Goal: Task Accomplishment & Management: Use online tool/utility

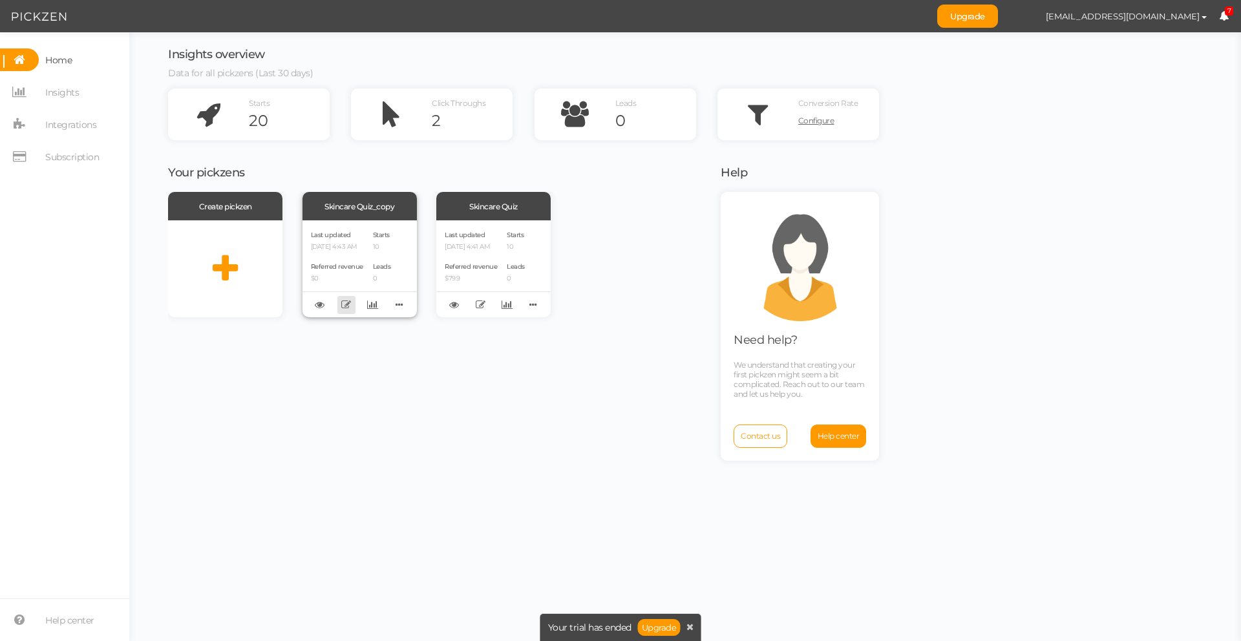
click at [350, 302] on icon at bounding box center [346, 305] width 10 height 10
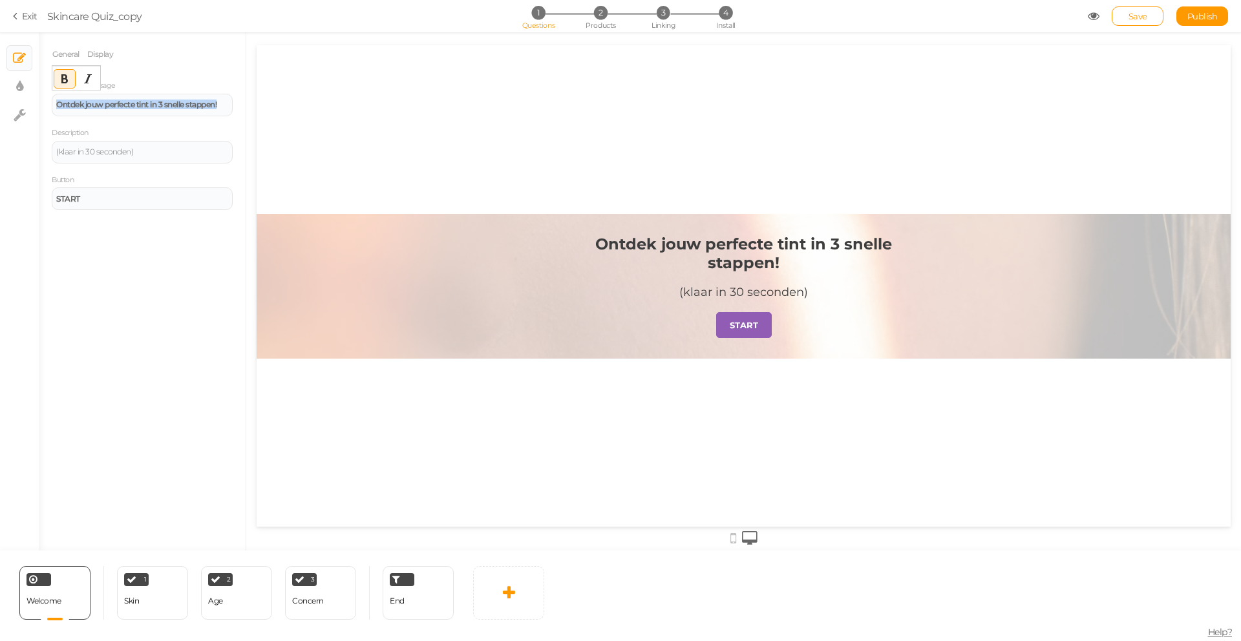
drag, startPoint x: 312, startPoint y: 146, endPoint x: 351, endPoint y: 145, distance: 39.5
copy strong "Ontdek jouw perfecte tint in 3 snelle stappen!"
paste div
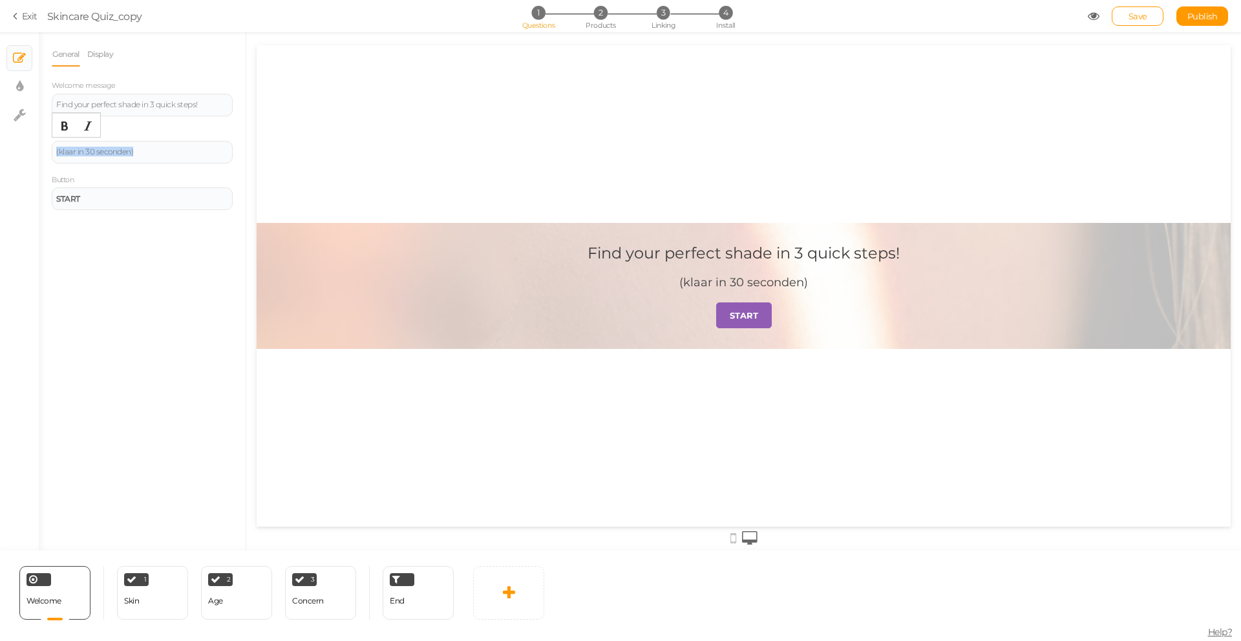
drag, startPoint x: 127, startPoint y: 151, endPoint x: 50, endPoint y: 147, distance: 77.7
click at [50, 147] on div "General Display Welcome message Find your perfect shade in 3 quick steps! Descr…" at bounding box center [142, 296] width 207 height 509
click at [120, 151] on div "(klaar in 30 seconden)" at bounding box center [142, 152] width 172 height 8
drag, startPoint x: 76, startPoint y: 149, endPoint x: 59, endPoint y: 148, distance: 16.2
click at [59, 148] on div "(klaar in 30 seconden)" at bounding box center [142, 152] width 172 height 8
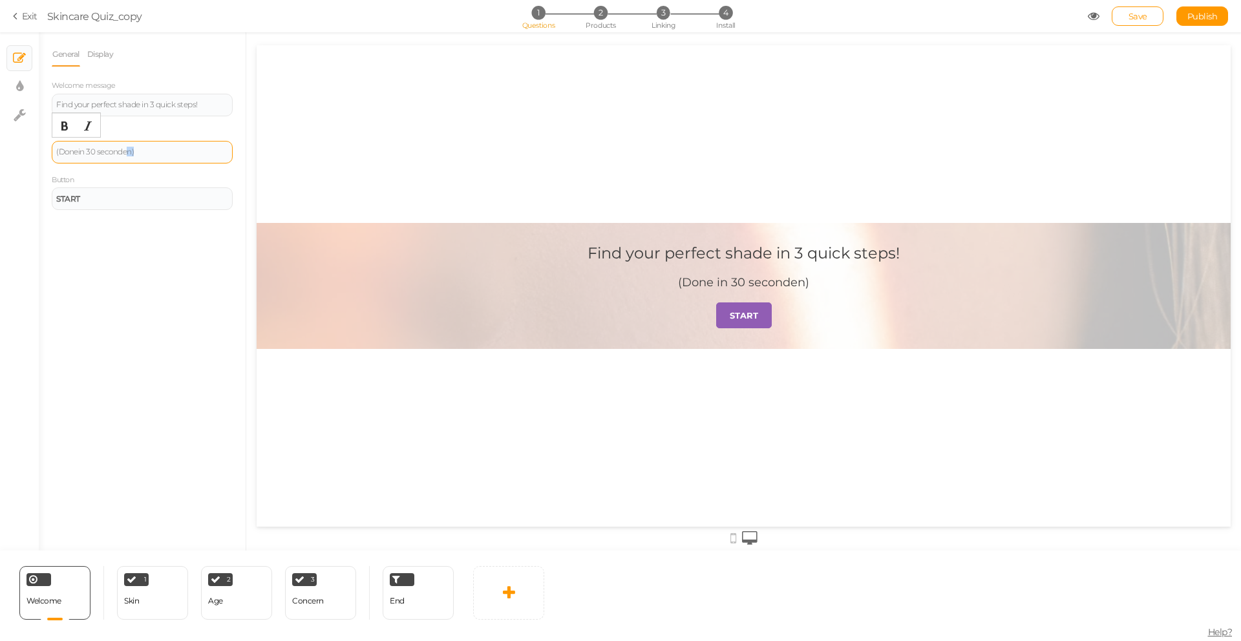
drag, startPoint x: 133, startPoint y: 151, endPoint x: 125, endPoint y: 151, distance: 7.8
click at [125, 151] on div "(Done in 30 seconden)" at bounding box center [142, 152] width 172 height 8
click at [1122, 16] on link "Save" at bounding box center [1138, 15] width 52 height 19
click at [171, 590] on div "1 Skin × Define the conditions to show this slide. Clone Change type Delete" at bounding box center [152, 593] width 71 height 54
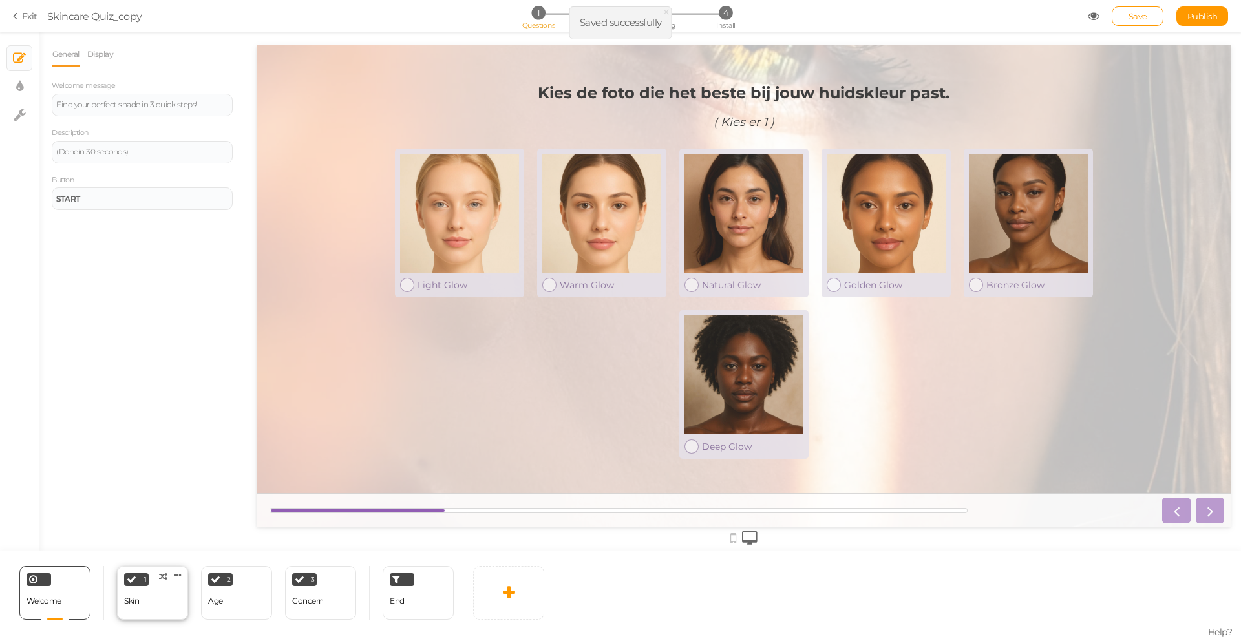
select select "2"
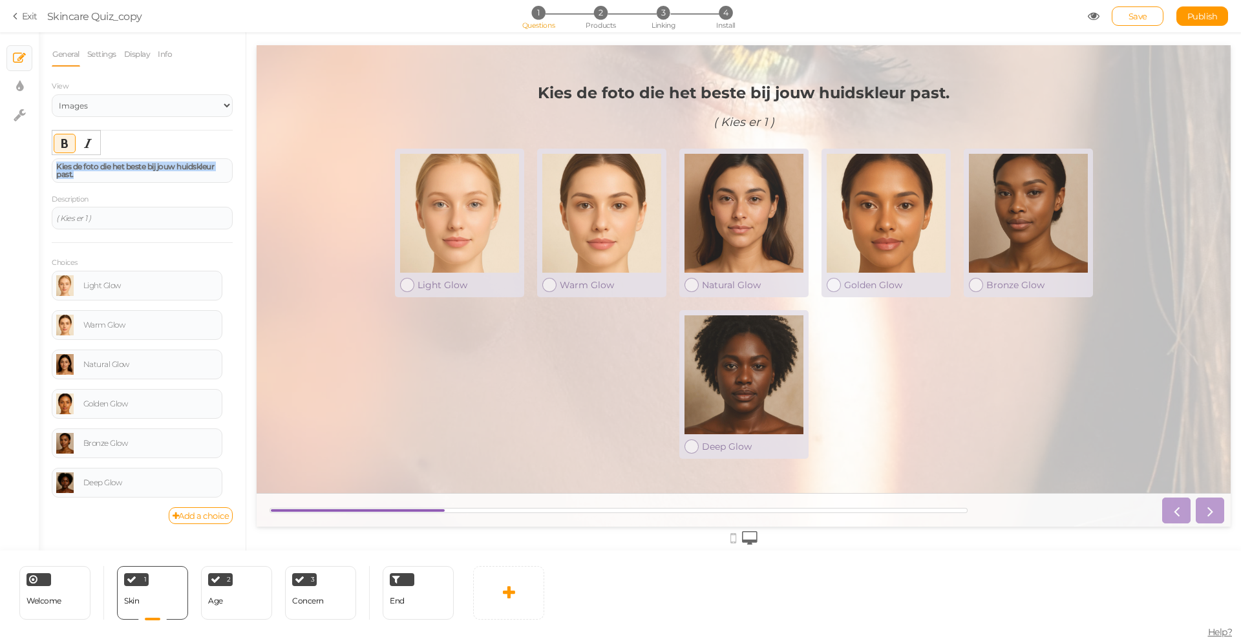
drag, startPoint x: 144, startPoint y: 177, endPoint x: 34, endPoint y: 164, distance: 111.4
click at [34, 164] on div "× Slides × Display settings × Settings General Settings Display Info View Text …" at bounding box center [620, 291] width 1241 height 518
drag, startPoint x: 84, startPoint y: 218, endPoint x: 64, endPoint y: 217, distance: 20.1
click at [62, 215] on em "( Kies er 1 )" at bounding box center [73, 218] width 35 height 10
drag, startPoint x: 145, startPoint y: 175, endPoint x: 54, endPoint y: 159, distance: 92.6
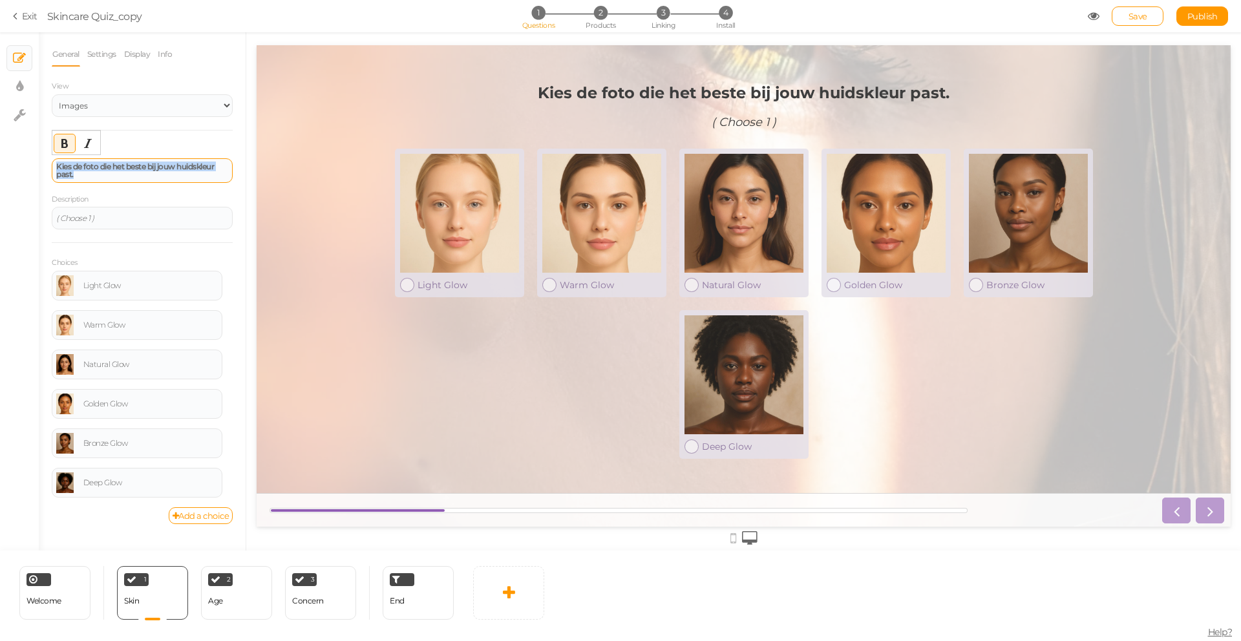
click at [54, 160] on div "Kies de foto die het beste bij jouw huidskleur past." at bounding box center [142, 170] width 181 height 25
copy strong "Kies de foto die het beste bij jouw huidskleur past."
paste div
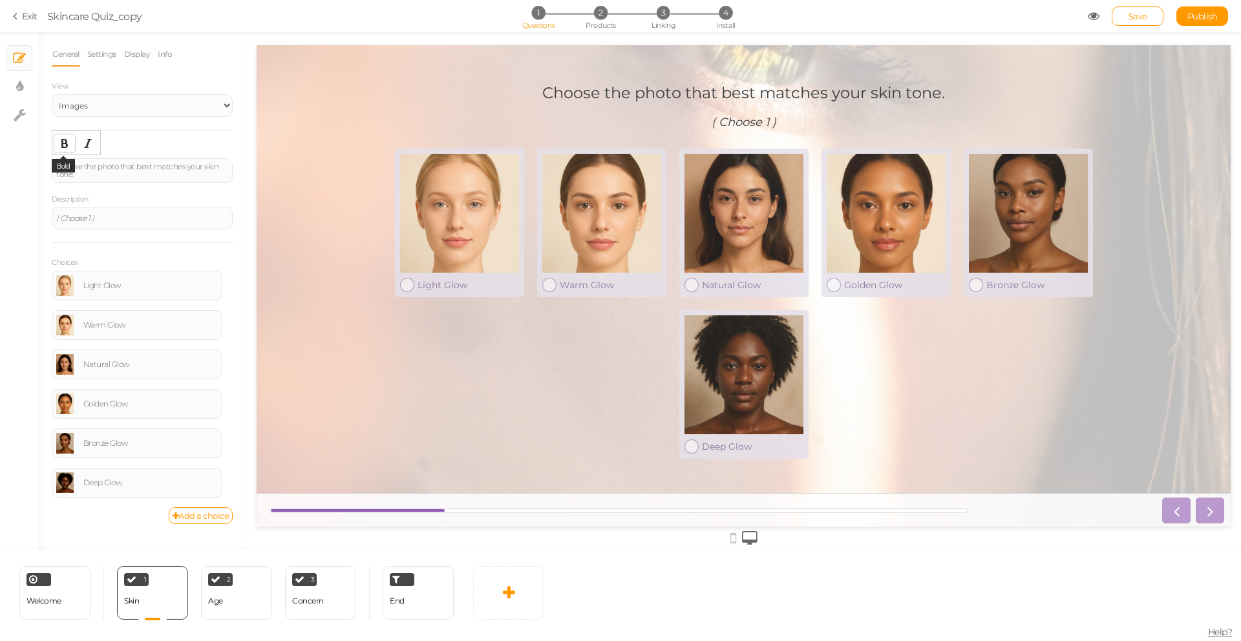
click at [58, 144] on button "Bold" at bounding box center [64, 143] width 21 height 18
drag, startPoint x: 89, startPoint y: 173, endPoint x: 45, endPoint y: 145, distance: 51.8
click at [40, 151] on div "General Settings Display Info View Text Images Slider Dropdown Question Choose …" at bounding box center [142, 296] width 207 height 509
click at [59, 136] on button "Bold" at bounding box center [64, 143] width 21 height 18
click at [1127, 17] on link "Save" at bounding box center [1138, 15] width 52 height 19
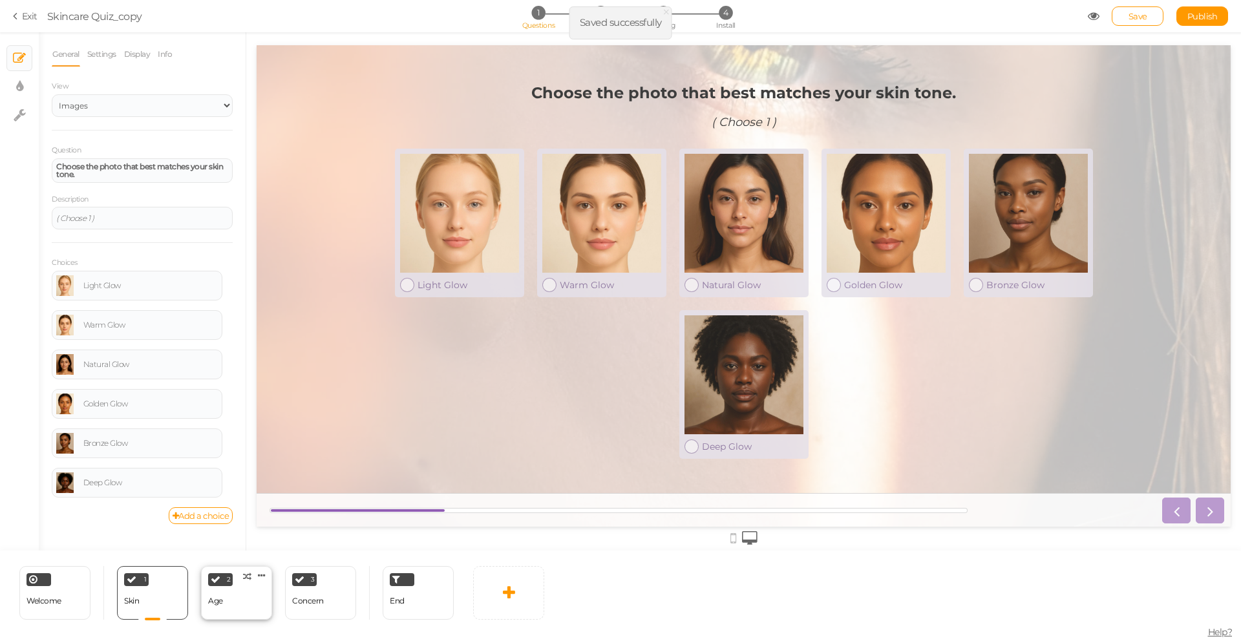
click at [226, 606] on div "2 Age × Define the conditions to show this slide. Clone Change type Delete" at bounding box center [236, 593] width 71 height 54
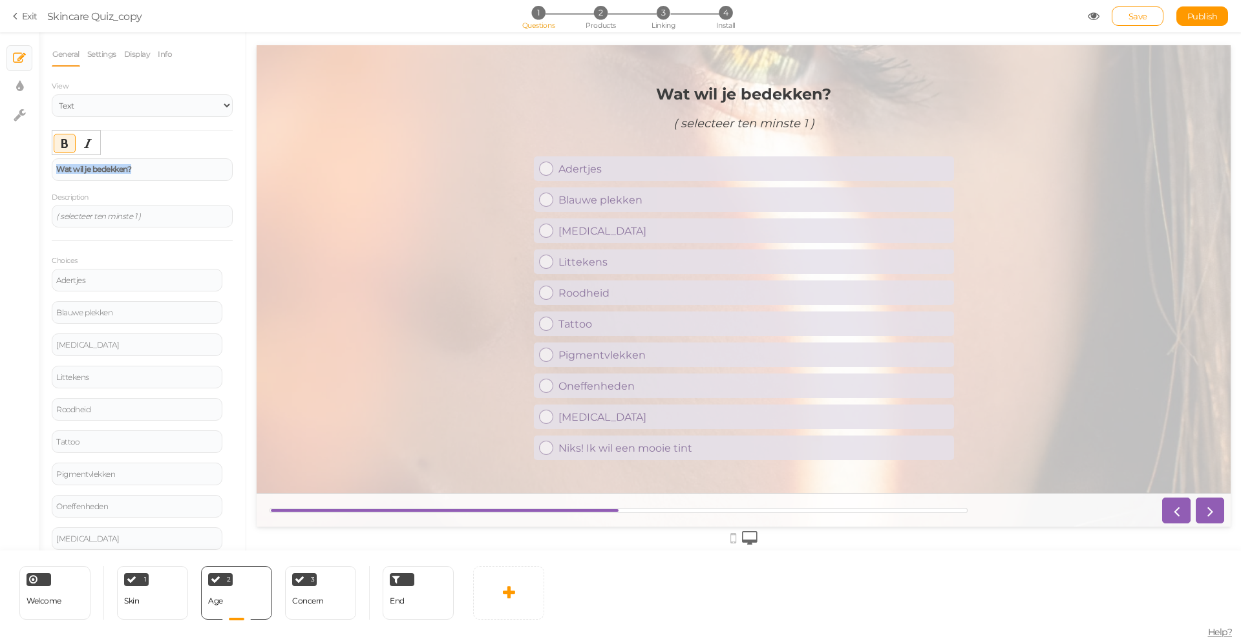
drag, startPoint x: 157, startPoint y: 168, endPoint x: 32, endPoint y: 158, distance: 125.8
click at [32, 158] on div "× Slides × Display settings × Settings General Settings Display Info View Text …" at bounding box center [620, 291] width 1241 height 518
copy strong "Wat wil je bedekken?"
paste div
click at [91, 213] on em "( selecteer ten minste 1 )" at bounding box center [98, 216] width 84 height 10
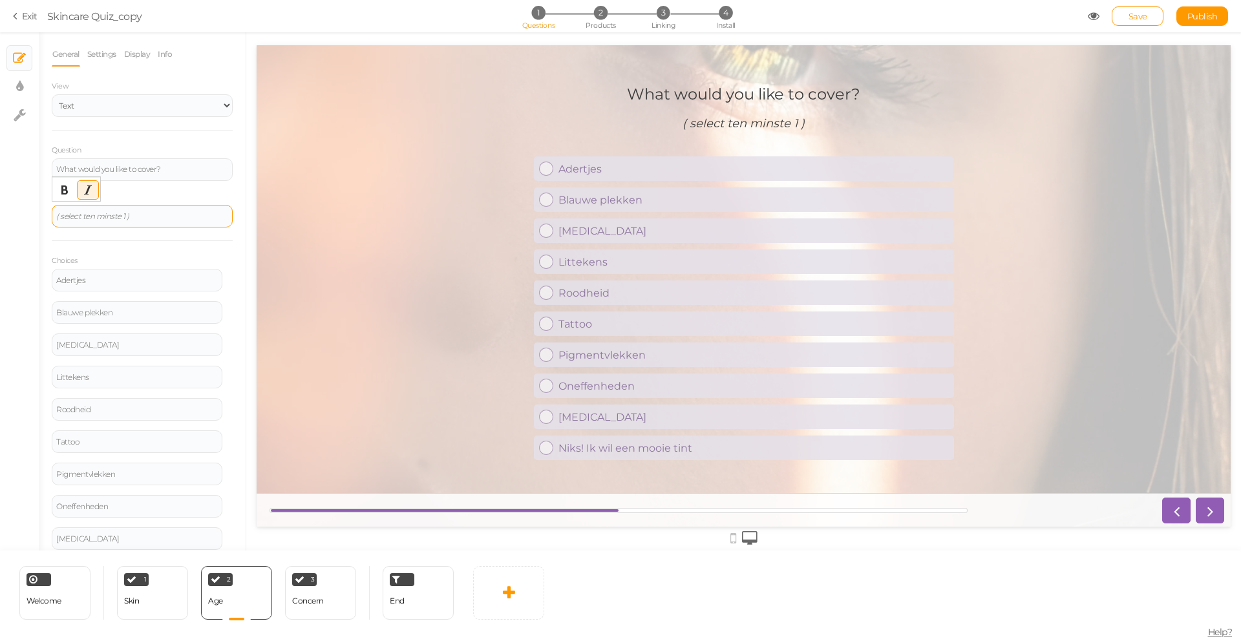
click at [96, 216] on em "( select ten minste 1 )" at bounding box center [92, 216] width 73 height 10
click at [133, 215] on em "( select at least minste 1 )" at bounding box center [99, 216] width 86 height 10
click at [1135, 19] on span "Save" at bounding box center [1138, 16] width 19 height 10
drag, startPoint x: 112, startPoint y: 283, endPoint x: 48, endPoint y: 281, distance: 64.0
click at [48, 281] on div "General Settings Display Info View Text Images Slider Dropdown Question What wo…" at bounding box center [142, 296] width 207 height 509
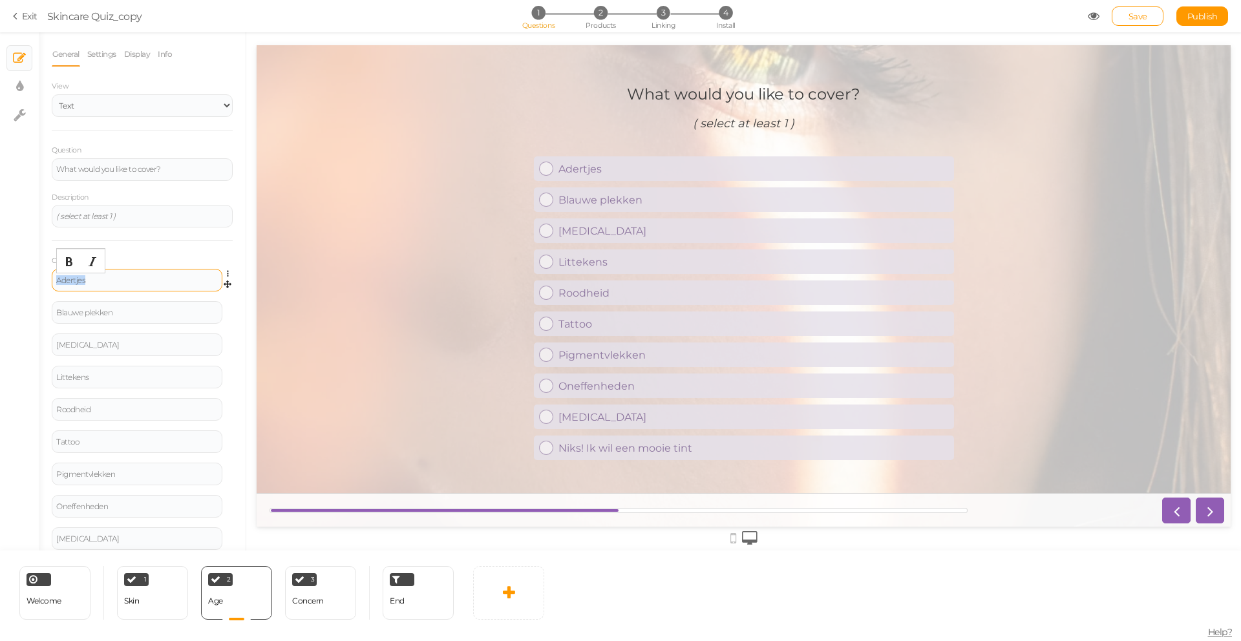
copy div "Adertjes"
click at [131, 310] on div "Blauwe plekken" at bounding box center [137, 313] width 162 height 8
drag, startPoint x: 129, startPoint y: 311, endPoint x: 52, endPoint y: 310, distance: 76.3
click at [52, 310] on div "Blauwe plekken" at bounding box center [137, 312] width 171 height 23
copy div "Blauwe plekken"
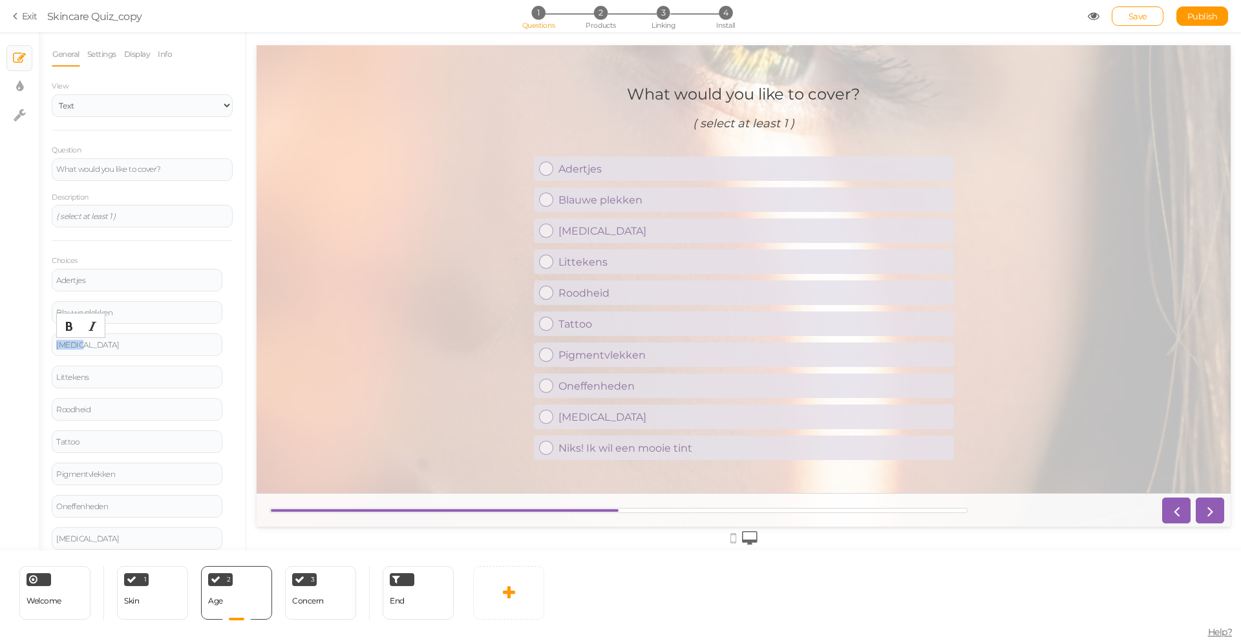
drag, startPoint x: 116, startPoint y: 347, endPoint x: 45, endPoint y: 345, distance: 71.8
click at [45, 345] on div "General Settings Display Info View Text Images Slider Dropdown Question What wo…" at bounding box center [142, 296] width 207 height 509
copy div "[MEDICAL_DATA]"
drag, startPoint x: 125, startPoint y: 376, endPoint x: 43, endPoint y: 374, distance: 81.5
click at [44, 374] on div "General Settings Display Info View Text Images Slider Dropdown Question What wo…" at bounding box center [142, 296] width 207 height 509
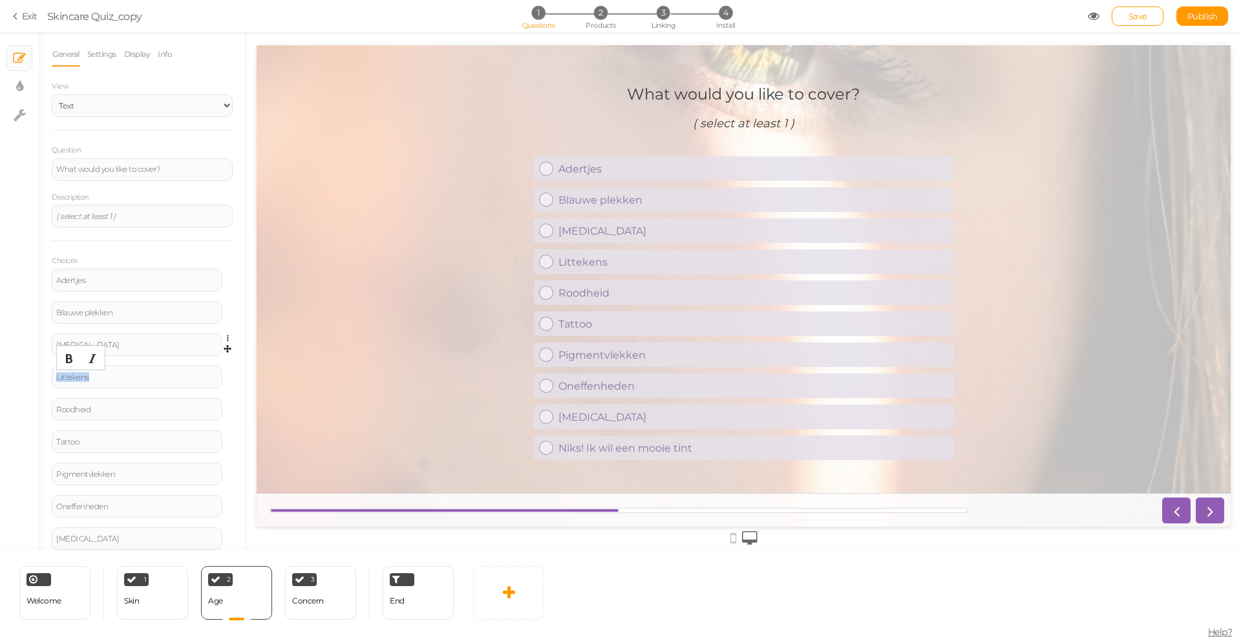
copy div "Littekens"
drag, startPoint x: 78, startPoint y: 409, endPoint x: 43, endPoint y: 406, distance: 35.7
click at [43, 406] on div "General Settings Display Info View Text Images Slider Dropdown Question What wo…" at bounding box center [142, 296] width 207 height 509
copy div "Roodheid"
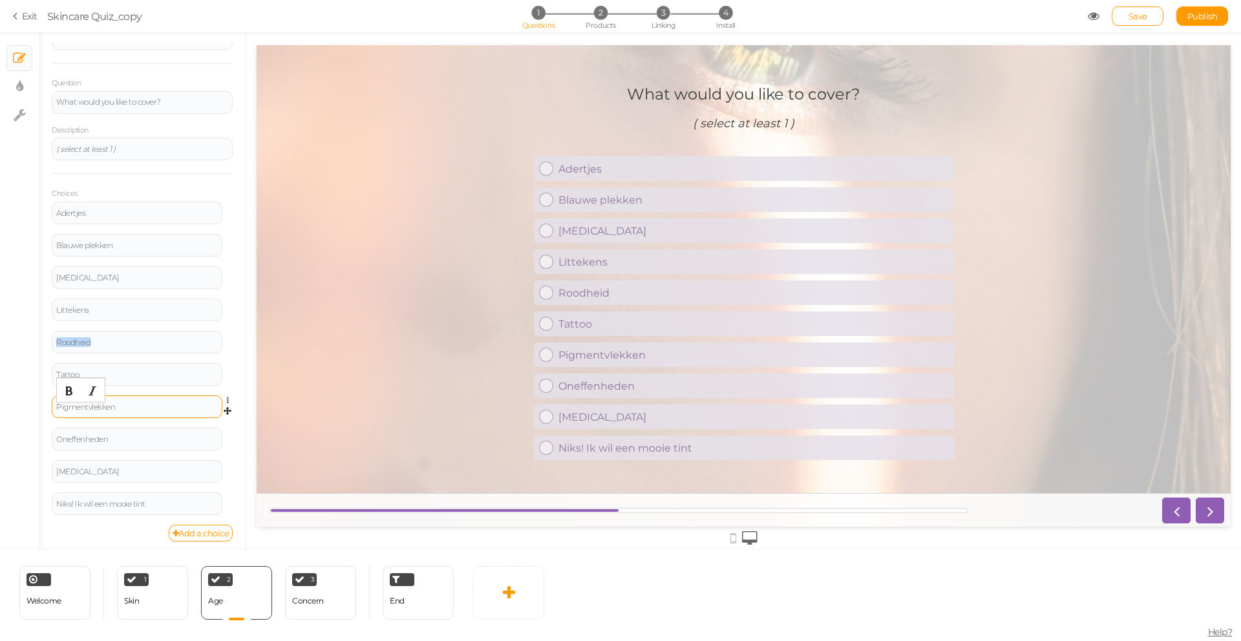
scroll to position [71, 0]
drag, startPoint x: 125, startPoint y: 372, endPoint x: 46, endPoint y: 364, distance: 79.3
click at [46, 364] on div "General Settings Display Info View Text Images Slider Dropdown Question What wo…" at bounding box center [142, 296] width 207 height 509
copy div "Tattoo"
drag, startPoint x: 130, startPoint y: 402, endPoint x: 48, endPoint y: 402, distance: 82.1
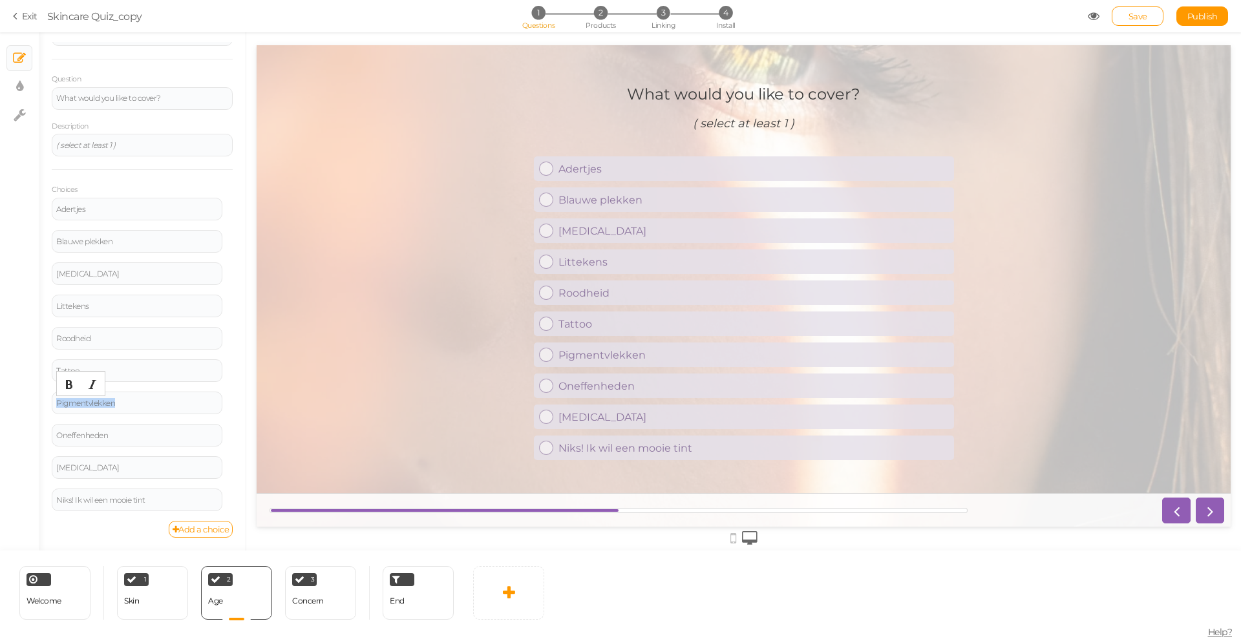
click at [48, 402] on div "General Settings Display Info View Text Images Slider Dropdown Question What wo…" at bounding box center [142, 296] width 207 height 509
copy div "Pigmentvlekken"
drag, startPoint x: 131, startPoint y: 434, endPoint x: 39, endPoint y: 431, distance: 91.9
click at [39, 431] on div "General Settings Display Info View Text Images Slider Dropdown Question What wo…" at bounding box center [142, 296] width 207 height 509
drag, startPoint x: 131, startPoint y: 467, endPoint x: 33, endPoint y: 465, distance: 98.3
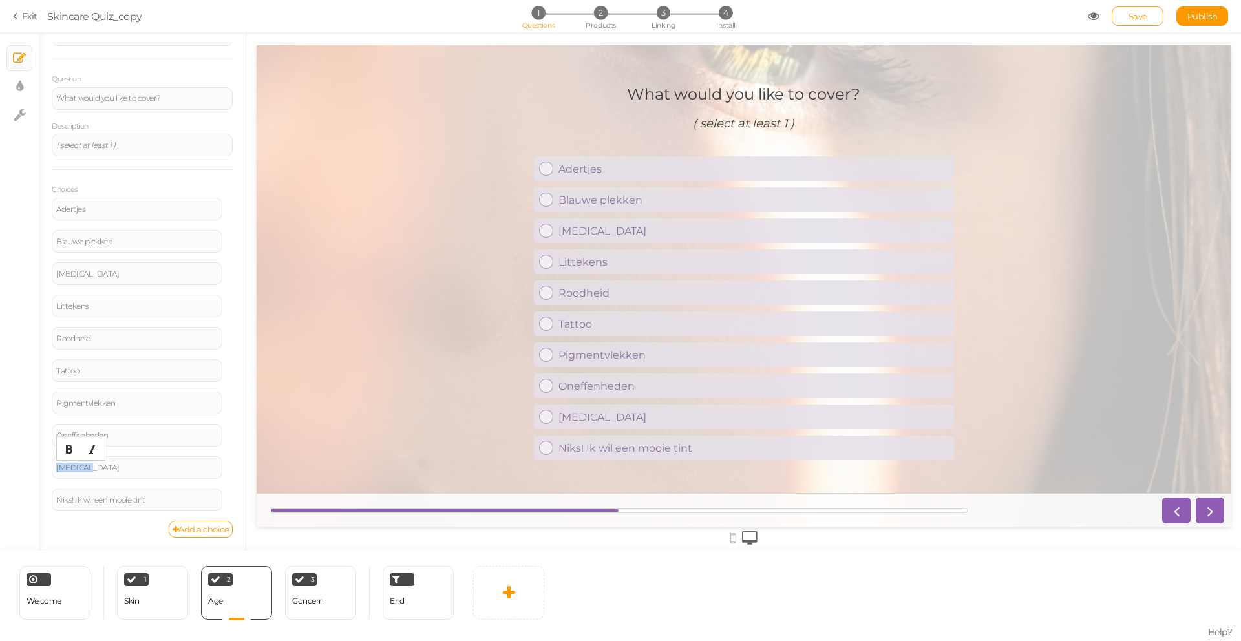
click at [34, 465] on div "× Slides × Display settings × Settings General Settings Display Info View Text …" at bounding box center [620, 291] width 1241 height 518
drag, startPoint x: 154, startPoint y: 502, endPoint x: 52, endPoint y: 500, distance: 102.2
click at [52, 500] on div "Niks! Ik wil een mooie tint" at bounding box center [137, 500] width 171 height 23
drag, startPoint x: 138, startPoint y: 211, endPoint x: 47, endPoint y: 203, distance: 91.5
click at [47, 203] on div "General Settings Display Info View Text Images Slider Dropdown Question What wo…" at bounding box center [142, 296] width 207 height 509
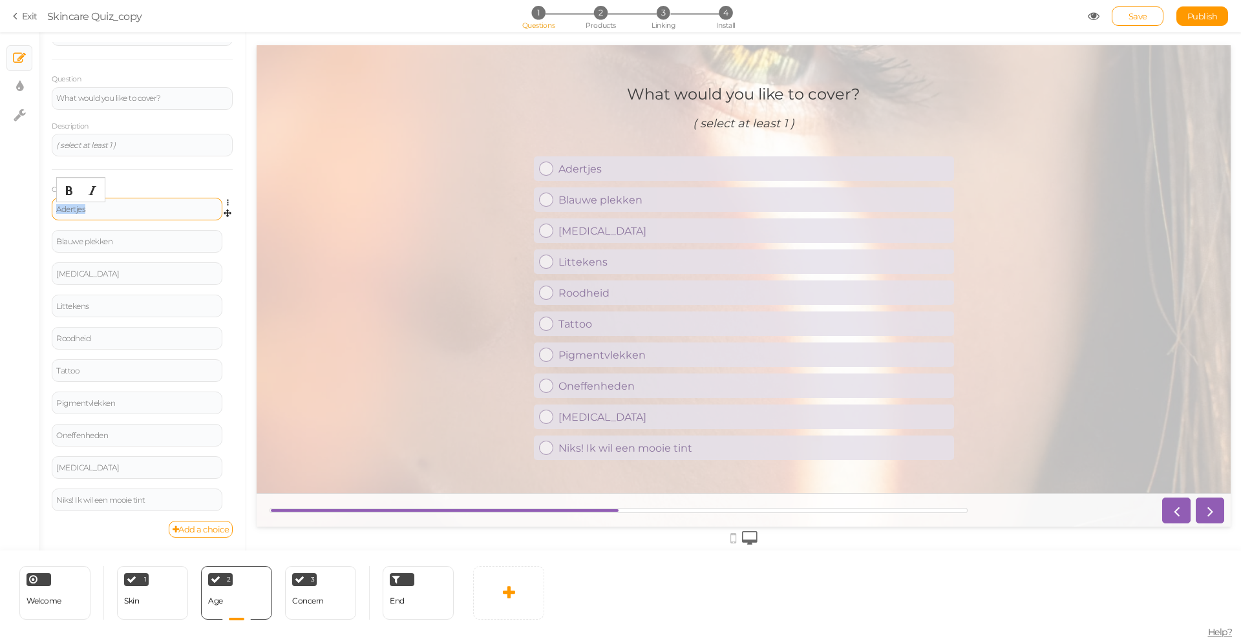
paste div
click at [117, 236] on div "Blauwe plekken" at bounding box center [137, 241] width 171 height 23
drag, startPoint x: 127, startPoint y: 243, endPoint x: 55, endPoint y: 239, distance: 71.9
click at [55, 239] on div "Blauwe plekken" at bounding box center [137, 241] width 171 height 23
paste div
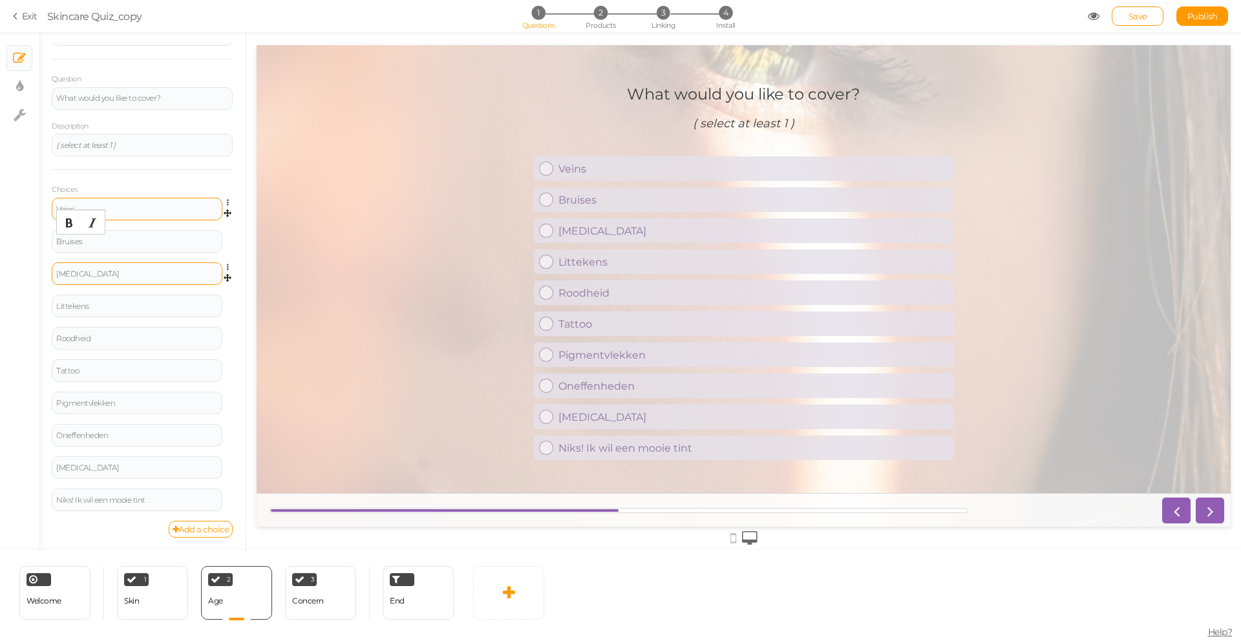
click at [138, 279] on div "[MEDICAL_DATA]" at bounding box center [137, 273] width 171 height 23
drag, startPoint x: 93, startPoint y: 275, endPoint x: 83, endPoint y: 274, distance: 9.8
click at [54, 274] on div "[MEDICAL_DATA]" at bounding box center [137, 273] width 171 height 23
paste div
drag, startPoint x: 108, startPoint y: 308, endPoint x: 58, endPoint y: 298, distance: 51.3
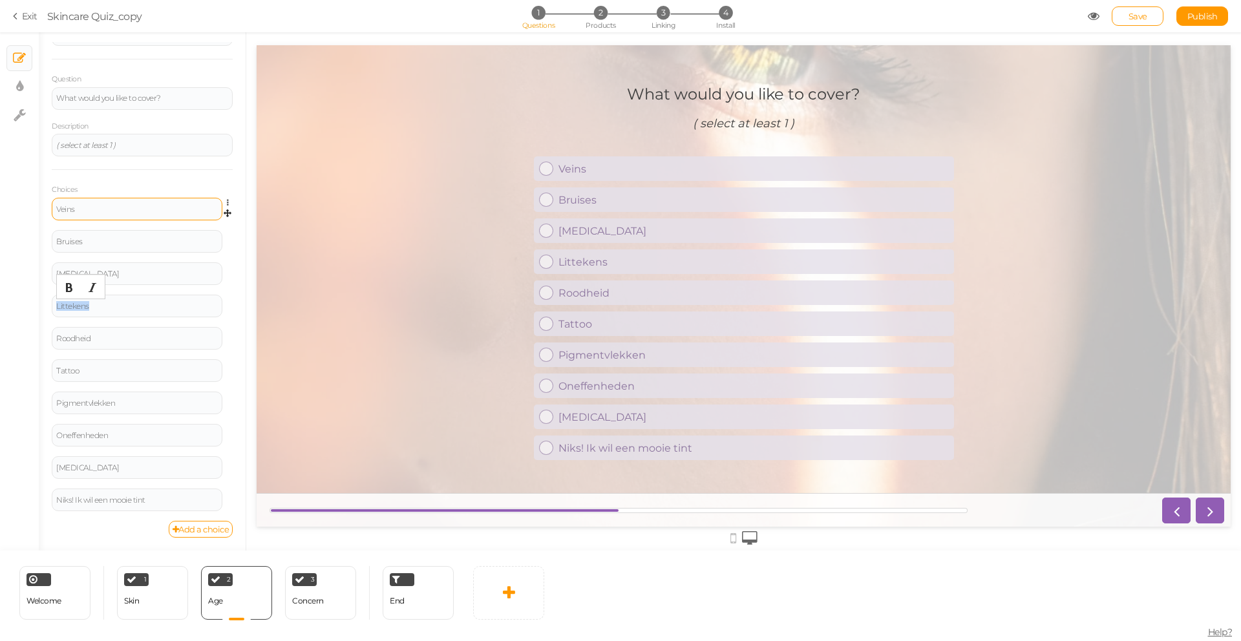
click at [58, 298] on body "× Close A wider screen is needed to use the Pickzen builder Exit Skincare Quiz_…" at bounding box center [620, 320] width 1241 height 641
paste div
click at [127, 332] on div "Roodheid" at bounding box center [137, 338] width 171 height 23
drag, startPoint x: 96, startPoint y: 337, endPoint x: 61, endPoint y: 332, distance: 36.0
click at [61, 332] on div "Roodheid" at bounding box center [137, 338] width 171 height 23
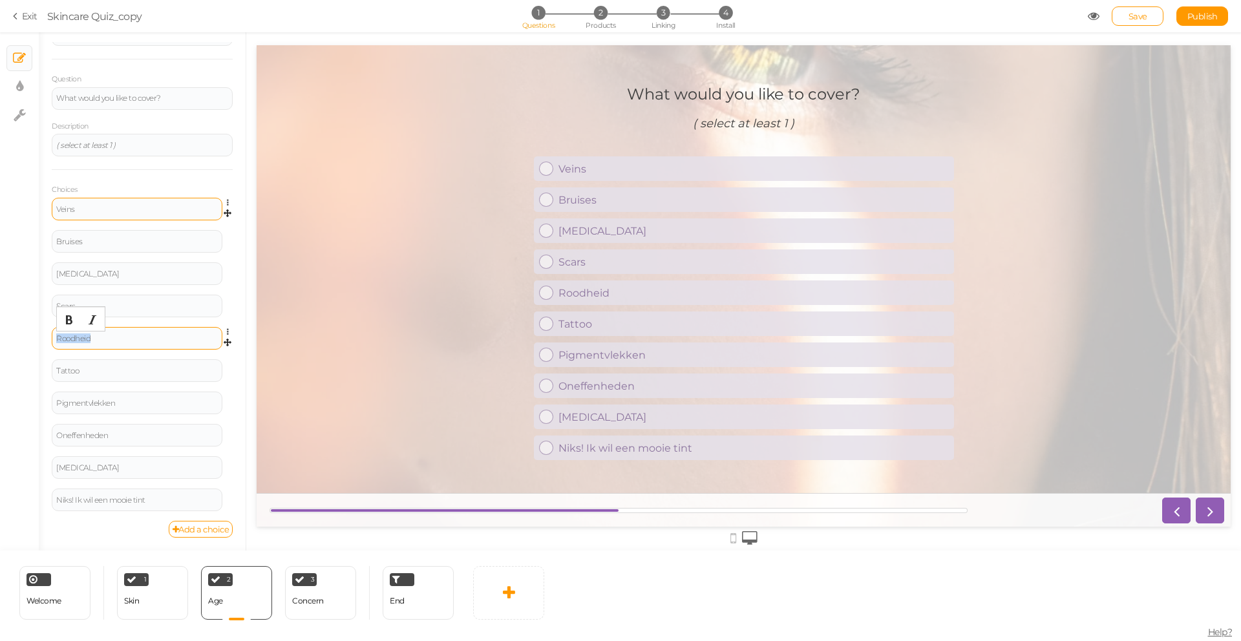
paste div
click at [123, 376] on div "Tattoo" at bounding box center [137, 370] width 171 height 23
drag, startPoint x: 103, startPoint y: 368, endPoint x: 61, endPoint y: 359, distance: 42.4
click at [61, 359] on body "× Close A wider screen is needed to use the Pickzen builder Exit Skincare Quiz_…" at bounding box center [620, 320] width 1241 height 641
paste div
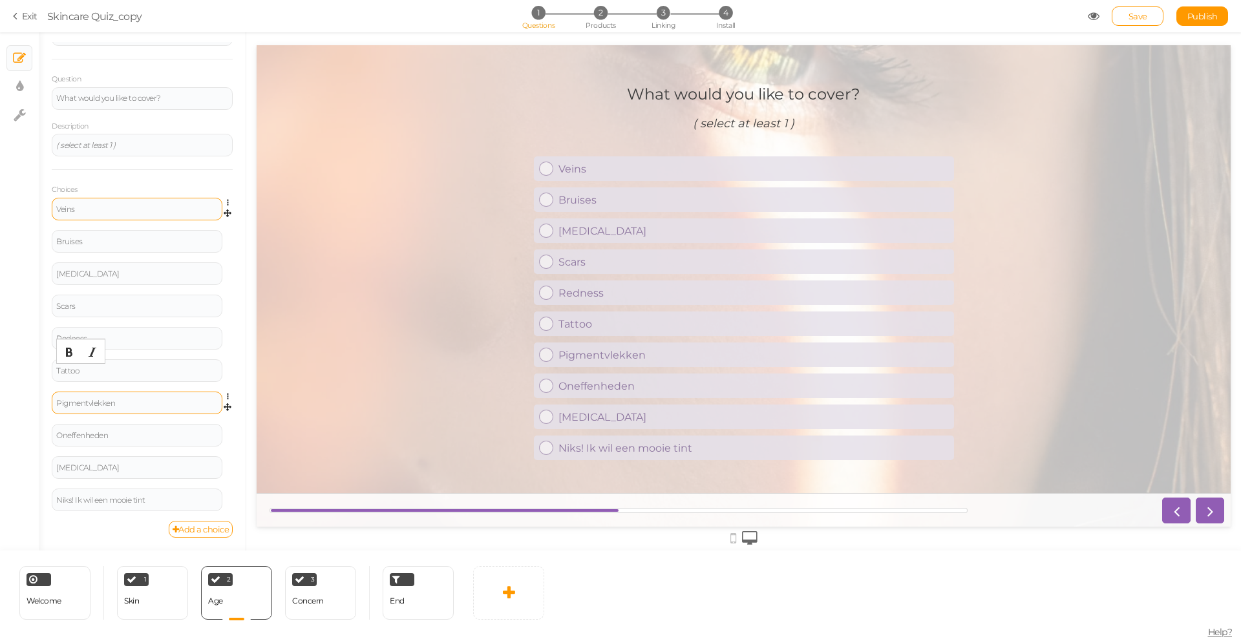
click at [153, 407] on div "Pigmentvlekken" at bounding box center [137, 403] width 171 height 23
drag, startPoint x: 140, startPoint y: 400, endPoint x: 54, endPoint y: 405, distance: 86.7
click at [54, 405] on div "Pigmentvlekken" at bounding box center [137, 403] width 171 height 23
paste div
drag, startPoint x: 127, startPoint y: 436, endPoint x: 52, endPoint y: 436, distance: 75.0
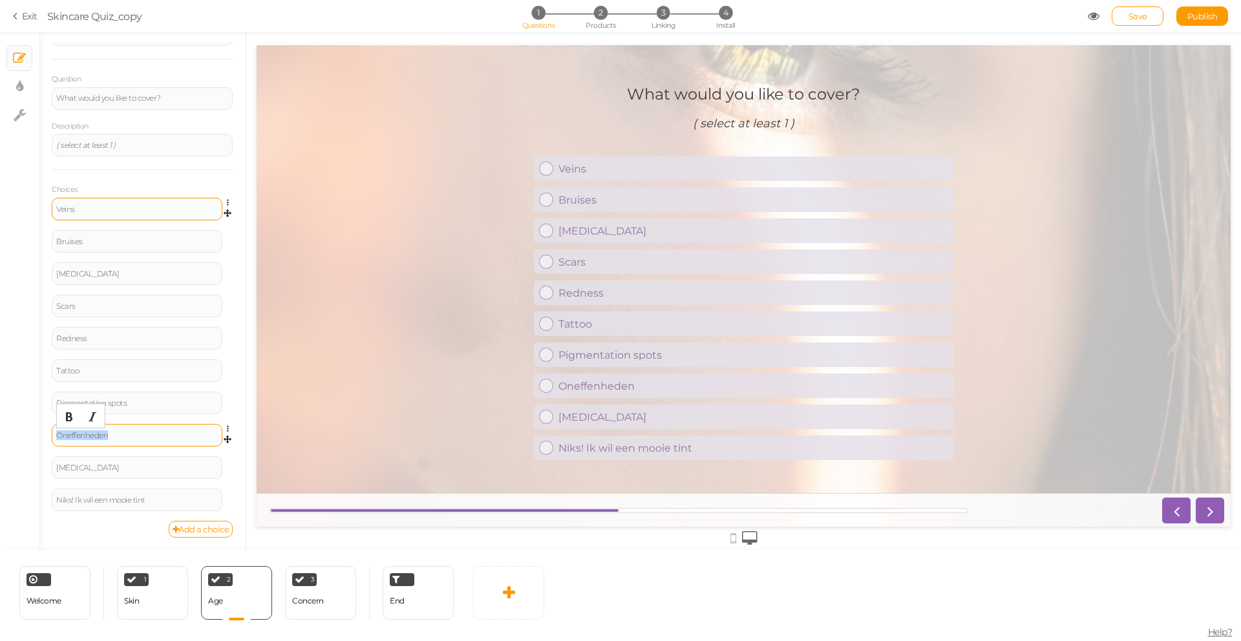
click at [52, 436] on div "Oneffenheden" at bounding box center [137, 435] width 171 height 23
paste div
click at [122, 470] on div "[MEDICAL_DATA]" at bounding box center [137, 468] width 162 height 8
click at [158, 431] on div "Blemishes" at bounding box center [137, 435] width 171 height 23
click at [110, 475] on div "[MEDICAL_DATA]" at bounding box center [137, 467] width 171 height 23
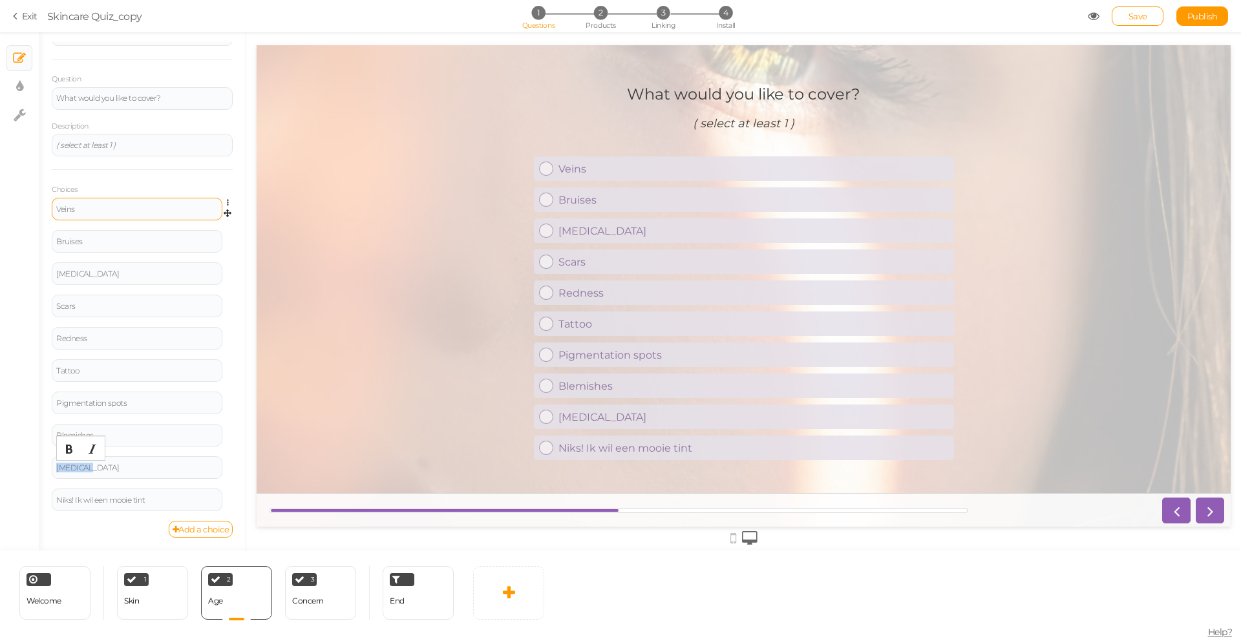
drag, startPoint x: 111, startPoint y: 465, endPoint x: 41, endPoint y: 463, distance: 69.8
click at [41, 463] on div "General Settings Display Info View Text Images Slider Dropdown Question What wo…" at bounding box center [142, 296] width 207 height 509
paste div
drag, startPoint x: 173, startPoint y: 500, endPoint x: 50, endPoint y: 500, distance: 122.2
click at [50, 500] on div "General Settings Display Info View Text Images Slider Dropdown Question What wo…" at bounding box center [142, 296] width 207 height 509
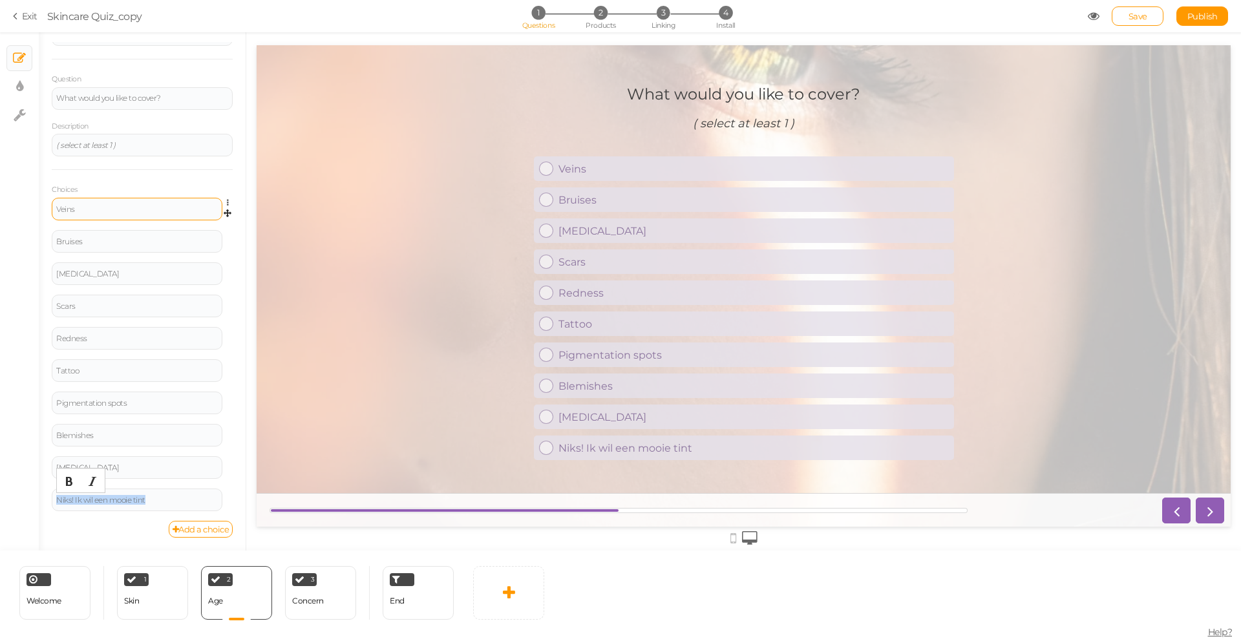
paste div
click at [1140, 19] on span "Save" at bounding box center [1138, 16] width 19 height 10
click at [331, 595] on div "3 Concern × Define the conditions to show this slide. Clone Change type Delete" at bounding box center [320, 593] width 71 height 54
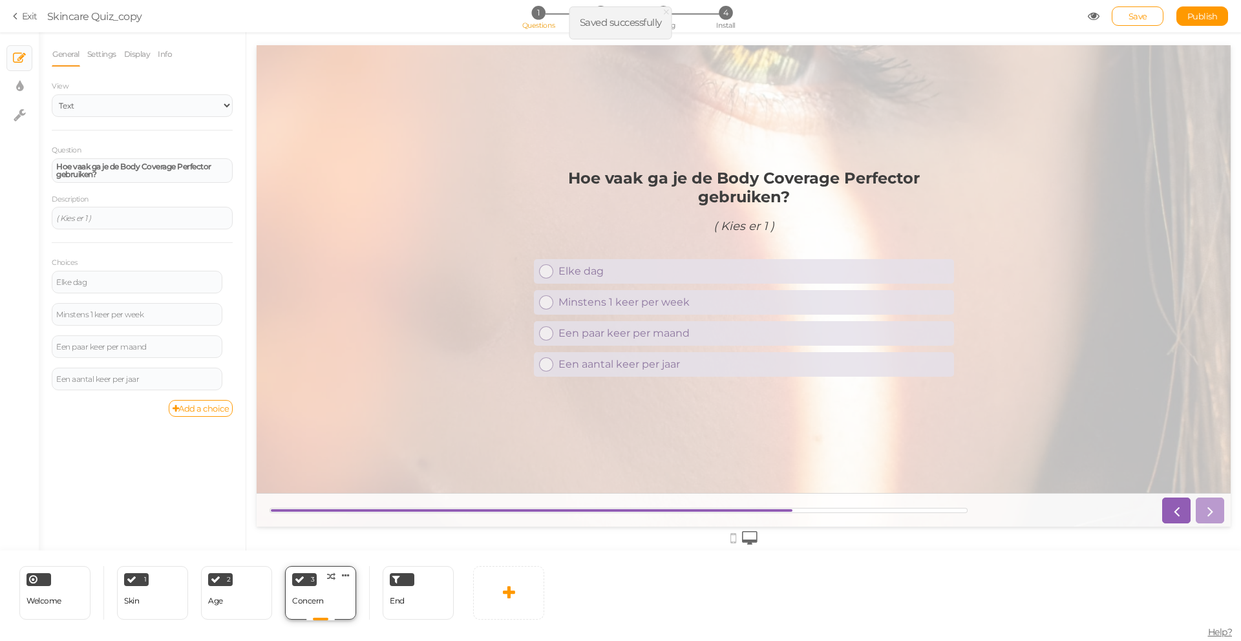
scroll to position [0, 0]
drag, startPoint x: 121, startPoint y: 177, endPoint x: 45, endPoint y: 171, distance: 75.9
click at [44, 158] on div "General Settings Display Info View Text Images Slider Dropdown Question Hoe vaa…" at bounding box center [142, 296] width 207 height 509
click at [236, 601] on div "2 Age × Define the conditions to show this slide. Clone Change type Delete" at bounding box center [236, 593] width 71 height 54
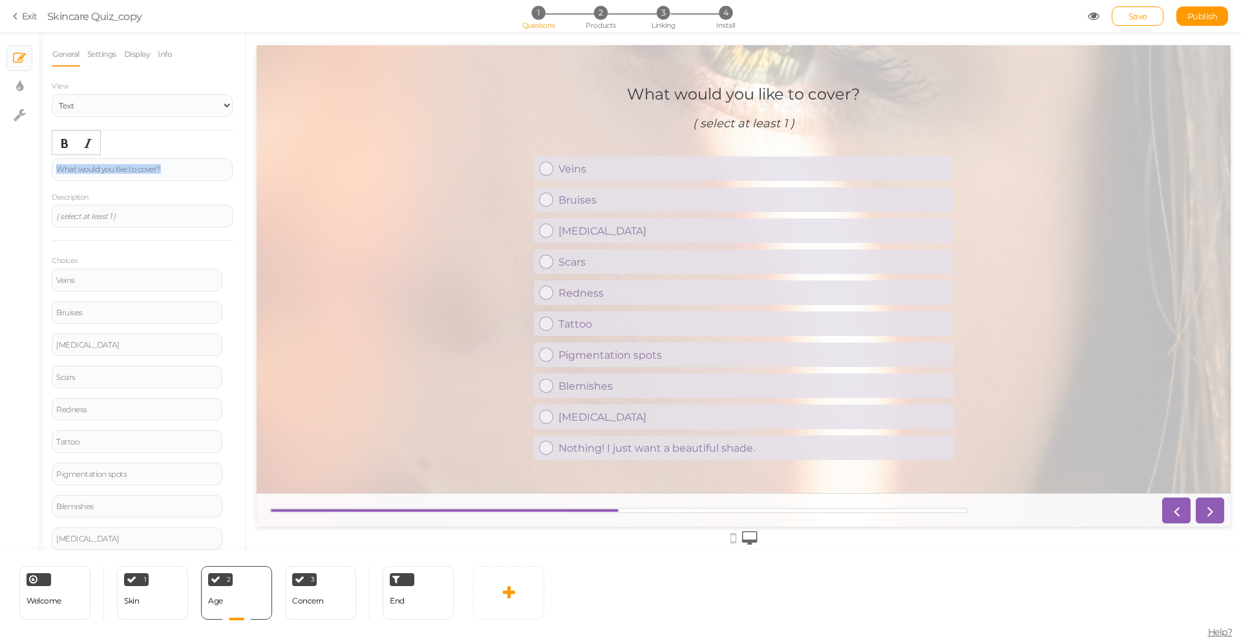
drag, startPoint x: 132, startPoint y: 164, endPoint x: 32, endPoint y: 162, distance: 100.2
click at [32, 162] on div "× Slides × Display settings × Settings General Settings Display Info View Text …" at bounding box center [620, 291] width 1241 height 518
click at [58, 147] on button "Bold" at bounding box center [64, 143] width 21 height 18
click at [335, 597] on div "3 Concern × Define the conditions to show this slide. Clone Change type Delete" at bounding box center [320, 593] width 71 height 54
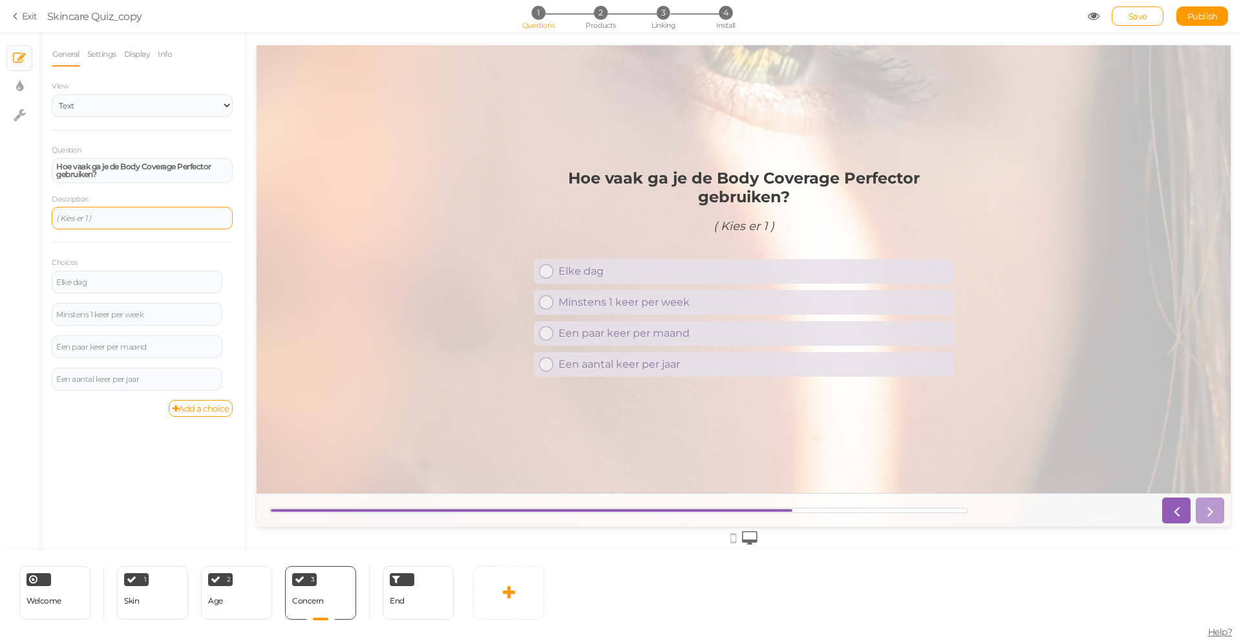
click at [74, 215] on em "( Kies er 1 )" at bounding box center [73, 218] width 35 height 10
click at [67, 217] on em "( er 1 )" at bounding box center [66, 218] width 21 height 10
click at [65, 217] on em "( r 1 )" at bounding box center [64, 218] width 16 height 10
click at [67, 217] on em "( PChoose 1 )" at bounding box center [78, 218] width 45 height 10
drag, startPoint x: 99, startPoint y: 277, endPoint x: 41, endPoint y: 272, distance: 57.7
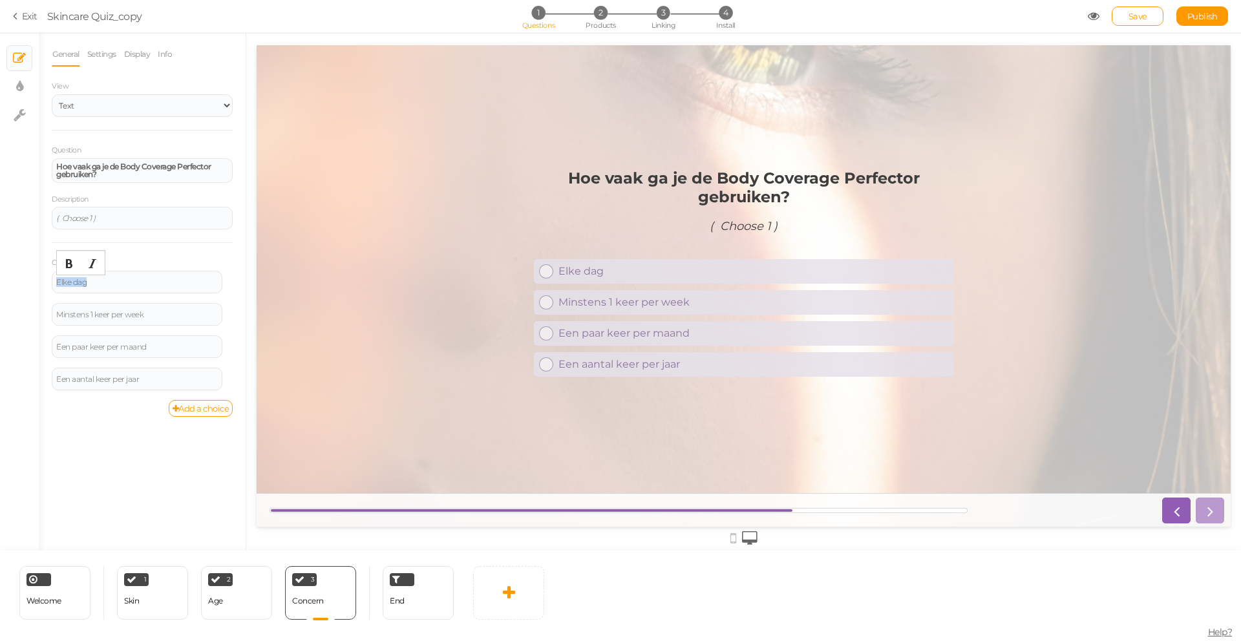
click at [41, 272] on div "General Settings Display Info View Text Images Slider Dropdown Question Hoe vaa…" at bounding box center [142, 296] width 207 height 509
drag, startPoint x: 162, startPoint y: 314, endPoint x: 51, endPoint y: 310, distance: 110.6
click at [51, 310] on div "General Settings Display Info View Text Images Slider Dropdown Question Hoe vaa…" at bounding box center [142, 296] width 207 height 509
drag, startPoint x: 159, startPoint y: 347, endPoint x: 47, endPoint y: 344, distance: 111.9
click at [47, 344] on div "General Settings Display Info View Text Images Slider Dropdown Question Hoe vaa…" at bounding box center [142, 296] width 207 height 509
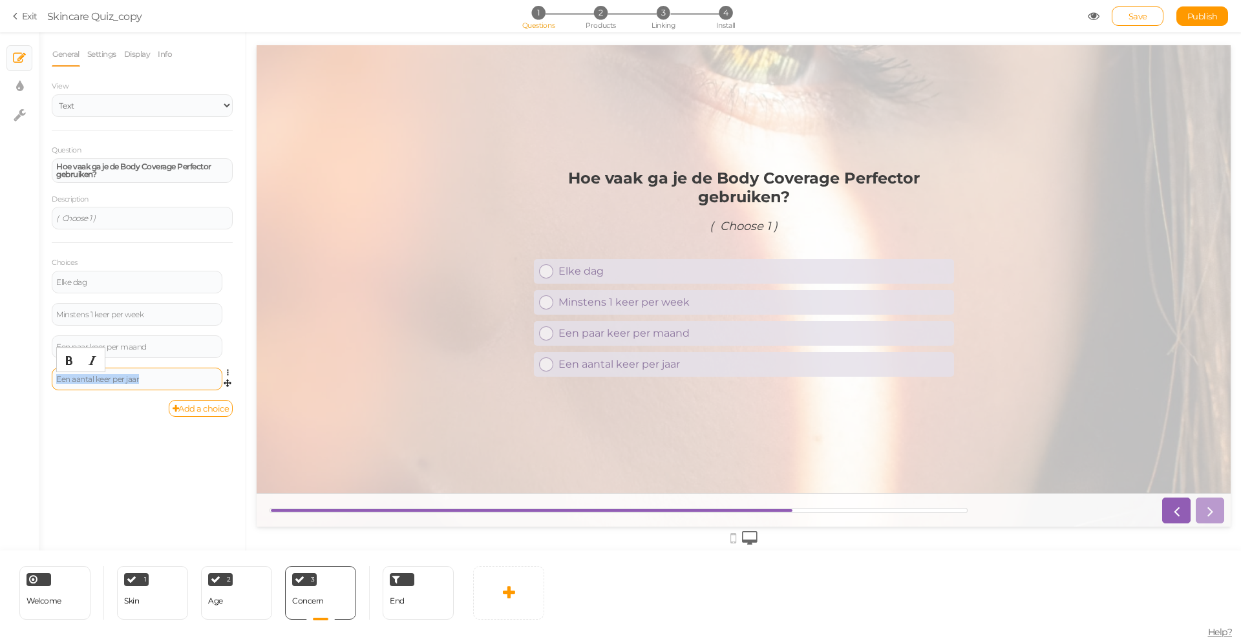
drag, startPoint x: 118, startPoint y: 383, endPoint x: 54, endPoint y: 379, distance: 64.1
click at [54, 379] on div "Een aantal keer per jaar" at bounding box center [137, 379] width 171 height 23
drag, startPoint x: 118, startPoint y: 173, endPoint x: 16, endPoint y: 165, distance: 103.1
click at [16, 165] on div "× Slides × Display settings × Settings General Settings Display Info View Text …" at bounding box center [620, 291] width 1241 height 518
paste div
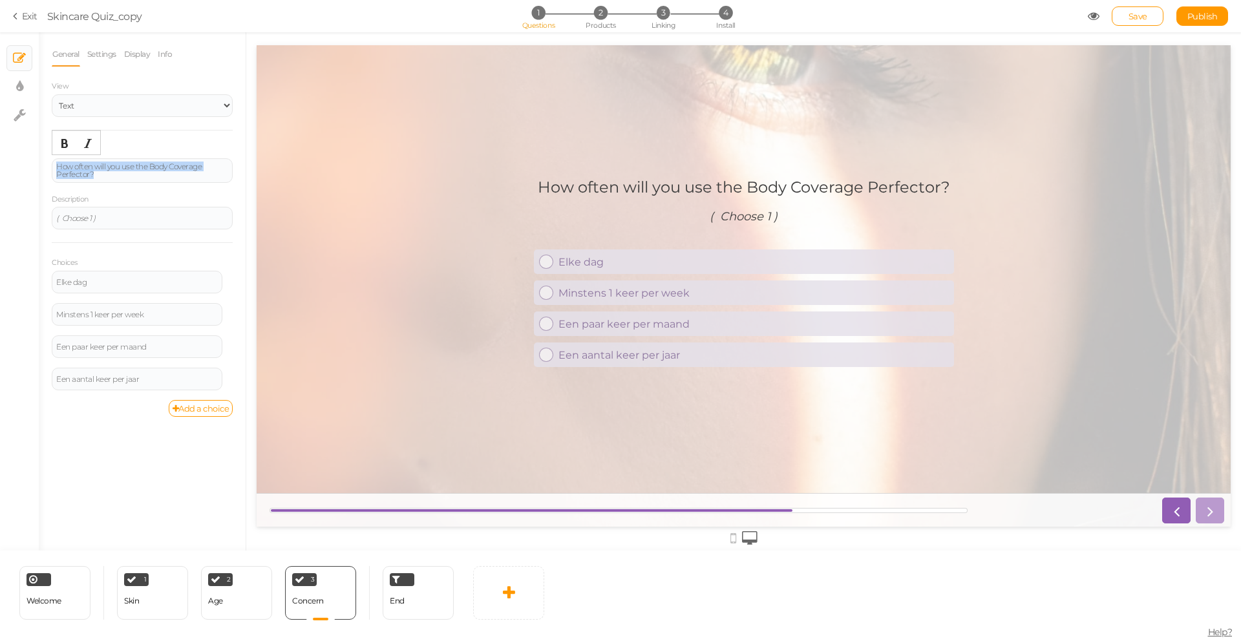
drag, startPoint x: 71, startPoint y: 173, endPoint x: 48, endPoint y: 161, distance: 26.0
click at [48, 161] on div "General Settings Display Info View Text Images Slider Dropdown Question How oft…" at bounding box center [142, 296] width 207 height 509
click at [74, 143] on div "Bold" at bounding box center [65, 143] width 22 height 19
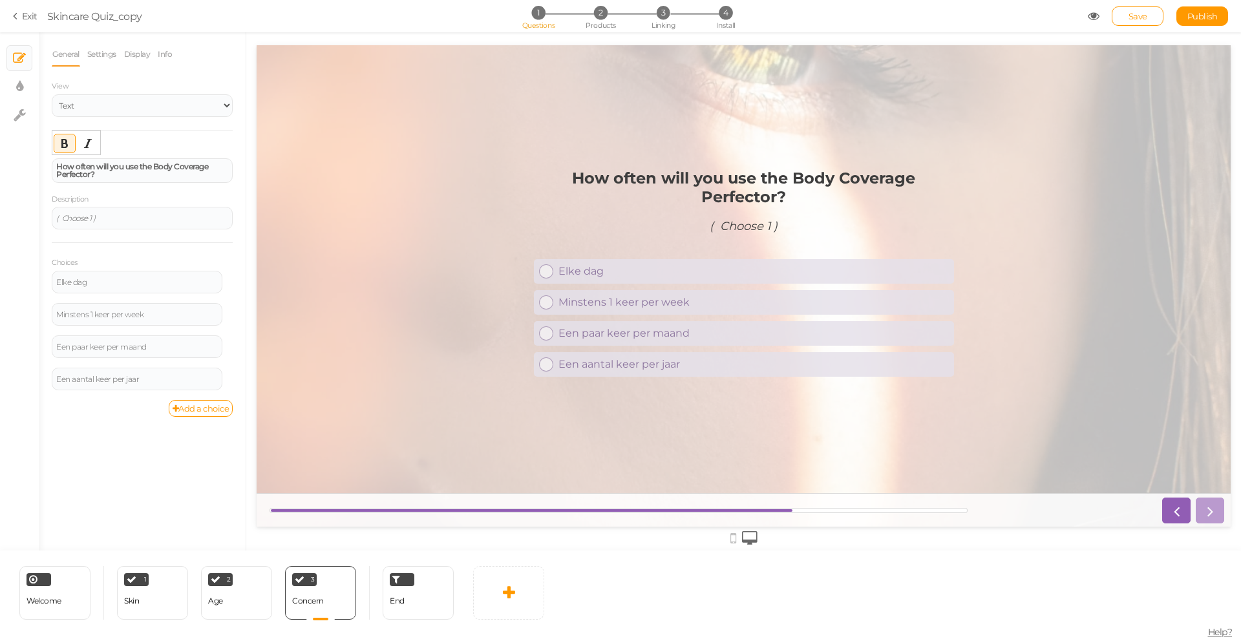
click at [188, 120] on div "View Text Images Slider Dropdown" at bounding box center [142, 105] width 181 height 52
drag, startPoint x: 107, startPoint y: 283, endPoint x: 46, endPoint y: 279, distance: 61.5
click at [46, 279] on div "General Settings Display Info View Text Images Slider Dropdown Question How oft…" at bounding box center [142, 296] width 207 height 509
paste div
drag, startPoint x: 148, startPoint y: 315, endPoint x: 49, endPoint y: 309, distance: 99.1
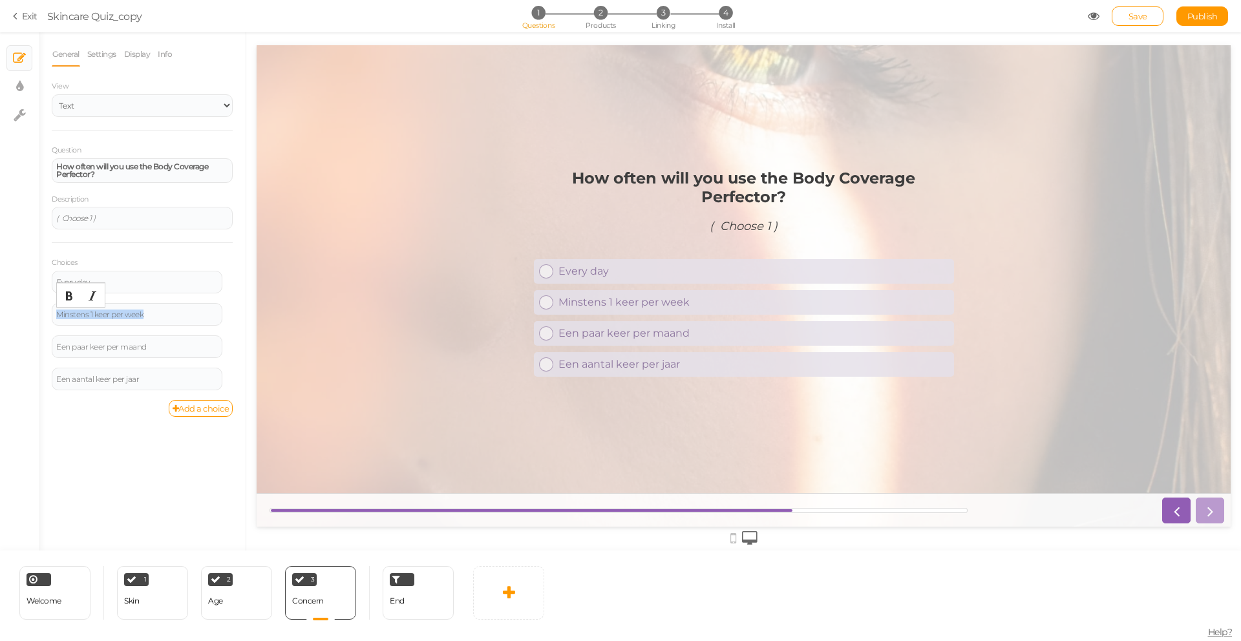
click at [49, 308] on div "General Settings Display Info View Text Images Slider Dropdown Question How oft…" at bounding box center [142, 296] width 207 height 509
paste div
drag, startPoint x: 150, startPoint y: 347, endPoint x: 49, endPoint y: 346, distance: 100.9
click at [50, 345] on div "General Settings Display Info View Text Images Slider Dropdown Question How oft…" at bounding box center [142, 296] width 207 height 509
paste div
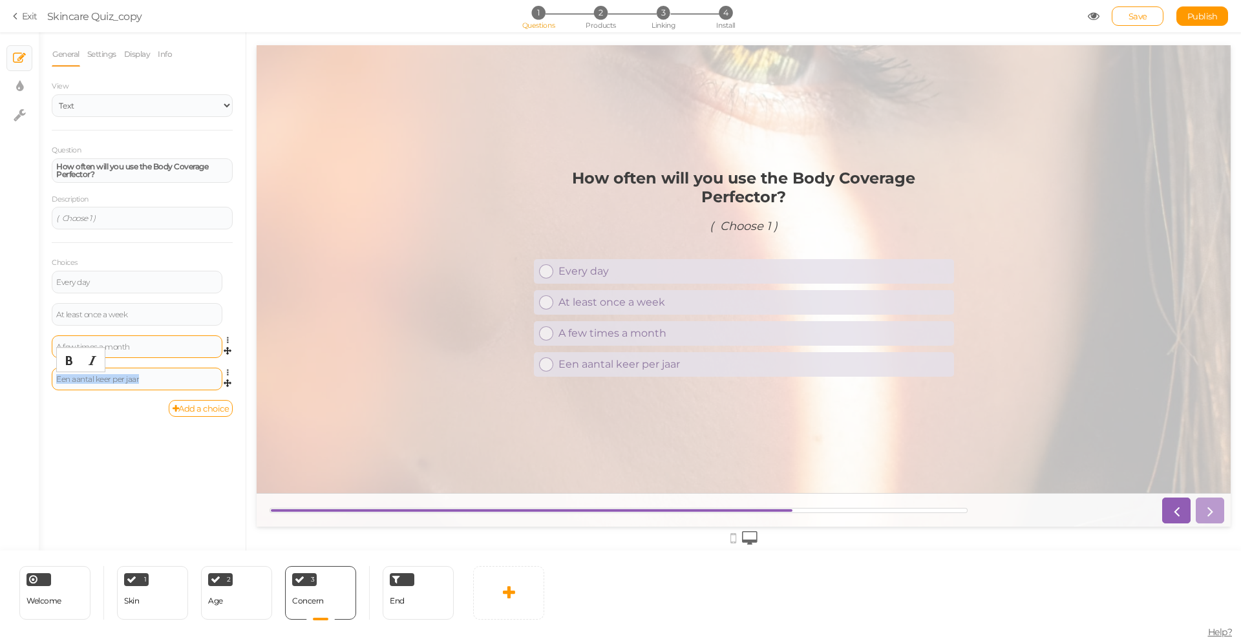
drag, startPoint x: 154, startPoint y: 380, endPoint x: 56, endPoint y: 377, distance: 97.7
click at [56, 377] on div "Een aantal keer per jaar" at bounding box center [137, 380] width 162 height 8
paste div
click at [1137, 16] on span "Save" at bounding box center [1138, 16] width 19 height 10
click at [427, 604] on div "End" at bounding box center [418, 593] width 71 height 54
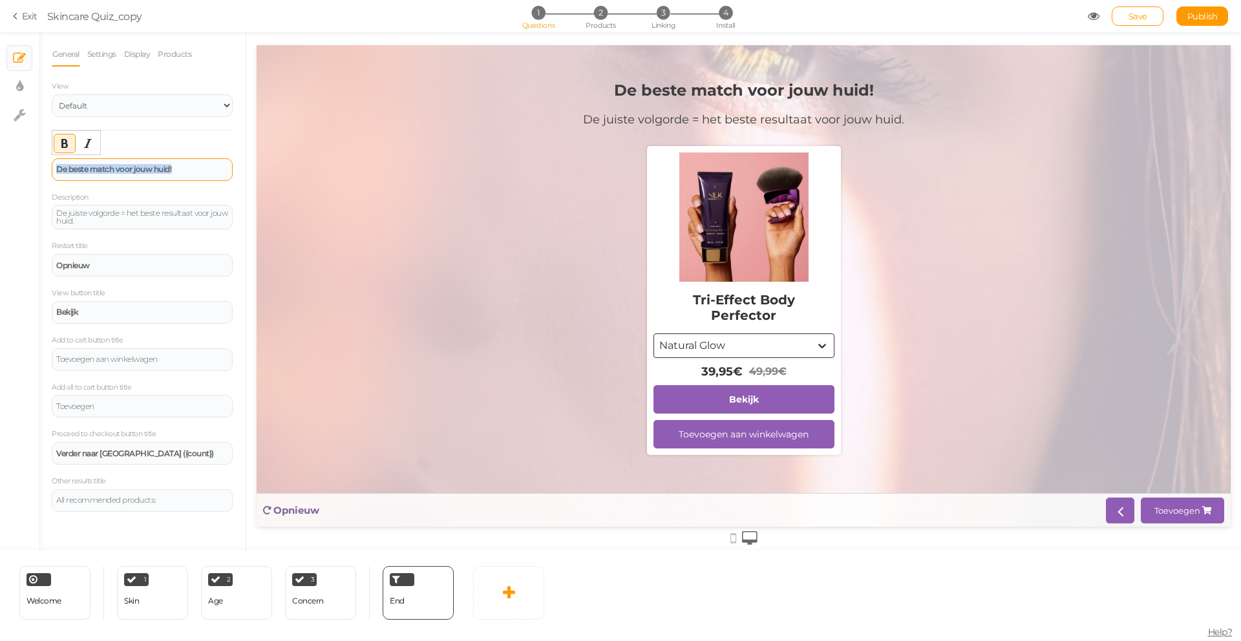
drag, startPoint x: 191, startPoint y: 166, endPoint x: 96, endPoint y: 171, distance: 95.2
click at [92, 166] on div "De beste match voor jouw huid!" at bounding box center [142, 170] width 172 height 8
drag, startPoint x: 108, startPoint y: 222, endPoint x: 7, endPoint y: 196, distance: 104.1
click at [7, 196] on div "× Slides × Display settings × Settings General Settings Display Products View D…" at bounding box center [620, 291] width 1241 height 518
drag, startPoint x: 177, startPoint y: 358, endPoint x: 24, endPoint y: 354, distance: 153.3
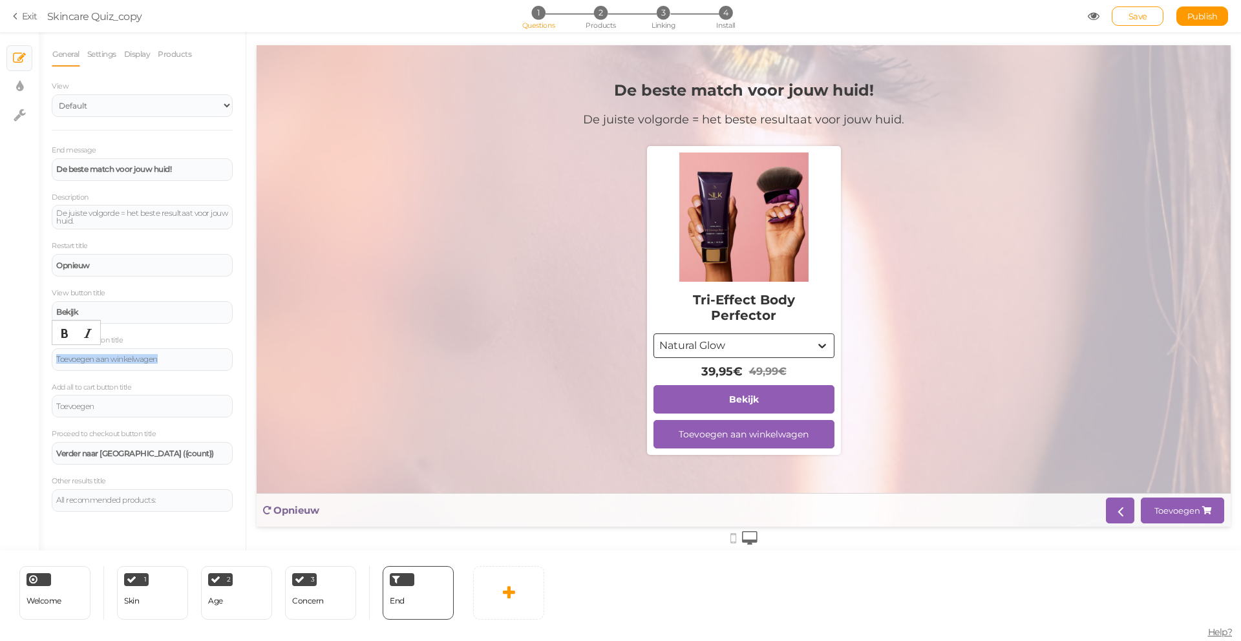
click at [25, 354] on div "× Slides × Display settings × Settings General Settings Display Products View D…" at bounding box center [620, 291] width 1241 height 518
drag, startPoint x: 103, startPoint y: 408, endPoint x: 25, endPoint y: 402, distance: 78.4
click at [25, 402] on div "× Slides × Display settings × Settings General Settings Display Products View D…" at bounding box center [620, 291] width 1241 height 518
drag, startPoint x: 138, startPoint y: 453, endPoint x: 48, endPoint y: 452, distance: 90.5
click at [48, 452] on div "General Settings Display Products View Default Top End message De beste match v…" at bounding box center [142, 296] width 207 height 509
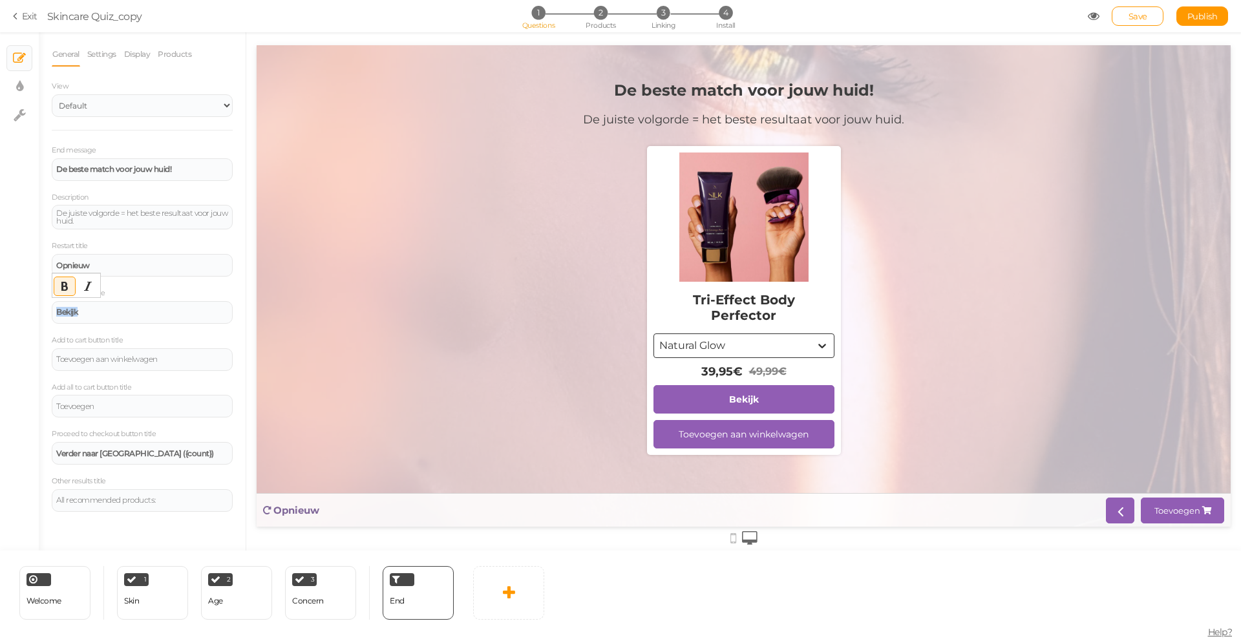
drag, startPoint x: 112, startPoint y: 312, endPoint x: 43, endPoint y: 312, distance: 69.2
click at [43, 312] on div "General Settings Display Products View Default Top End message De beste match v…" at bounding box center [142, 296] width 207 height 509
click at [147, 268] on div "Opnieuw" at bounding box center [142, 266] width 172 height 8
click at [176, 236] on div "End message De beste match voor jouw huid! Description De juiste volgorde = het…" at bounding box center [142, 328] width 181 height 368
drag, startPoint x: 136, startPoint y: 268, endPoint x: 35, endPoint y: 262, distance: 101.6
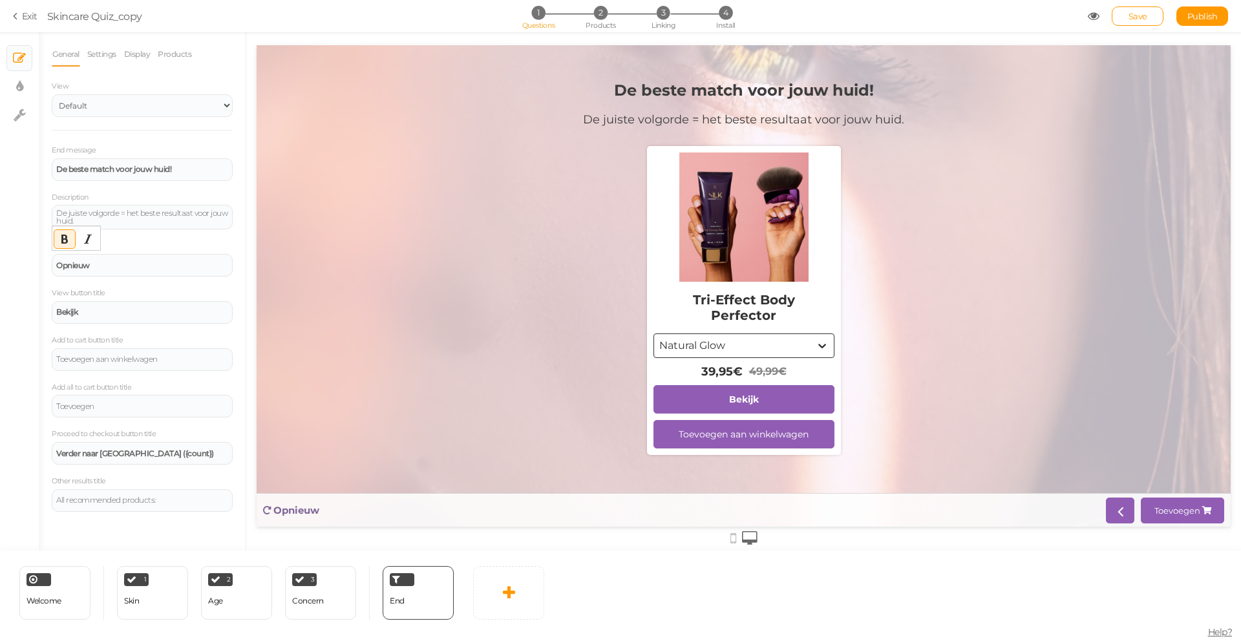
click at [33, 264] on div "× Slides × Display settings × Settings General Settings Display Products View D…" at bounding box center [620, 291] width 1241 height 518
drag, startPoint x: 92, startPoint y: 266, endPoint x: 50, endPoint y: 247, distance: 46.0
click at [48, 253] on div "General Settings Display Products View Default Top End message De beste match v…" at bounding box center [142, 296] width 207 height 509
click at [59, 237] on icon "Bold" at bounding box center [64, 239] width 10 height 10
drag, startPoint x: 116, startPoint y: 403, endPoint x: 52, endPoint y: 396, distance: 65.0
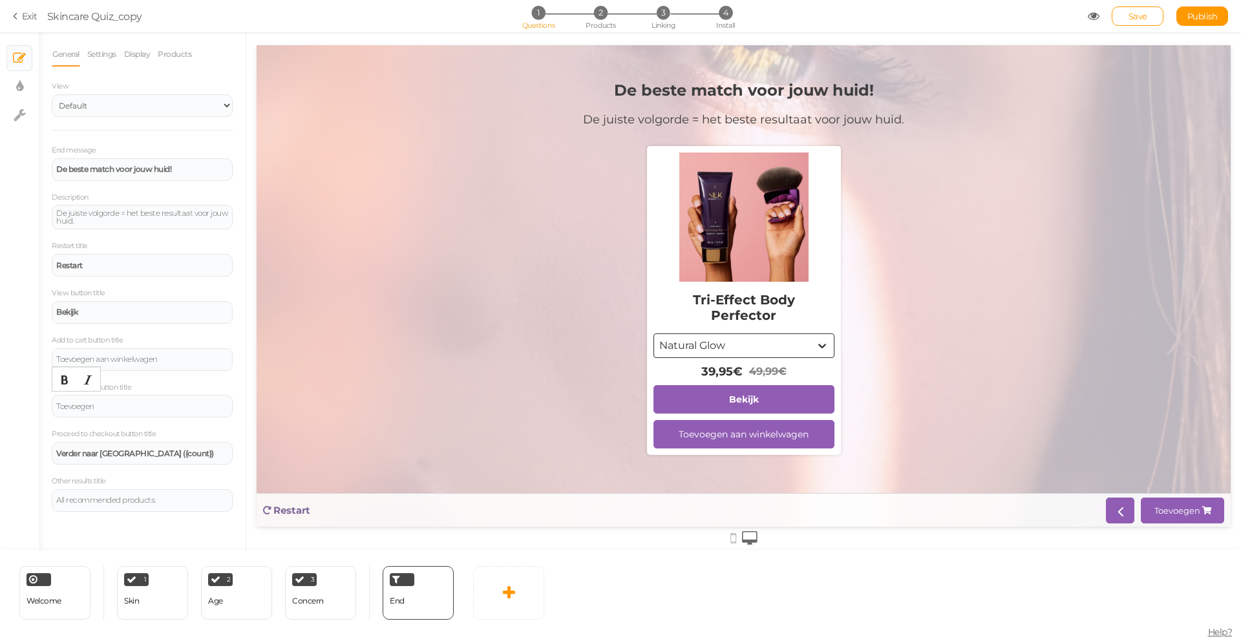
click at [54, 397] on div "Toevoegen" at bounding box center [142, 406] width 181 height 23
click at [61, 379] on icon "Bold" at bounding box center [64, 380] width 10 height 10
click at [179, 379] on div "End message De beste match voor jouw huid! Description De juiste volgorde = het…" at bounding box center [142, 328] width 181 height 368
drag, startPoint x: 176, startPoint y: 360, endPoint x: 25, endPoint y: 356, distance: 151.3
click at [25, 356] on div "× Slides × Display settings × Settings General Settings Display Products View D…" at bounding box center [620, 291] width 1241 height 518
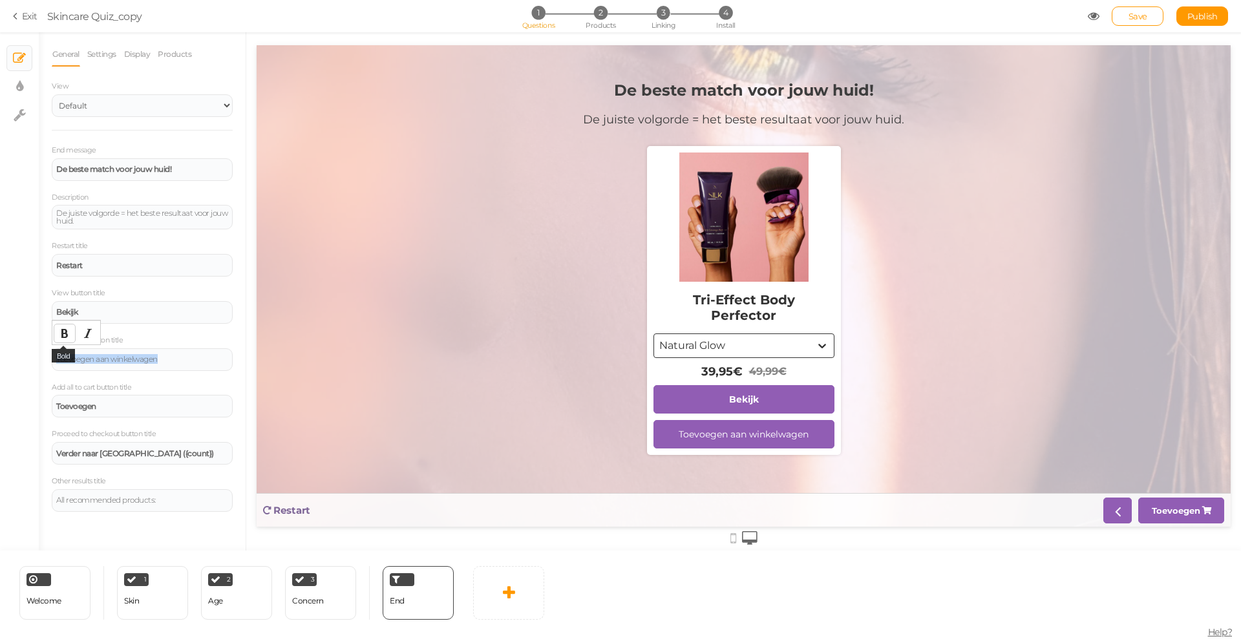
click at [61, 326] on button "Bold" at bounding box center [64, 334] width 21 height 18
click at [188, 331] on div "End message De beste match voor jouw huid! Description De juiste volgorde = het…" at bounding box center [142, 328] width 181 height 368
drag, startPoint x: 199, startPoint y: 169, endPoint x: 27, endPoint y: 167, distance: 172.0
click at [27, 167] on div "× Slides × Display settings × Settings General Settings Display Products View D…" at bounding box center [620, 291] width 1241 height 518
paste div
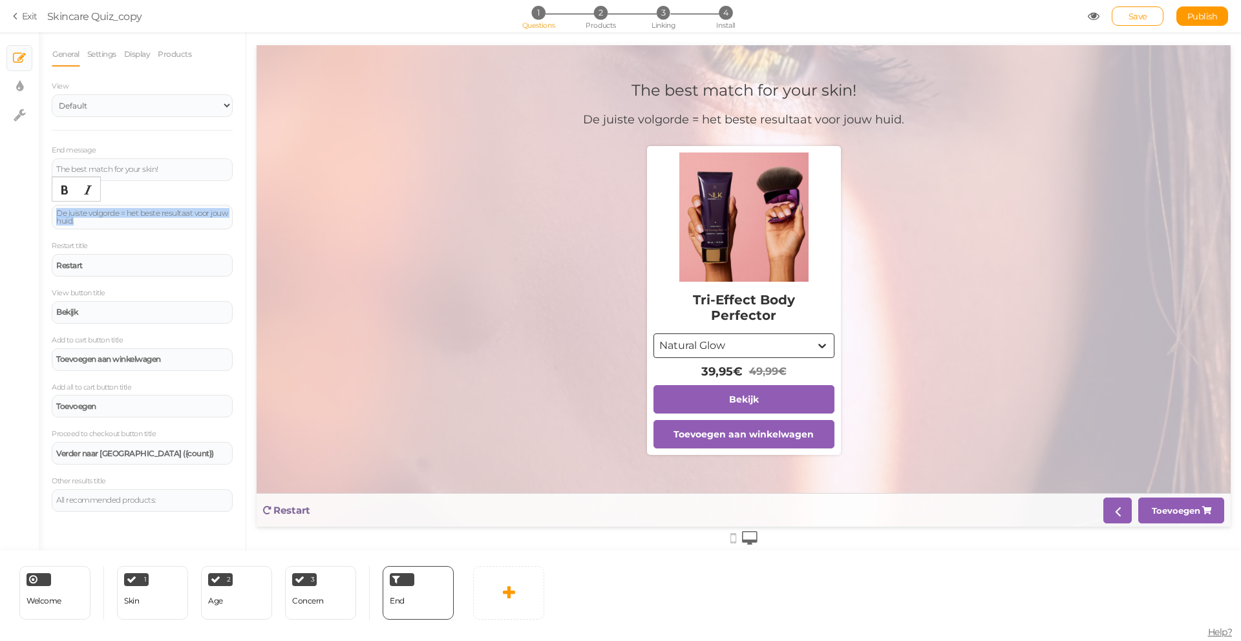
drag, startPoint x: 121, startPoint y: 226, endPoint x: 37, endPoint y: 204, distance: 86.9
click at [35, 205] on div "× Slides × Display settings × Settings General Settings Display Products View D…" at bounding box center [620, 291] width 1241 height 518
paste div
drag, startPoint x: 164, startPoint y: 169, endPoint x: 46, endPoint y: 162, distance: 117.9
click at [37, 174] on div "× Slides × Display settings × Settings General Settings Display Products View D…" at bounding box center [620, 291] width 1241 height 518
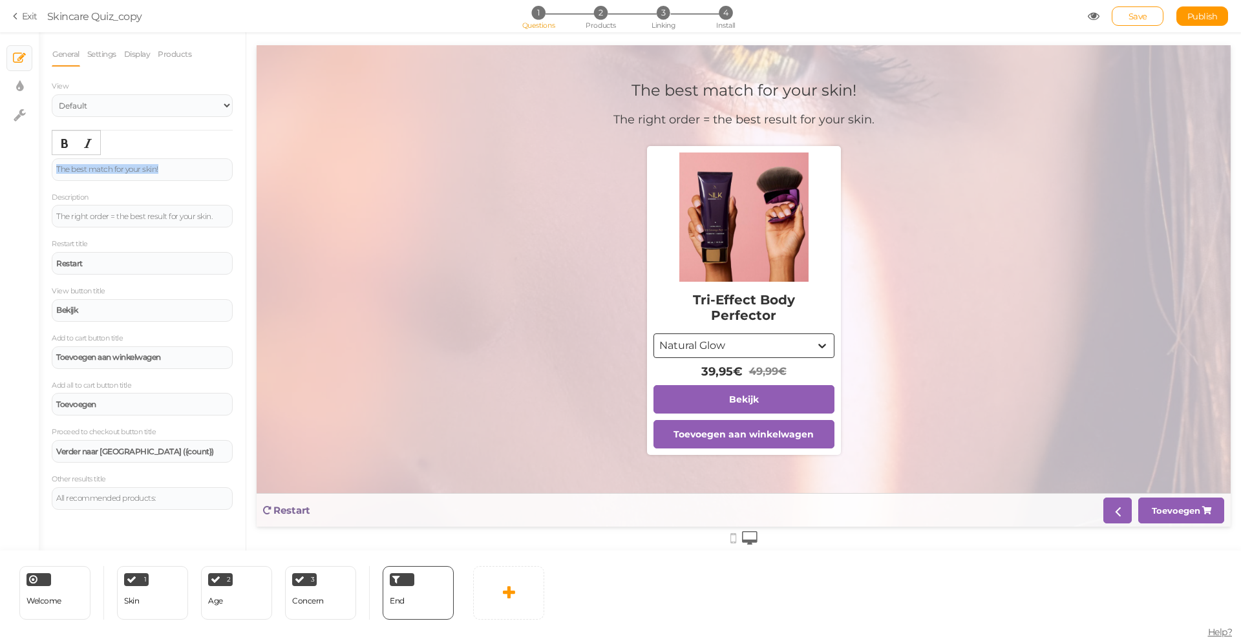
drag, startPoint x: 122, startPoint y: 170, endPoint x: 45, endPoint y: 169, distance: 76.9
click at [45, 169] on div "General Settings Display Products View Default Top End message The best match f…" at bounding box center [142, 296] width 207 height 509
click at [59, 144] on icon "Bold" at bounding box center [64, 143] width 10 height 10
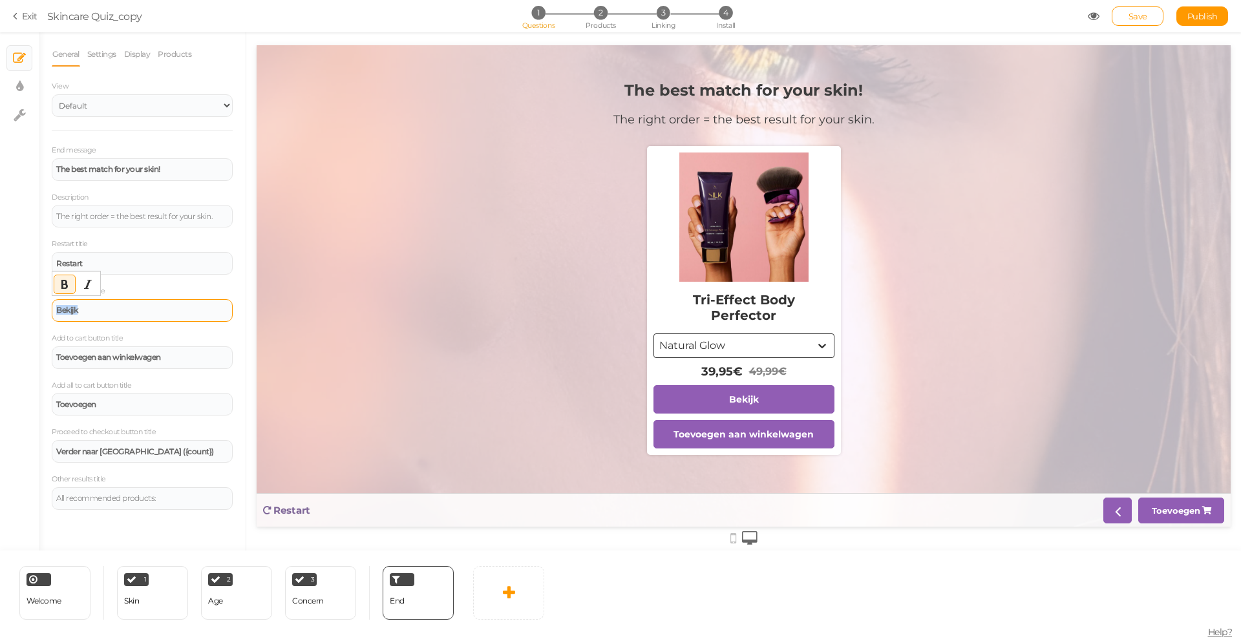
drag, startPoint x: 100, startPoint y: 312, endPoint x: 57, endPoint y: 305, distance: 43.9
click at [57, 306] on div "Bekijk" at bounding box center [142, 310] width 172 height 8
drag, startPoint x: 81, startPoint y: 310, endPoint x: 32, endPoint y: 301, distance: 50.0
click at [32, 303] on div "× Slides × Display settings × Settings General Settings Display Products View D…" at bounding box center [620, 291] width 1241 height 518
click at [65, 277] on button "Bold" at bounding box center [64, 284] width 21 height 18
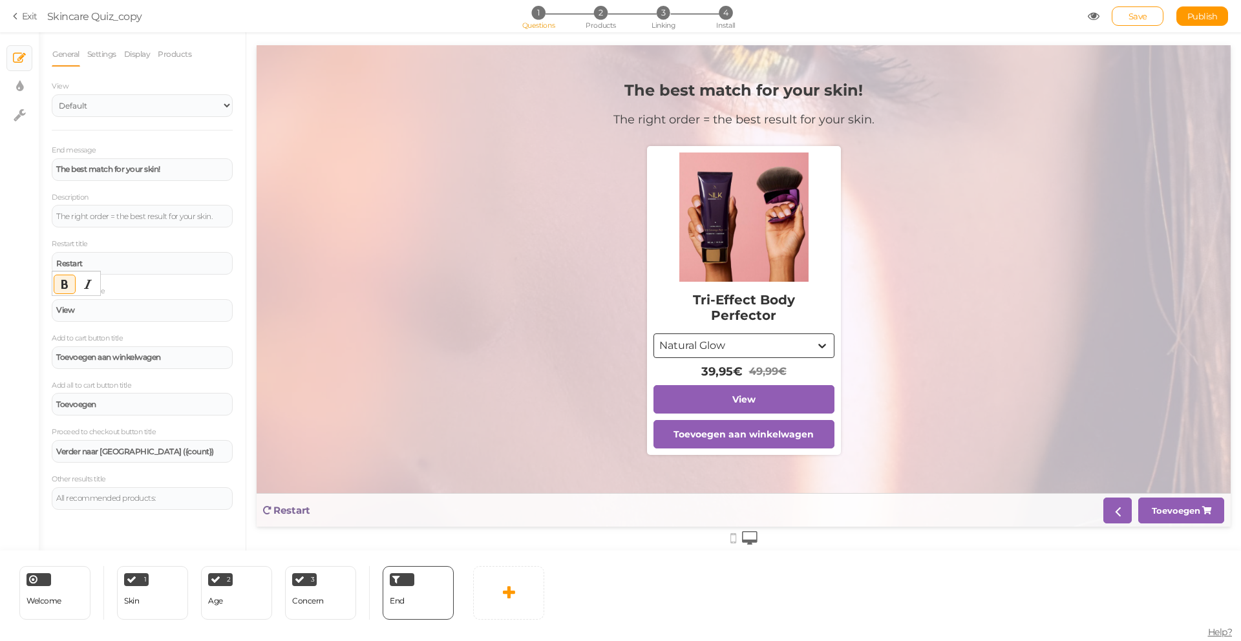
click at [234, 283] on div "General Settings Display Products View Default Top End message The best match f…" at bounding box center [142, 296] width 207 height 509
drag, startPoint x: 181, startPoint y: 359, endPoint x: 32, endPoint y: 352, distance: 148.9
click at [32, 352] on div "× Slides × Display settings × Settings General Settings Display Products View D…" at bounding box center [620, 291] width 1241 height 518
paste div
drag, startPoint x: 142, startPoint y: 360, endPoint x: 43, endPoint y: 348, distance: 99.6
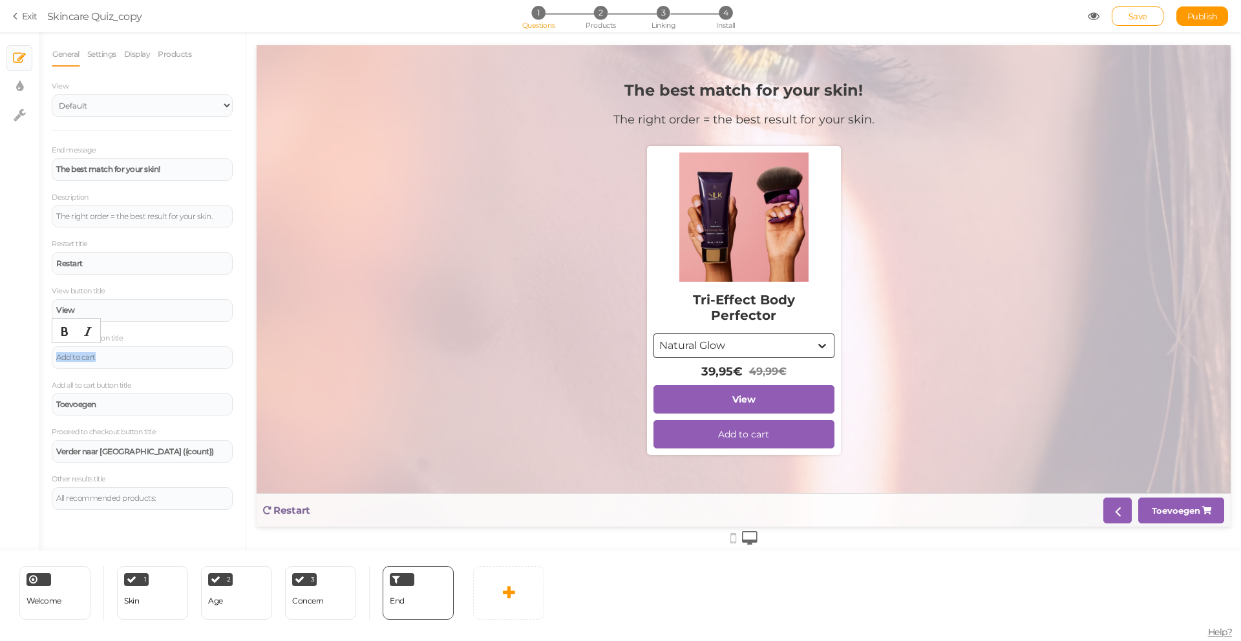
click at [41, 353] on div "General Settings Display Products View Default Top End message The best match f…" at bounding box center [142, 296] width 207 height 509
click at [66, 333] on icon "Bold" at bounding box center [64, 331] width 10 height 10
click at [127, 384] on label "Add all to cart button title" at bounding box center [92, 385] width 80 height 9
drag, startPoint x: 116, startPoint y: 407, endPoint x: 38, endPoint y: 395, distance: 78.5
click at [39, 396] on div "General Settings Display Products View Default Top End message The best match f…" at bounding box center [142, 296] width 207 height 509
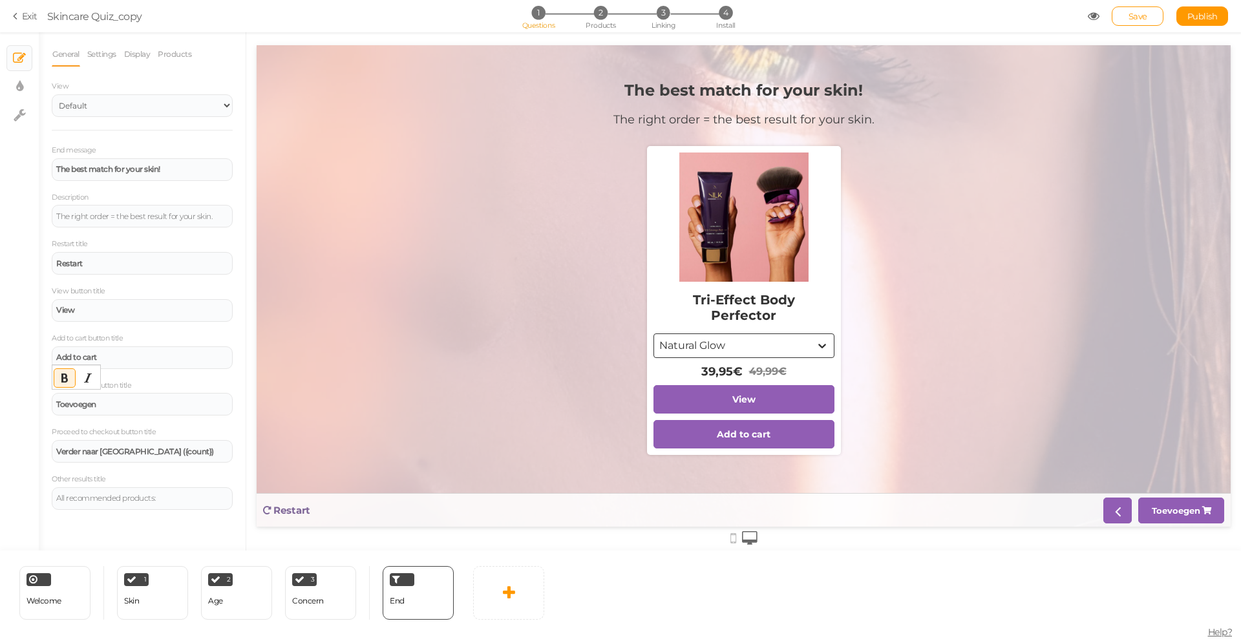
paste div
drag, startPoint x: 98, startPoint y: 405, endPoint x: 49, endPoint y: 396, distance: 49.4
click at [49, 396] on div "General Settings Display Products View Default Top End message The best match f…" at bounding box center [142, 296] width 207 height 509
click at [62, 378] on icon "Bold" at bounding box center [64, 378] width 10 height 10
drag, startPoint x: 78, startPoint y: 411, endPoint x: 72, endPoint y: 411, distance: 6.5
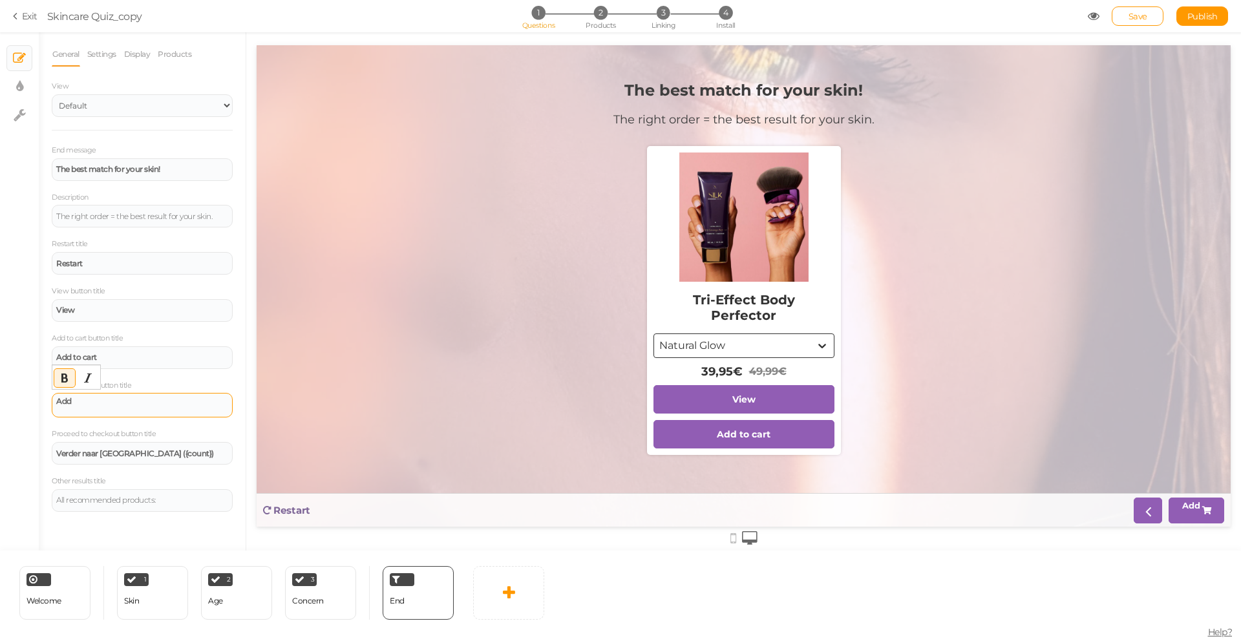
click at [78, 411] on div "Add" at bounding box center [142, 406] width 172 height 16
drag, startPoint x: 138, startPoint y: 451, endPoint x: 50, endPoint y: 449, distance: 88.0
click at [50, 449] on div "General Settings Display Products View Default Top End message The best match f…" at bounding box center [142, 296] width 207 height 509
paste div
click at [173, 501] on div "All recommended products:" at bounding box center [142, 499] width 172 height 8
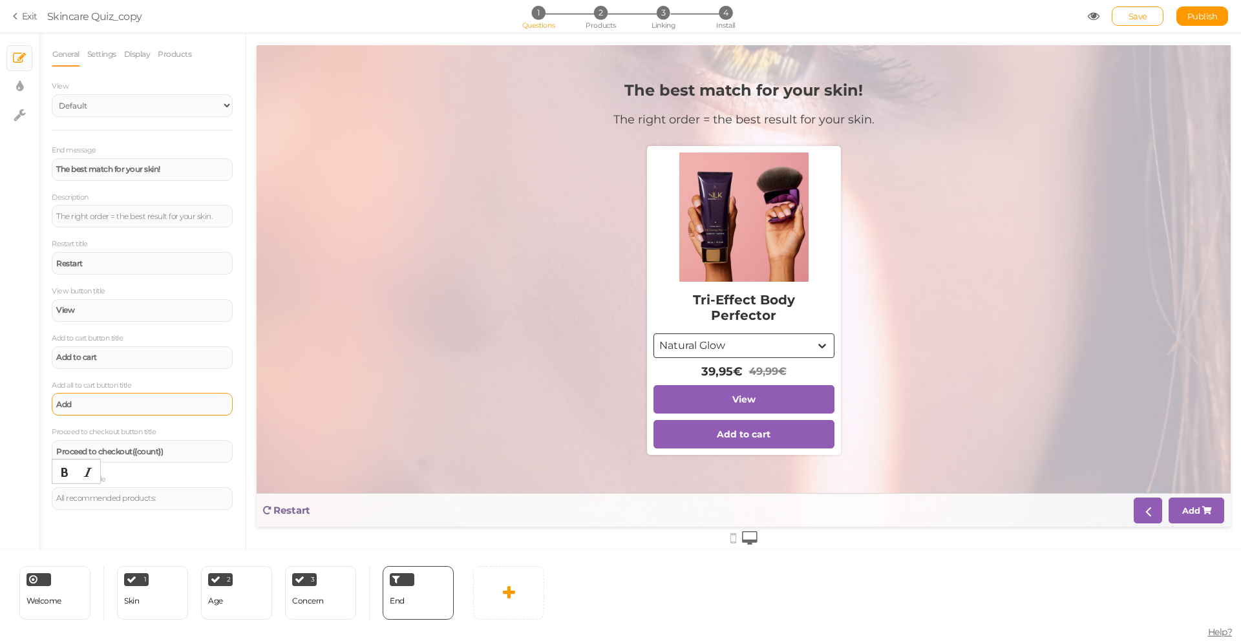
click at [1131, 10] on link "Save" at bounding box center [1138, 15] width 52 height 19
click at [1198, 13] on span "Publish" at bounding box center [1203, 16] width 30 height 10
click at [1144, 11] on span "Save" at bounding box center [1138, 16] width 19 height 10
click at [1111, 10] on div "Save Publish View published." at bounding box center [1158, 15] width 141 height 19
click at [733, 533] on icon at bounding box center [734, 538] width 6 height 14
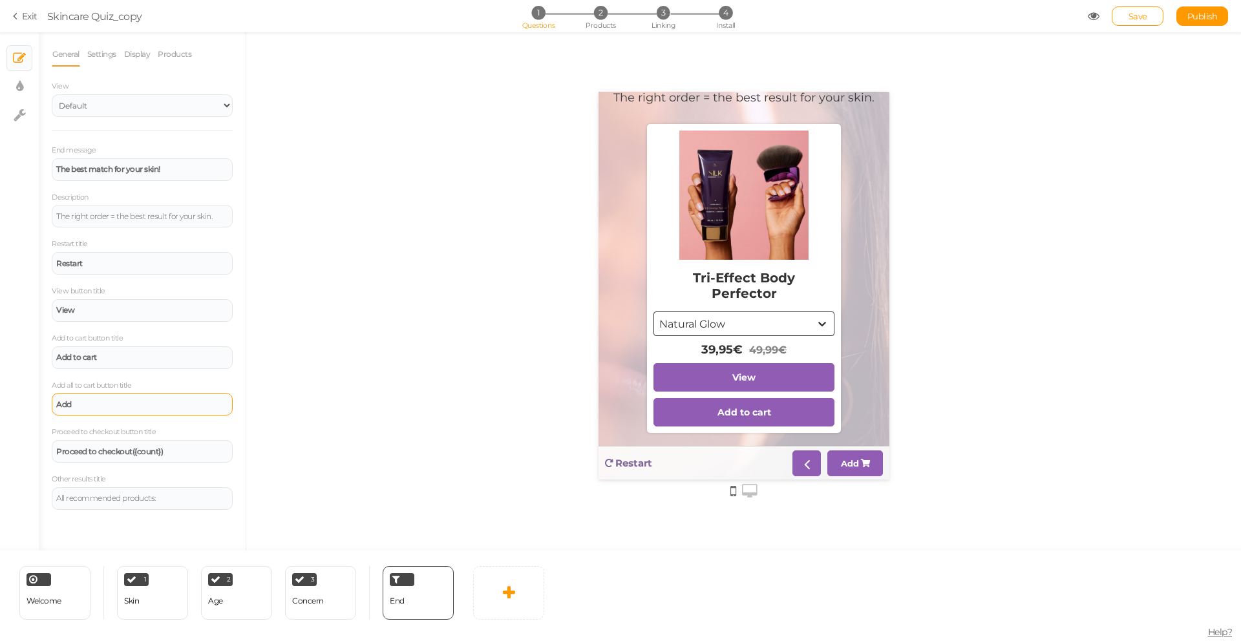
scroll to position [56, 0]
click at [111, 60] on link "Settings" at bounding box center [102, 54] width 30 height 25
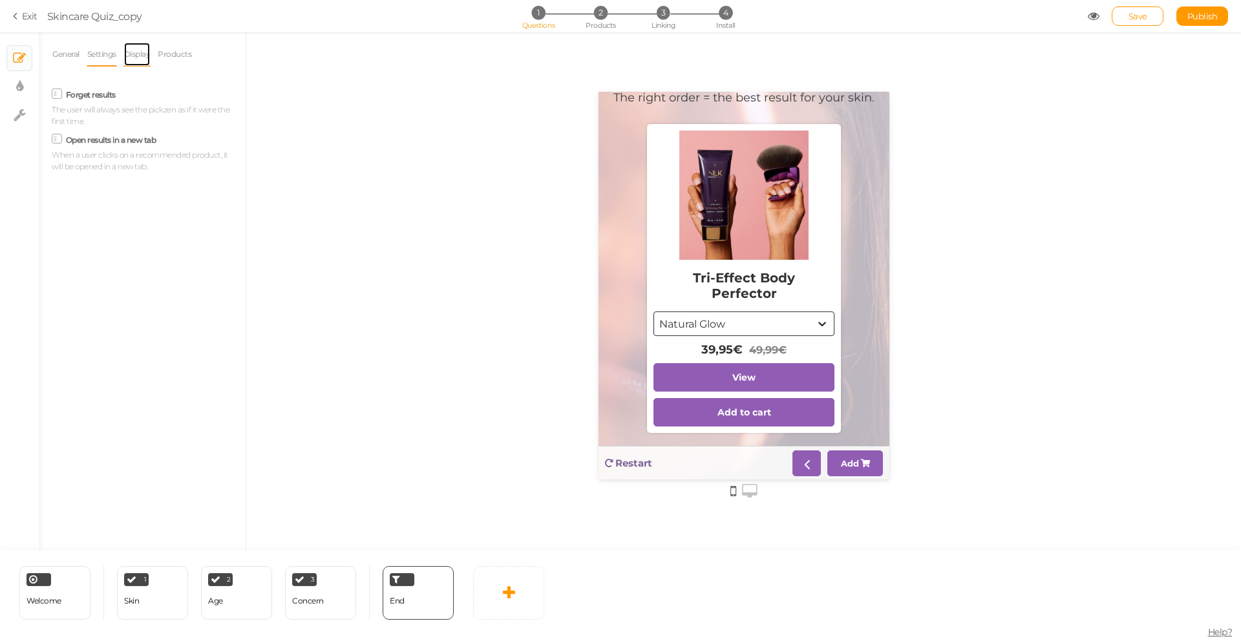
click at [138, 51] on link "Display" at bounding box center [137, 54] width 28 height 25
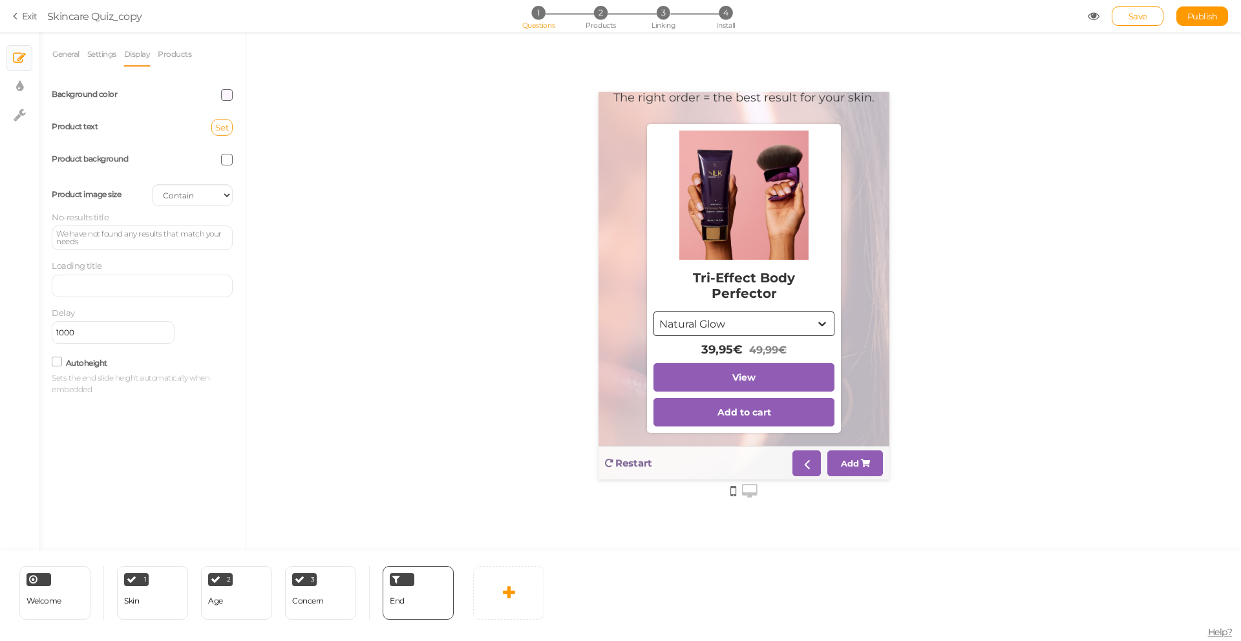
click at [217, 127] on span "Set" at bounding box center [222, 127] width 14 height 10
click at [184, 121] on div "Set" at bounding box center [192, 127] width 100 height 17
click at [198, 197] on select "Cover Contain Default" at bounding box center [192, 195] width 81 height 22
click at [152, 184] on select "Cover Contain Default" at bounding box center [192, 195] width 81 height 22
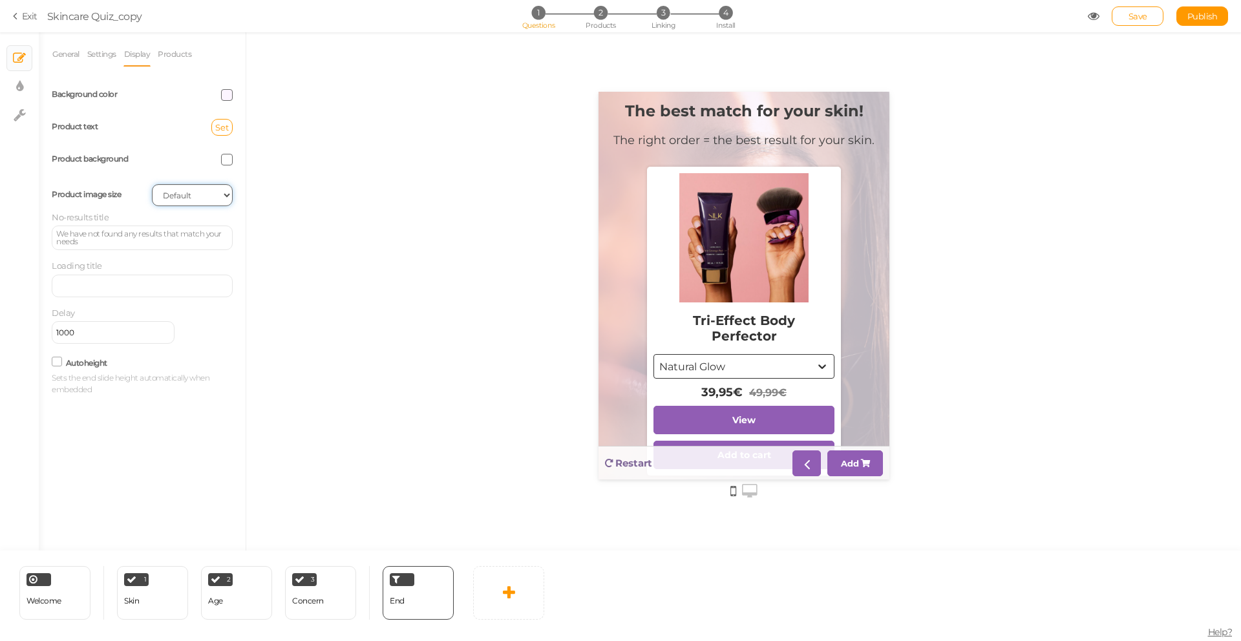
click at [194, 193] on select "Cover Contain Default" at bounding box center [192, 195] width 81 height 22
click at [152, 184] on select "Cover Contain Default" at bounding box center [192, 195] width 81 height 22
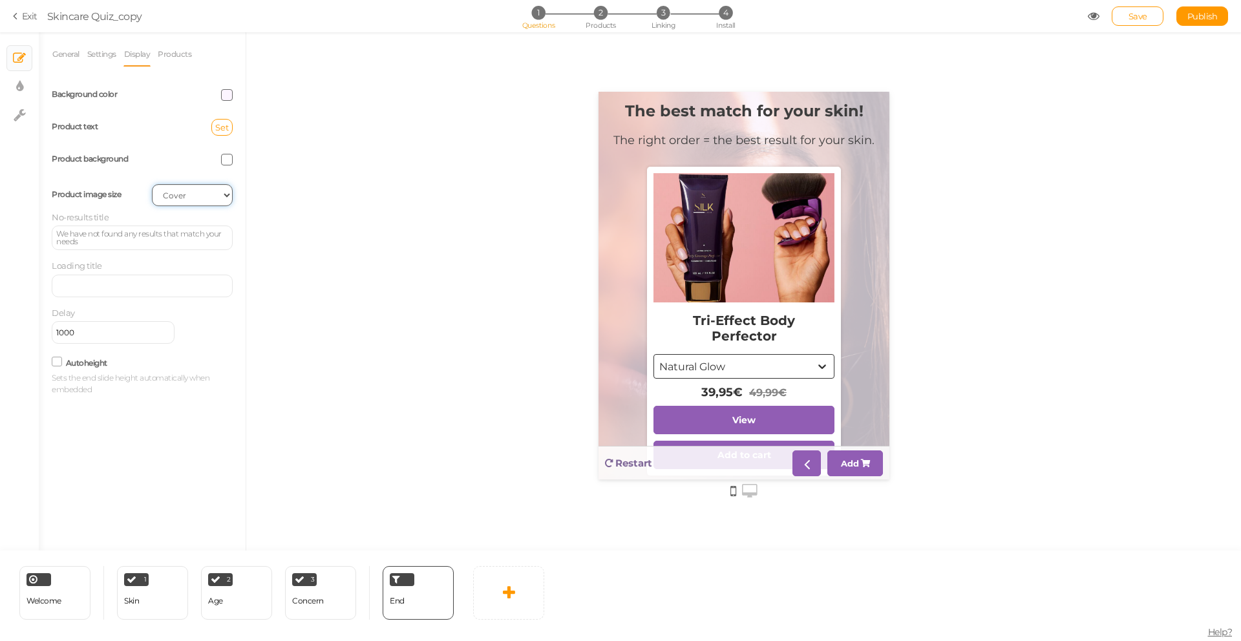
click at [196, 186] on select "Cover Contain Default" at bounding box center [192, 195] width 81 height 22
select select "contain"
click at [152, 184] on select "Cover Contain Default" at bounding box center [192, 195] width 81 height 22
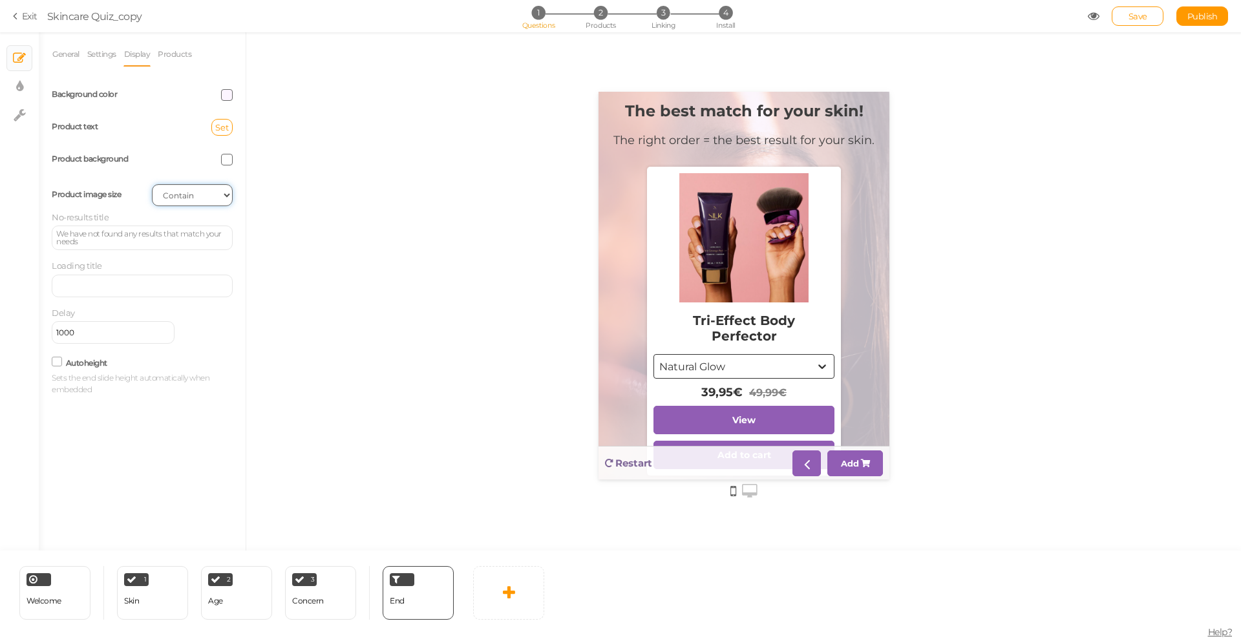
click at [204, 200] on select "Cover Contain Default" at bounding box center [192, 195] width 81 height 22
click at [152, 184] on select "Cover Contain Default" at bounding box center [192, 195] width 81 height 22
click at [202, 195] on select "Cover Contain Default" at bounding box center [192, 195] width 81 height 22
select select "contain"
click at [152, 184] on select "Cover Contain Default" at bounding box center [192, 195] width 81 height 22
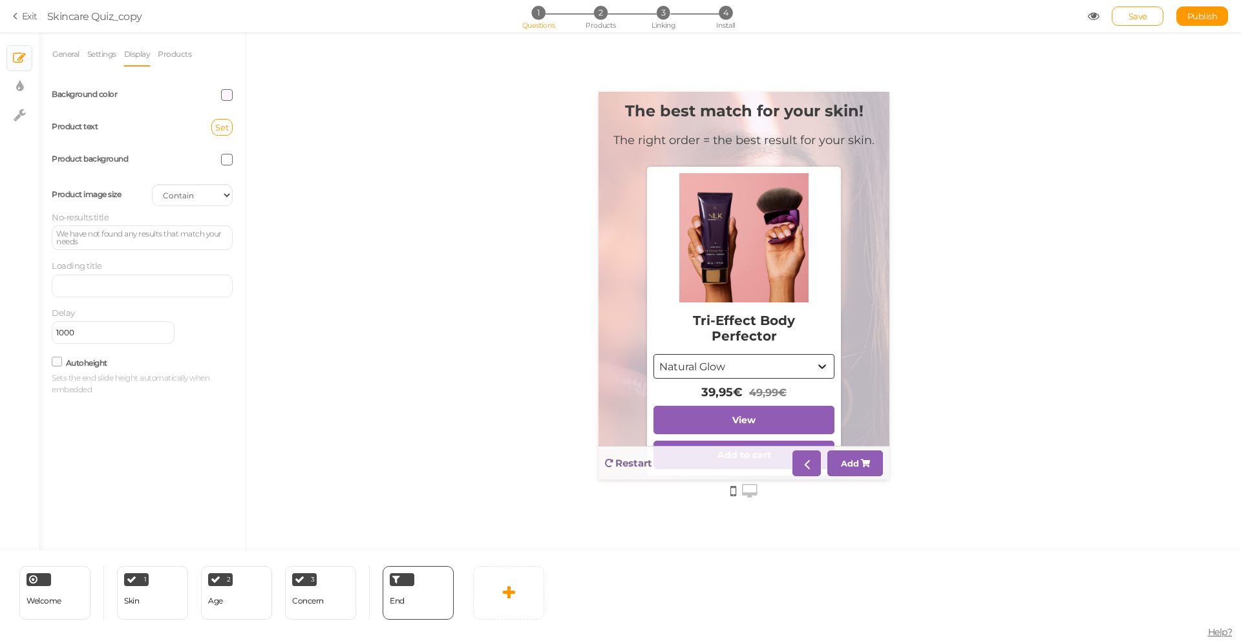
click at [304, 245] on div at bounding box center [743, 291] width 995 height 518
click at [176, 50] on link "Products" at bounding box center [174, 54] width 35 height 25
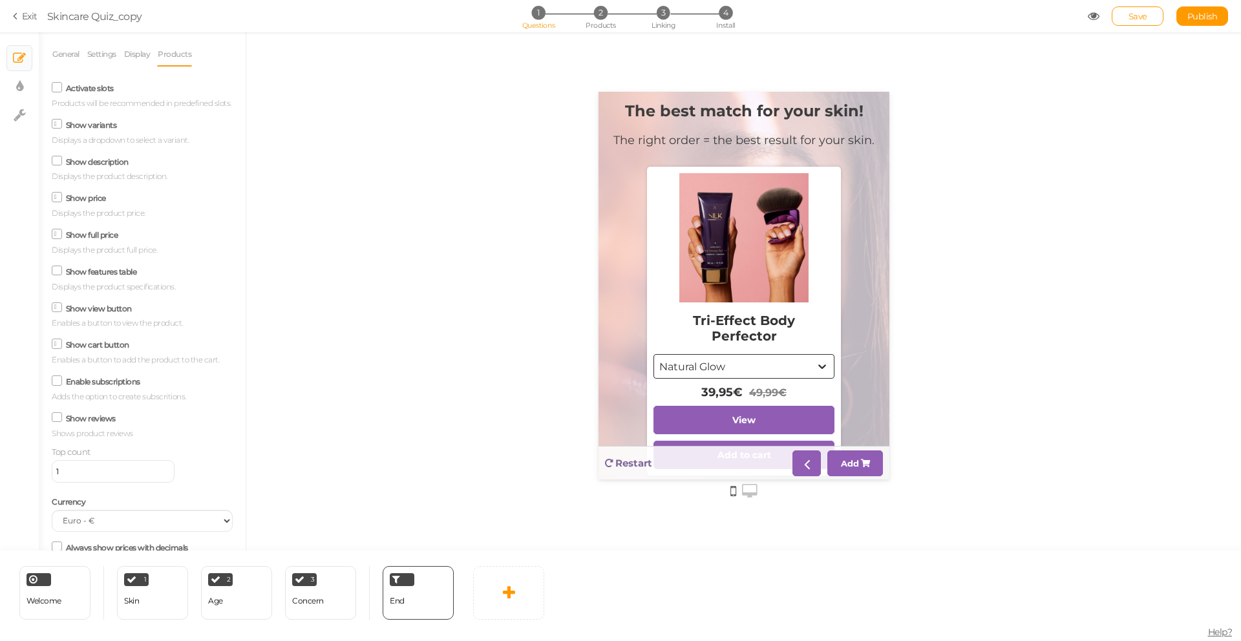
click at [116, 96] on div "Activate slots Products will be recommended in predefined slots." at bounding box center [142, 94] width 181 height 30
click at [57, 89] on icon at bounding box center [56, 87] width 17 height 6
click at [0, 0] on input "Activate slots" at bounding box center [0, 0] width 0 height 0
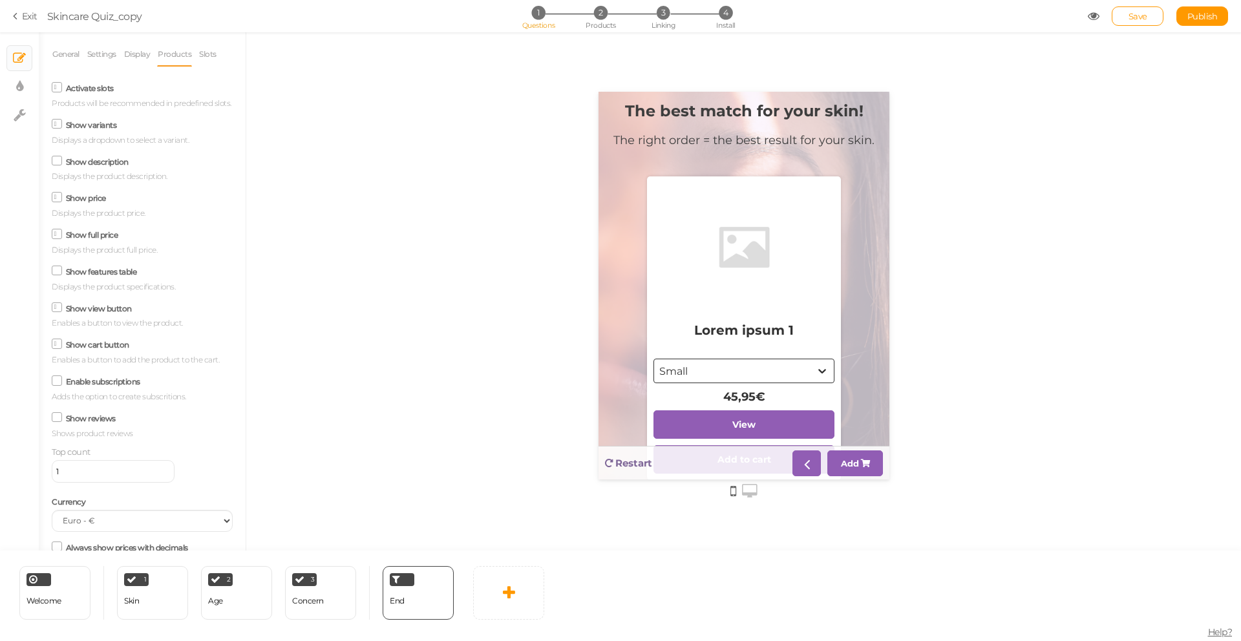
click at [58, 87] on icon at bounding box center [57, 87] width 6 height 0
click at [0, 0] on input "Activate slots" at bounding box center [0, 0] width 0 height 0
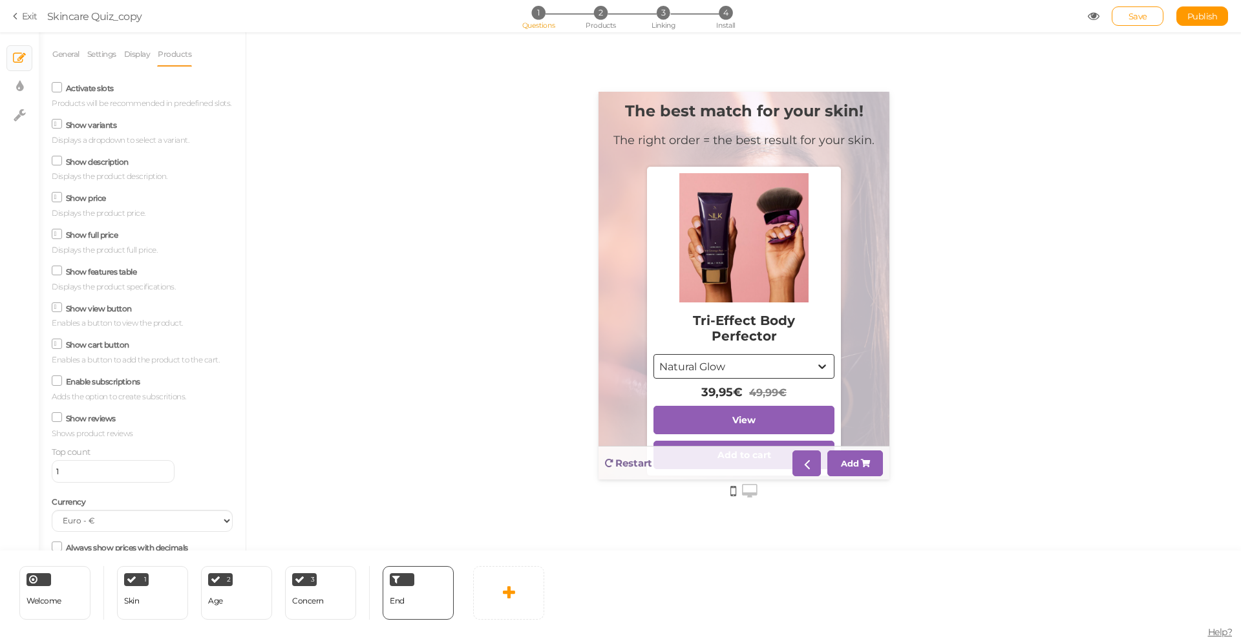
click at [61, 164] on icon at bounding box center [56, 160] width 17 height 6
click at [0, 0] on input "Show description" at bounding box center [0, 0] width 0 height 0
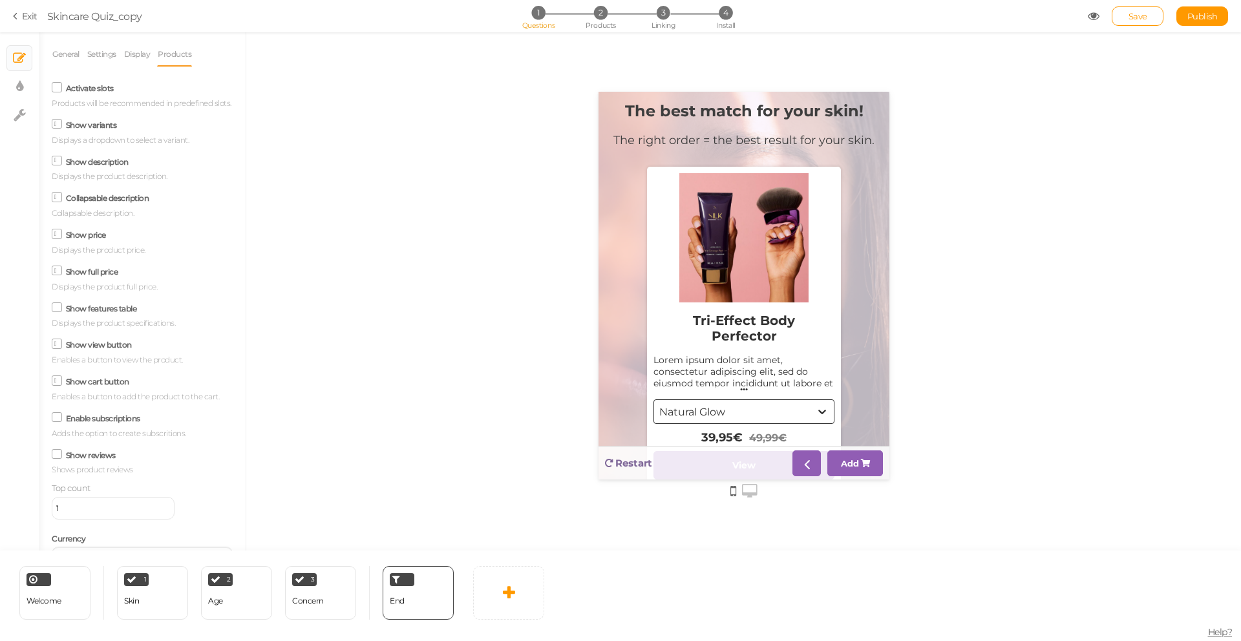
click at [61, 166] on span at bounding box center [57, 161] width 10 height 10
click at [0, 0] on input "Show description" at bounding box center [0, 0] width 0 height 0
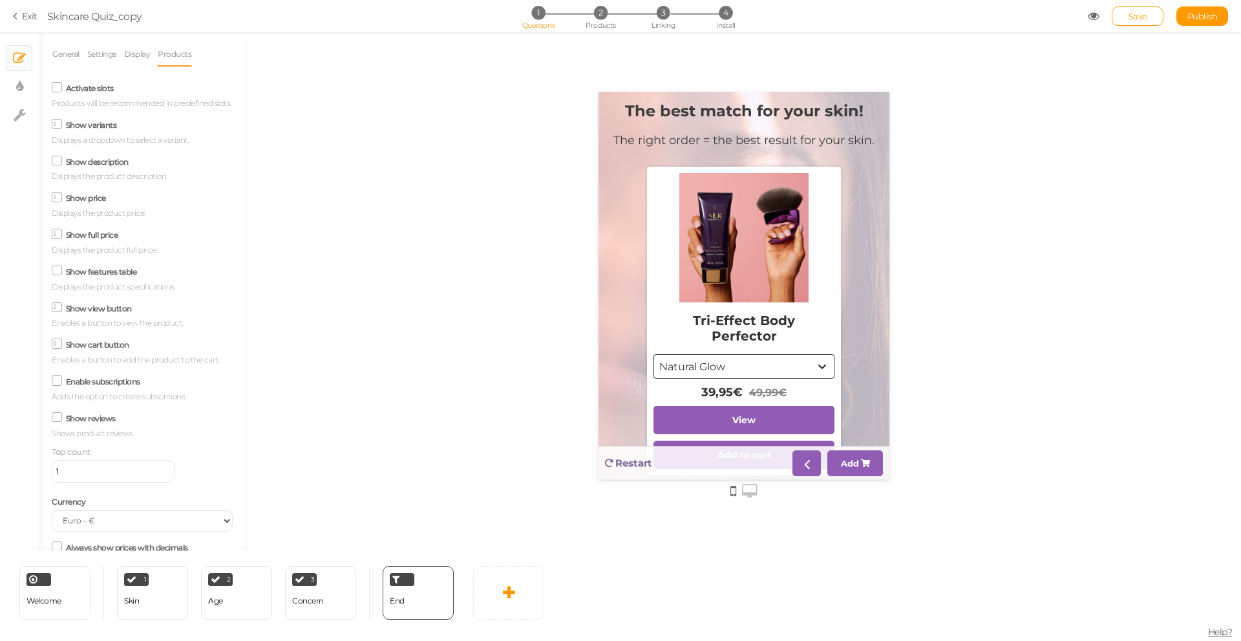
click at [59, 384] on icon at bounding box center [56, 381] width 17 height 6
click at [0, 0] on input "Enable subscriptions" at bounding box center [0, 0] width 0 height 0
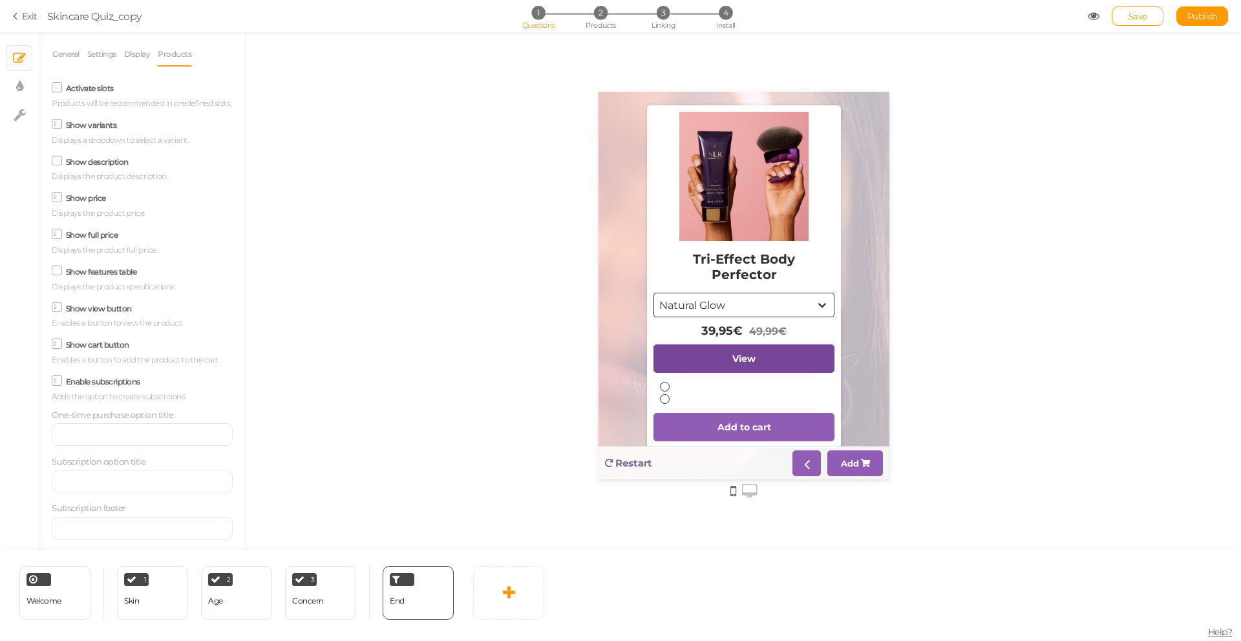
scroll to position [90, 0]
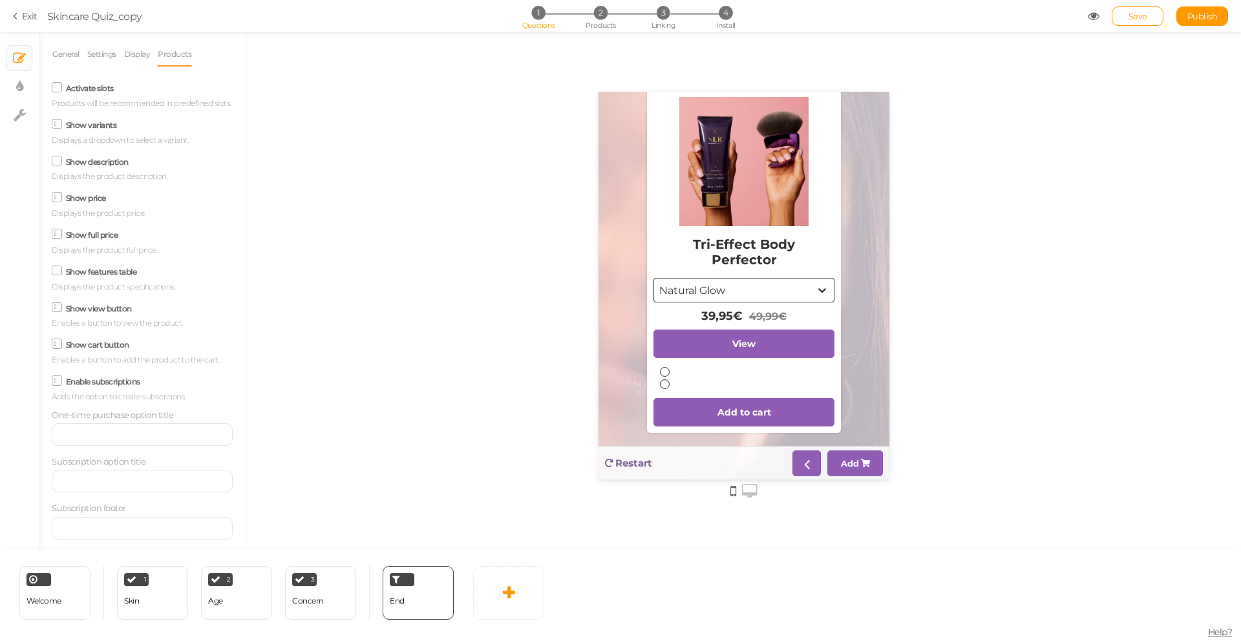
click at [61, 386] on span at bounding box center [57, 381] width 10 height 10
click at [0, 0] on input "Enable subscriptions" at bounding box center [0, 0] width 0 height 0
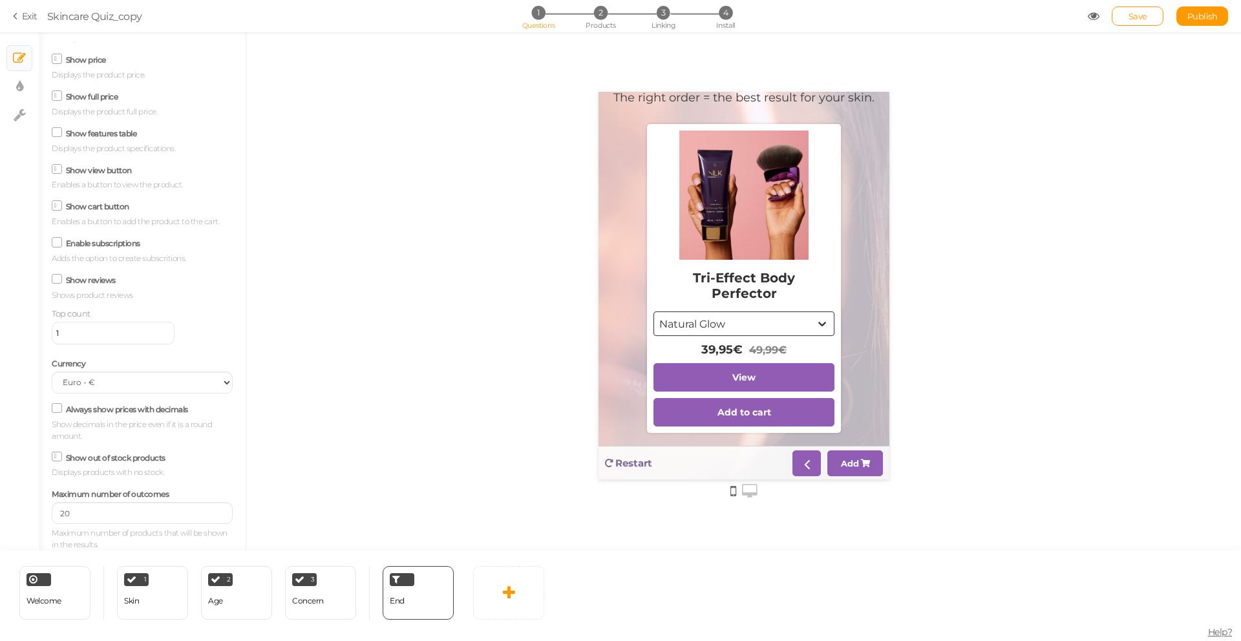
scroll to position [152, 0]
click at [134, 384] on select "US Dollar - $ Euro - € British Pound - £ Canadian Dollar - CAD Australian Dolla…" at bounding box center [142, 383] width 181 height 22
select select "AUD"
click at [52, 372] on select "US Dollar - $ Euro - € British Pound - £ Canadian Dollar - CAD Australian Dolla…" at bounding box center [142, 383] width 181 height 22
click at [134, 409] on label "Always show prices with decimals" at bounding box center [127, 410] width 122 height 10
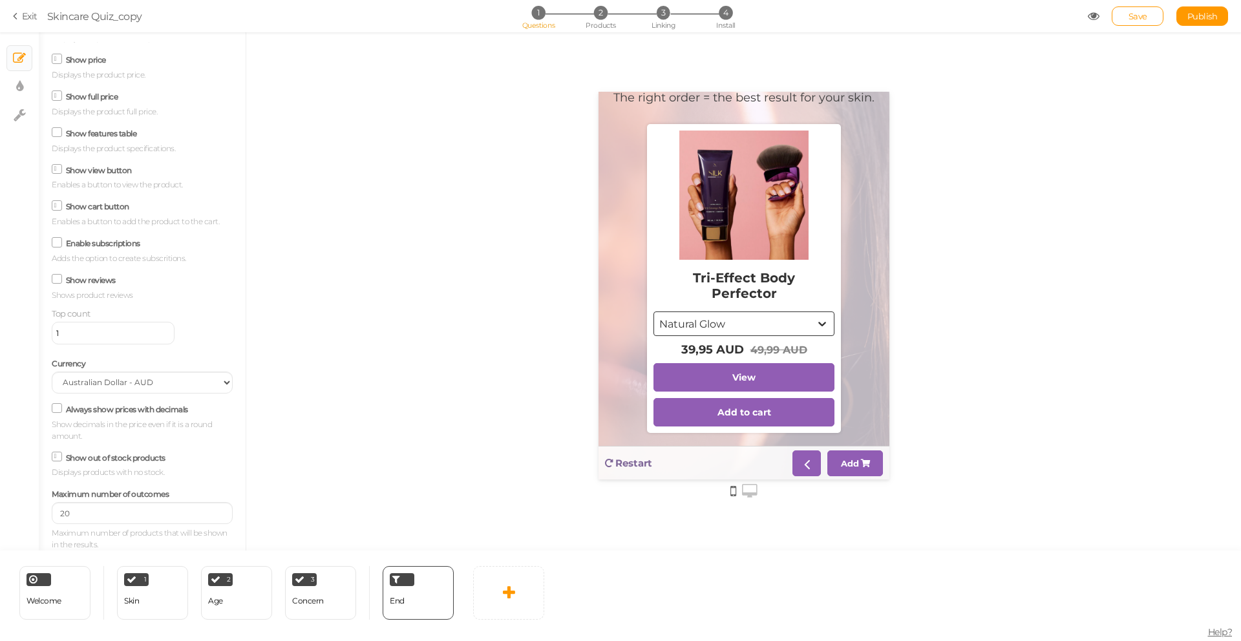
click at [0, 0] on input "Always show prices with decimals" at bounding box center [0, 0] width 0 height 0
click at [103, 409] on label "Always show prices with decimals" at bounding box center [127, 410] width 122 height 10
click at [0, 0] on input "Always show prices with decimals" at bounding box center [0, 0] width 0 height 0
click at [136, 517] on input "20" at bounding box center [142, 513] width 181 height 22
type input "2"
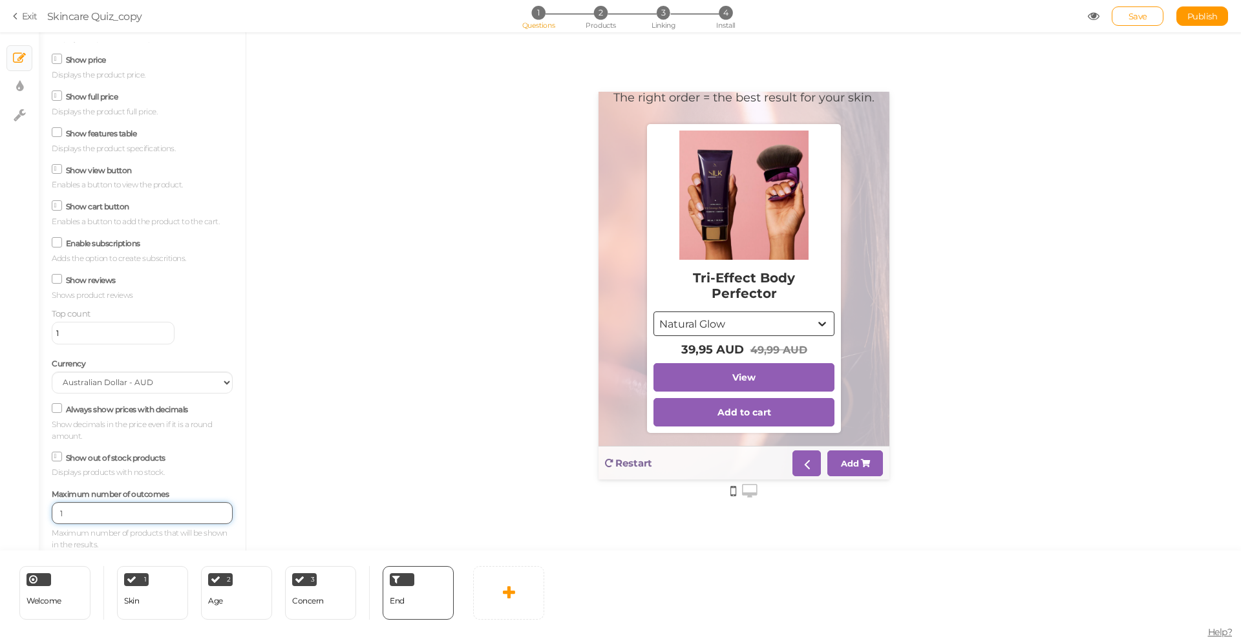
scroll to position [56, 0]
type input "1"
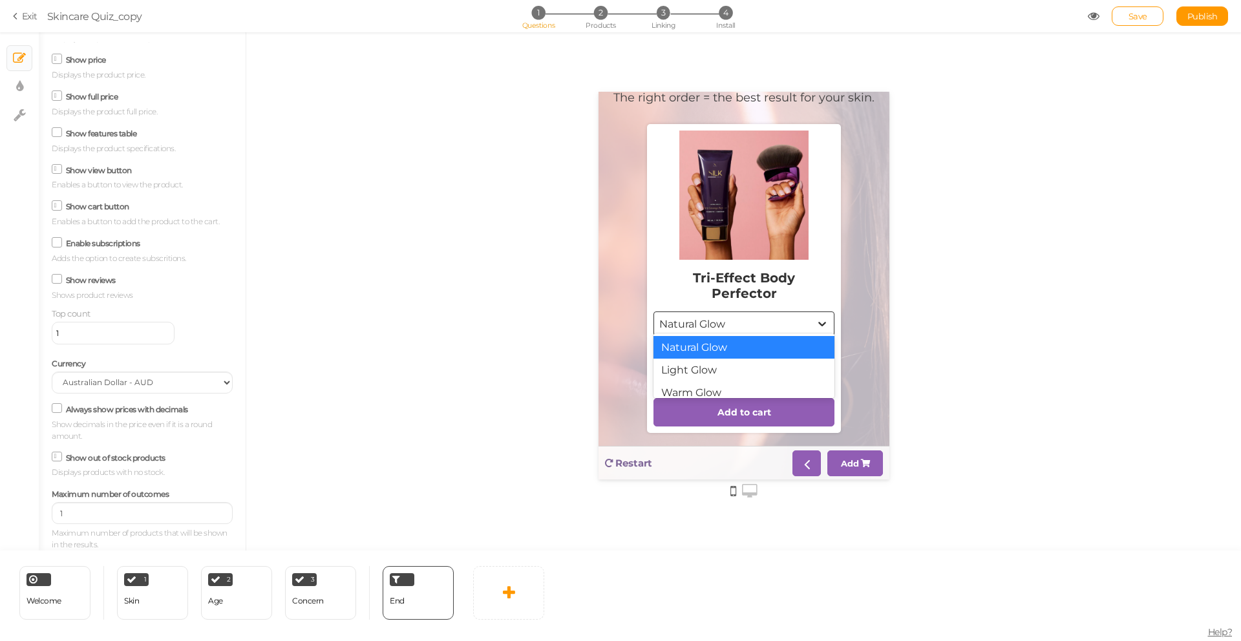
click at [731, 316] on div "Natural Glow" at bounding box center [743, 324] width 181 height 25
drag, startPoint x: 491, startPoint y: 307, endPoint x: 458, endPoint y: 304, distance: 33.1
click at [491, 307] on div at bounding box center [743, 291] width 995 height 518
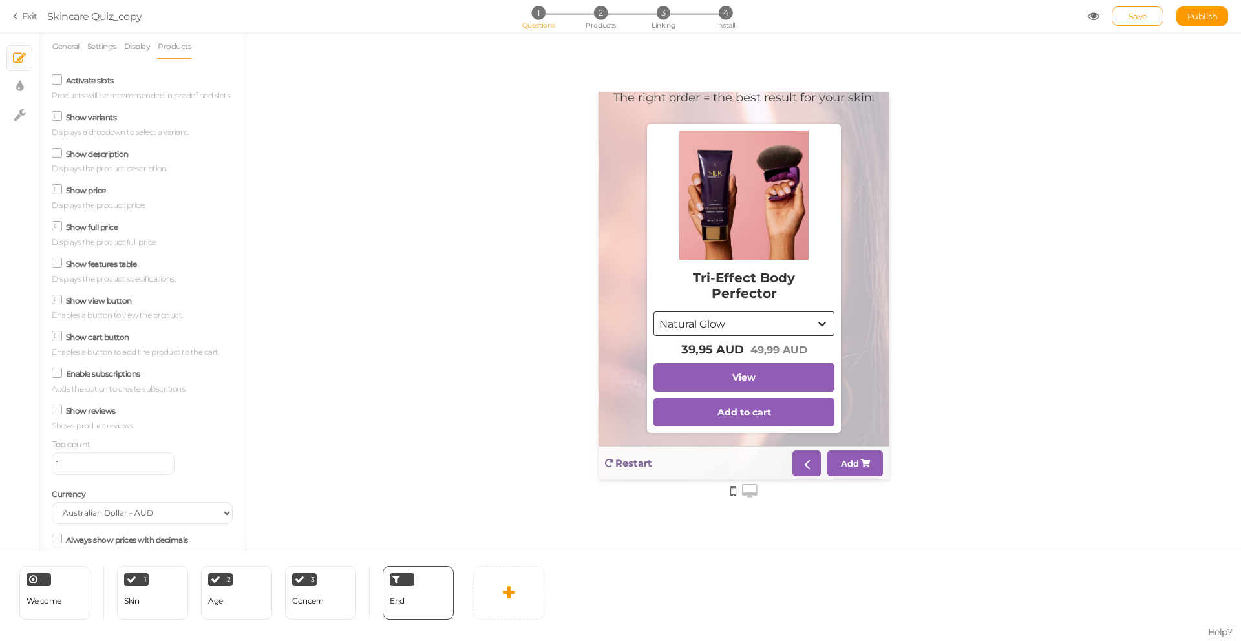
scroll to position [0, 0]
click at [60, 88] on icon at bounding box center [56, 87] width 17 height 6
click at [0, 0] on input "Activate slots" at bounding box center [0, 0] width 0 height 0
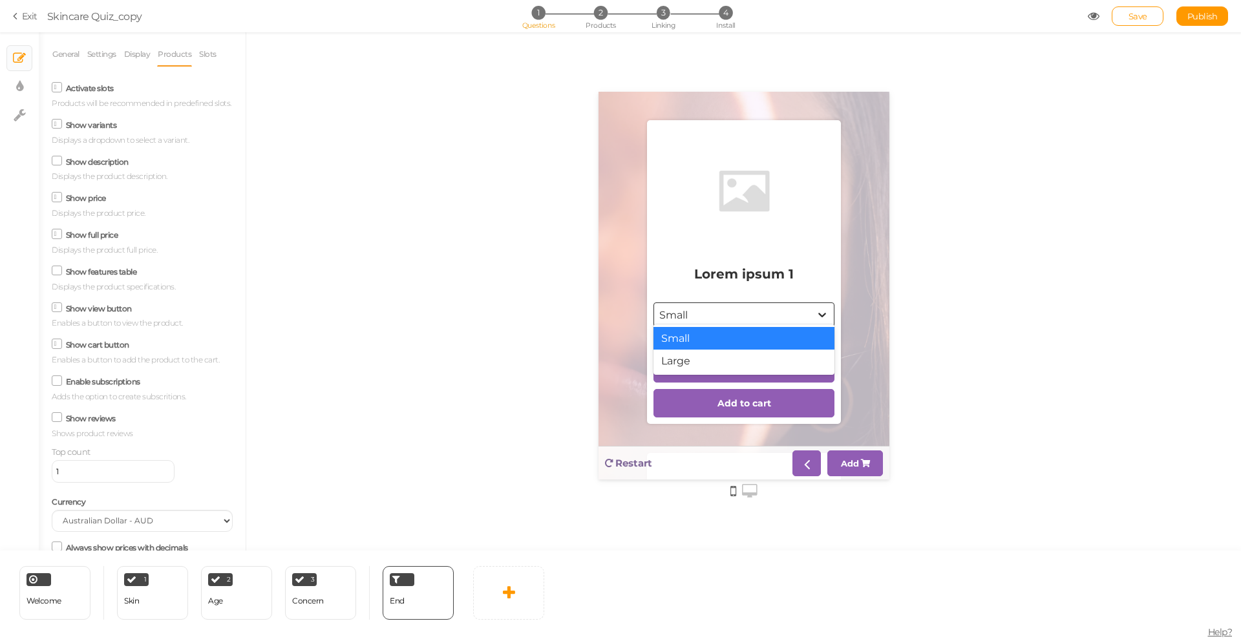
click at [712, 323] on div "Small" at bounding box center [732, 315] width 156 height 15
click at [80, 93] on label "Activate slots" at bounding box center [90, 88] width 48 height 10
click at [0, 0] on input "Activate slots" at bounding box center [0, 0] width 0 height 0
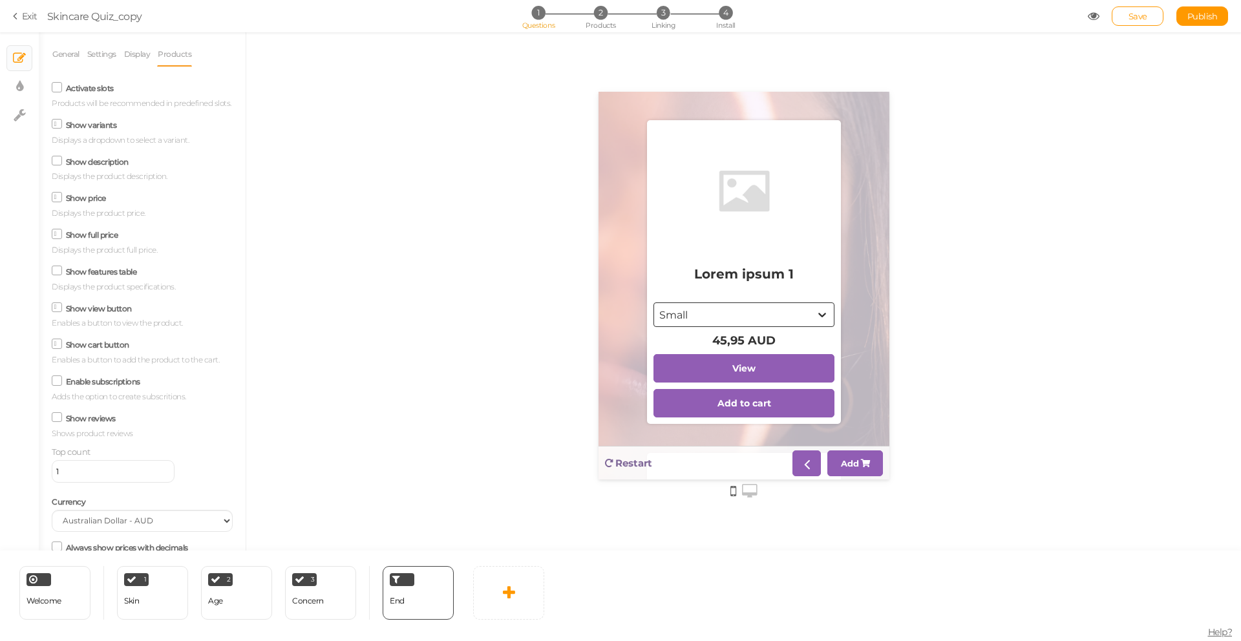
scroll to position [56, 0]
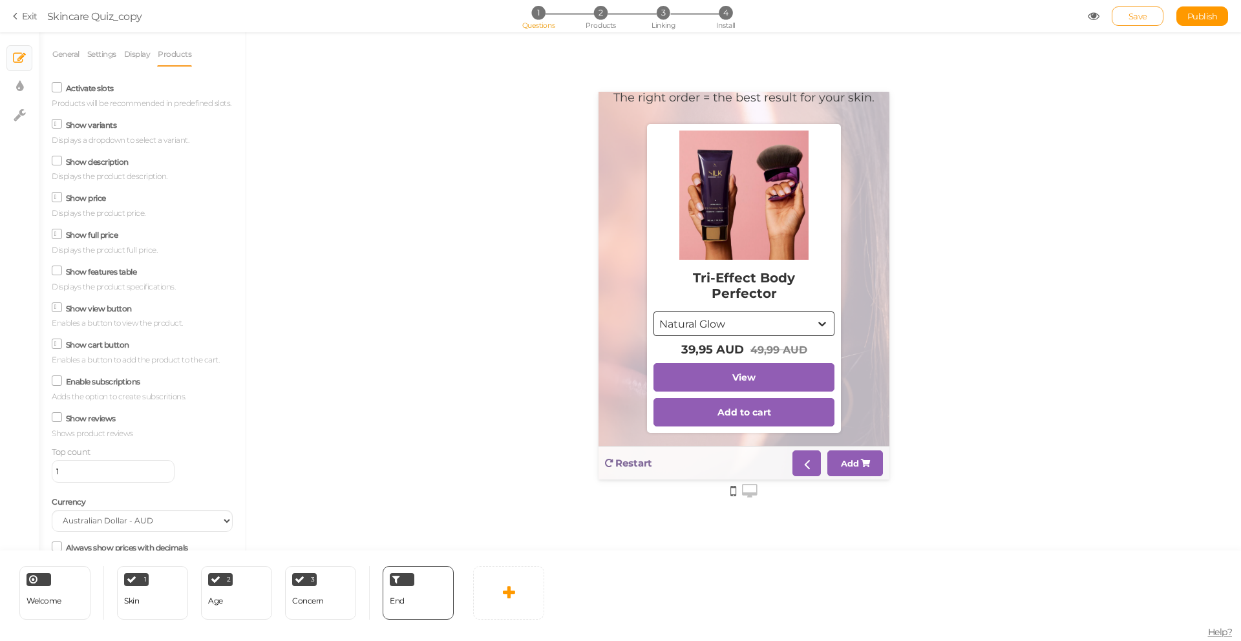
click at [1148, 8] on link "Save" at bounding box center [1138, 15] width 52 height 19
click at [20, 85] on icon at bounding box center [19, 86] width 7 height 13
select select "2"
select select "montserrat"
select select "fade"
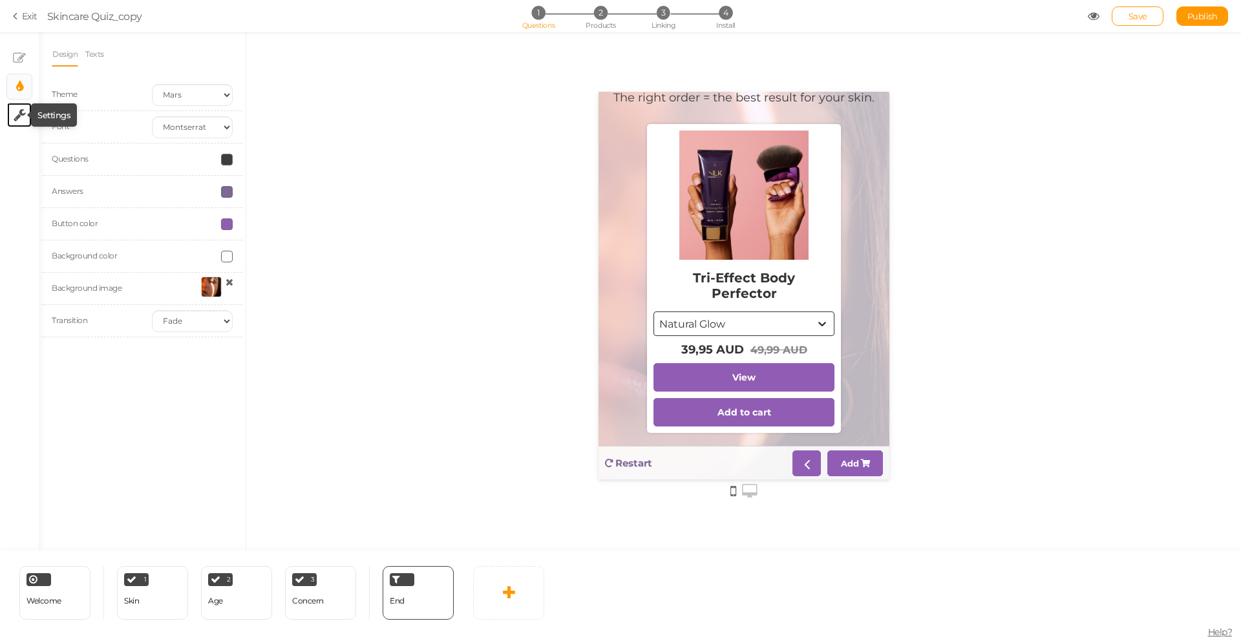
click at [19, 119] on icon at bounding box center [20, 115] width 12 height 13
select select "en"
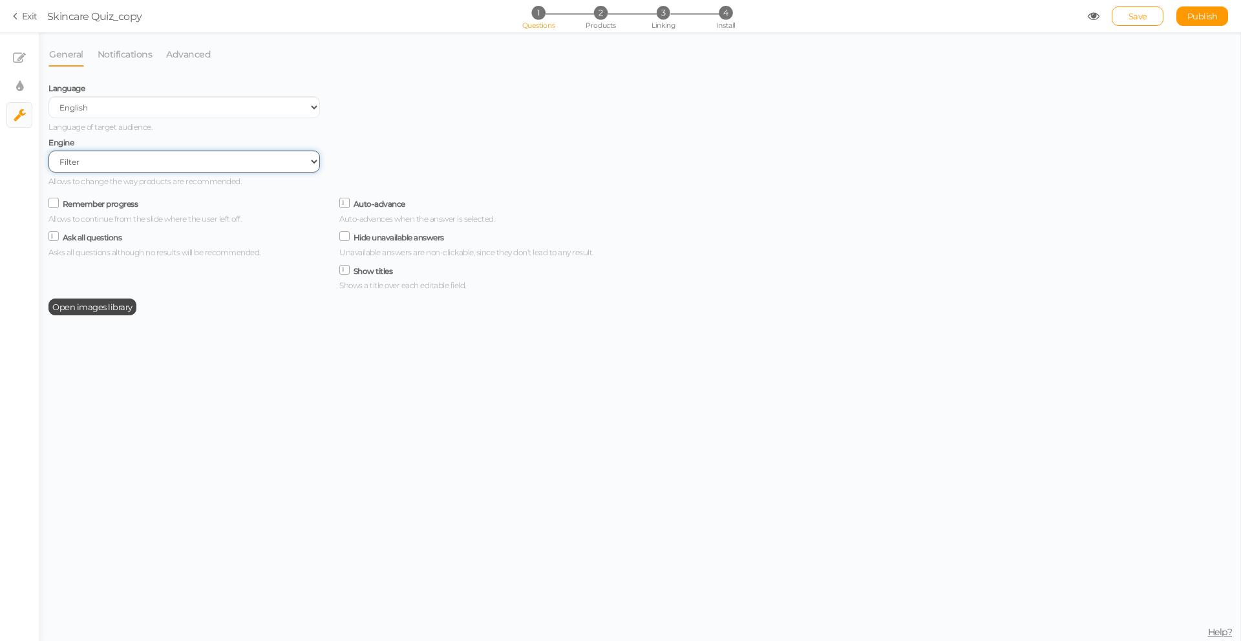
click at [132, 156] on select "Filter AI Tree No-Code Form (No products)" at bounding box center [184, 162] width 272 height 22
click at [48, 152] on select "Filter AI Tree No-Code Form (No products)" at bounding box center [184, 162] width 272 height 22
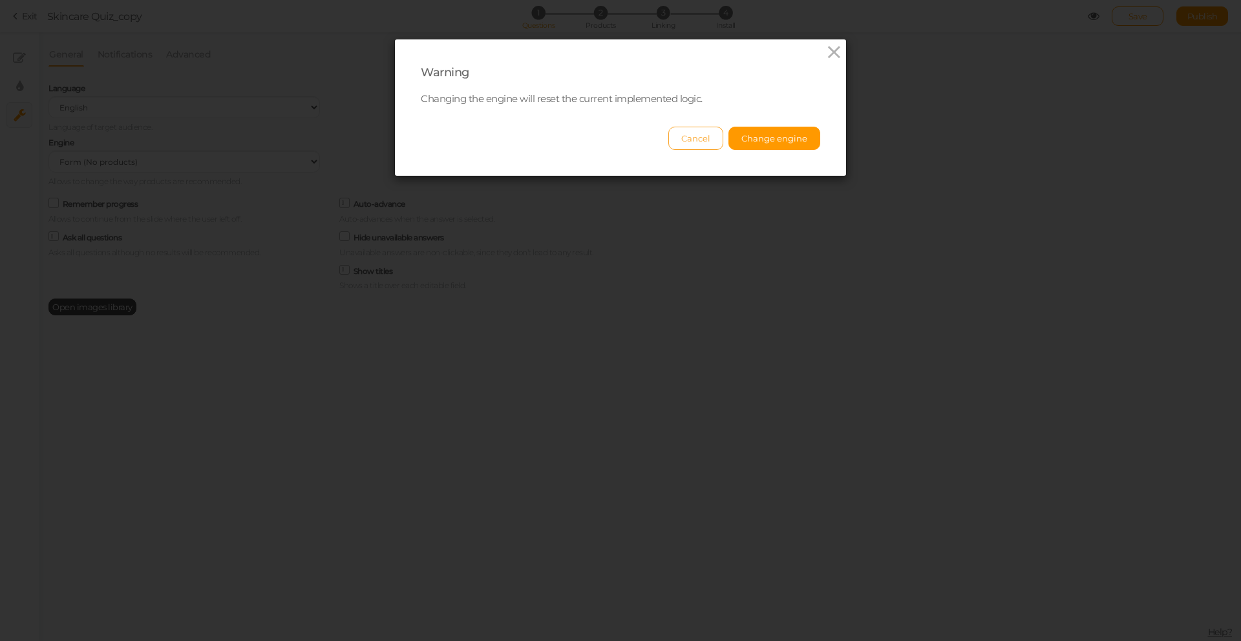
click at [701, 142] on button "Cancel" at bounding box center [695, 138] width 55 height 23
select select "filter"
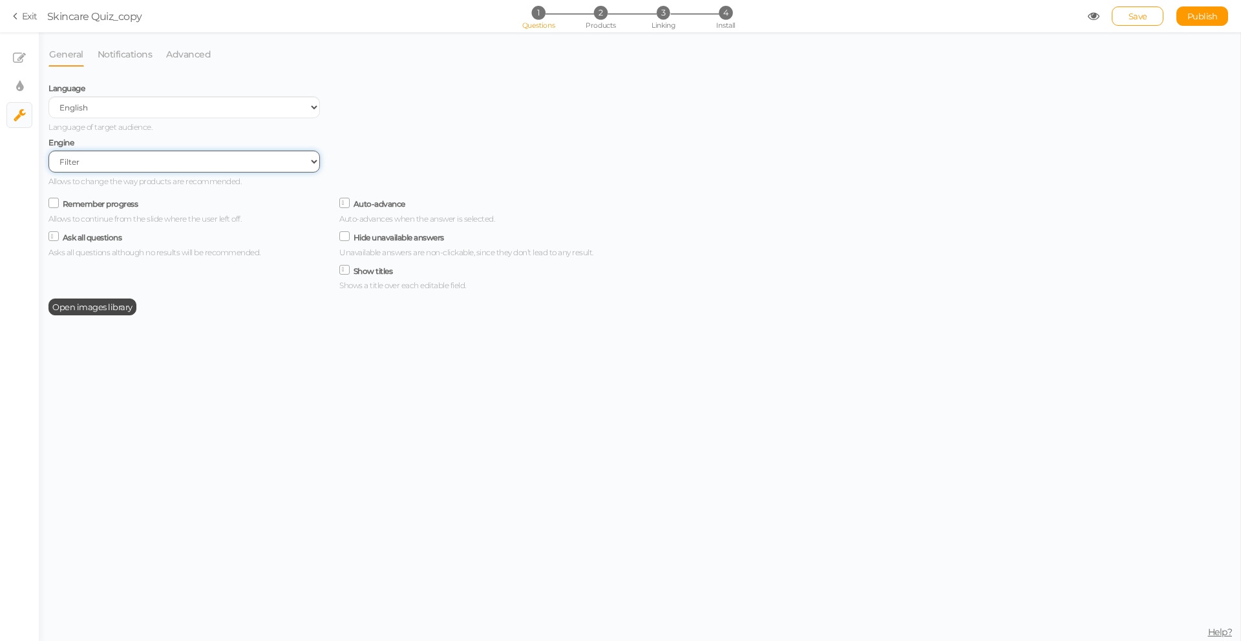
click at [170, 155] on select "Filter AI Tree No-Code Form (No products)" at bounding box center [184, 162] width 272 height 22
click at [129, 49] on link "Notifications" at bounding box center [125, 54] width 56 height 25
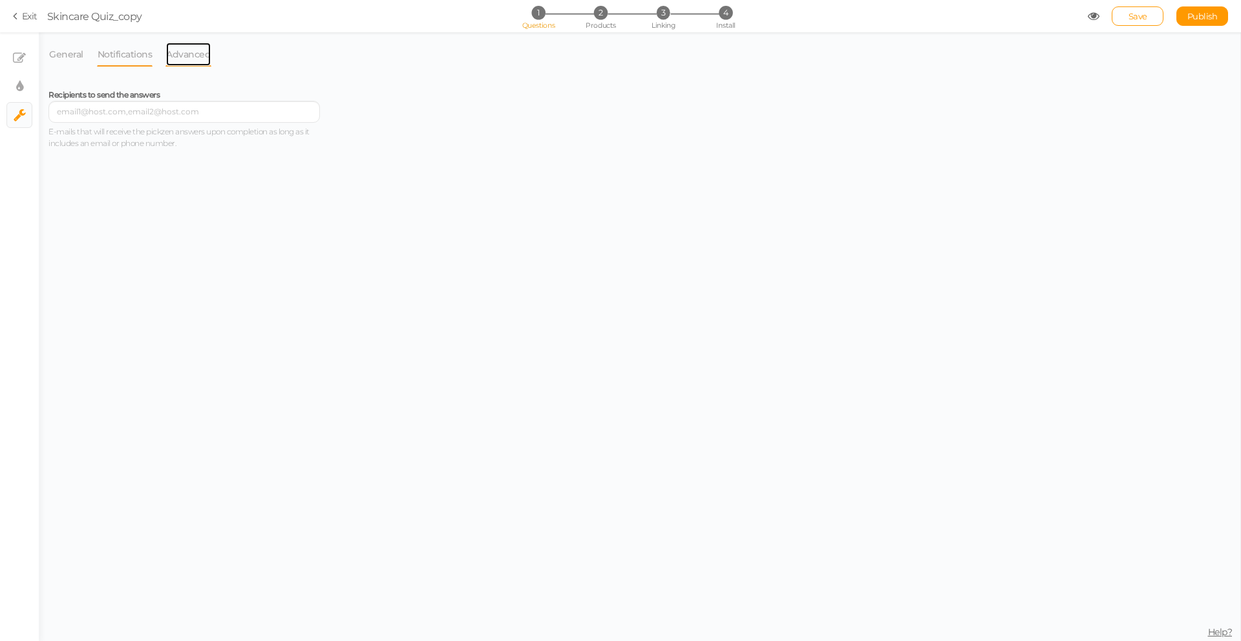
click at [193, 61] on link "Advanced" at bounding box center [189, 54] width 46 height 25
click at [25, 56] on icon at bounding box center [19, 58] width 13 height 13
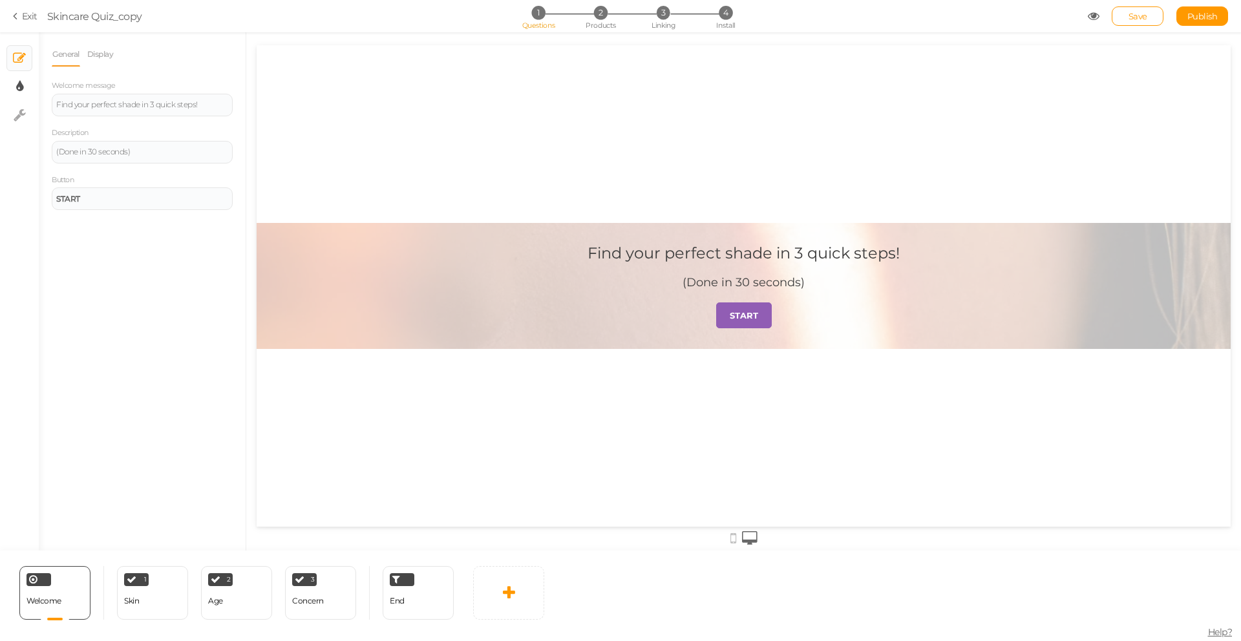
scroll to position [0, 0]
click at [16, 89] on link "× Display settings" at bounding box center [19, 86] width 25 height 25
select select "2"
select select "montserrat"
select select "fade"
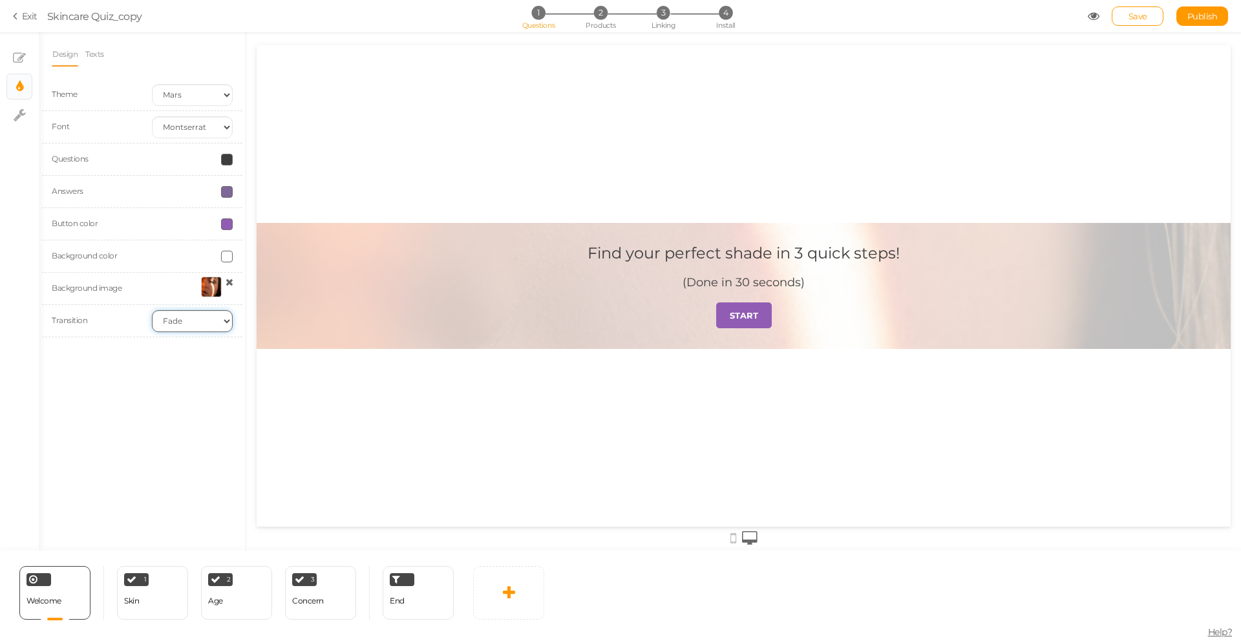
click at [198, 319] on select "None Fade Switch" at bounding box center [192, 321] width 81 height 22
click at [96, 56] on link "Texts" at bounding box center [95, 54] width 20 height 25
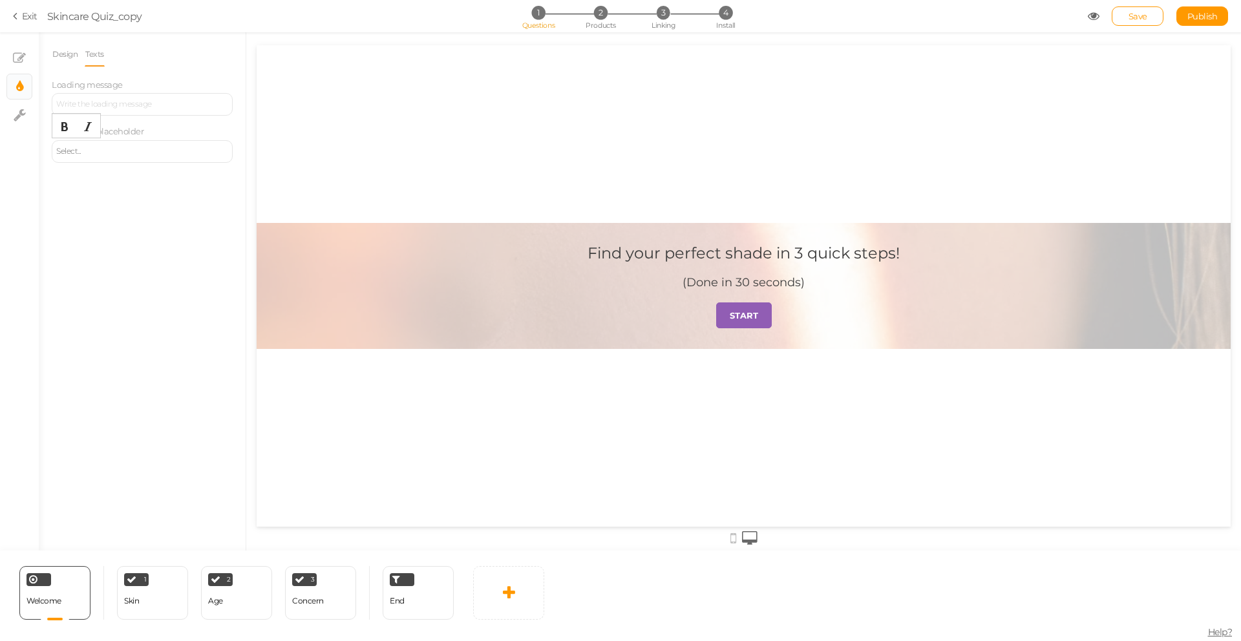
click at [119, 155] on div "Select..." at bounding box center [142, 151] width 172 height 8
click at [126, 242] on div "Design Texts Theme Earth Mars Font Custom Default Lato Lora Montserrat Open San…" at bounding box center [142, 291] width 207 height 518
click at [513, 589] on icon at bounding box center [509, 593] width 12 height 16
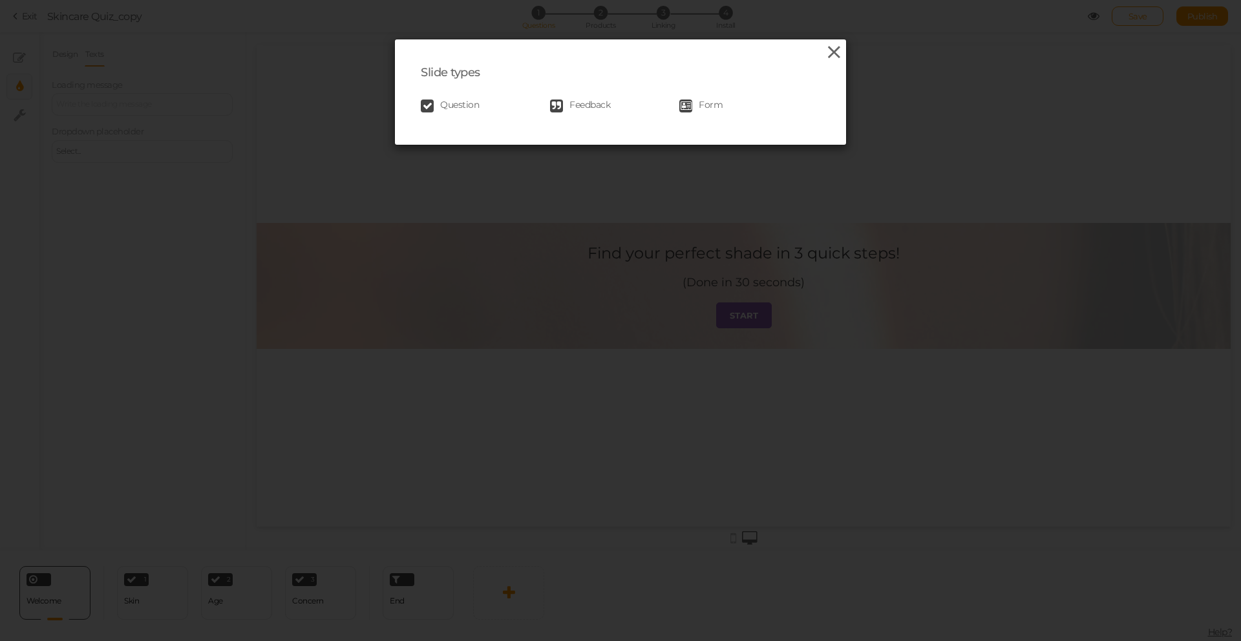
click at [833, 54] on icon at bounding box center [834, 52] width 19 height 19
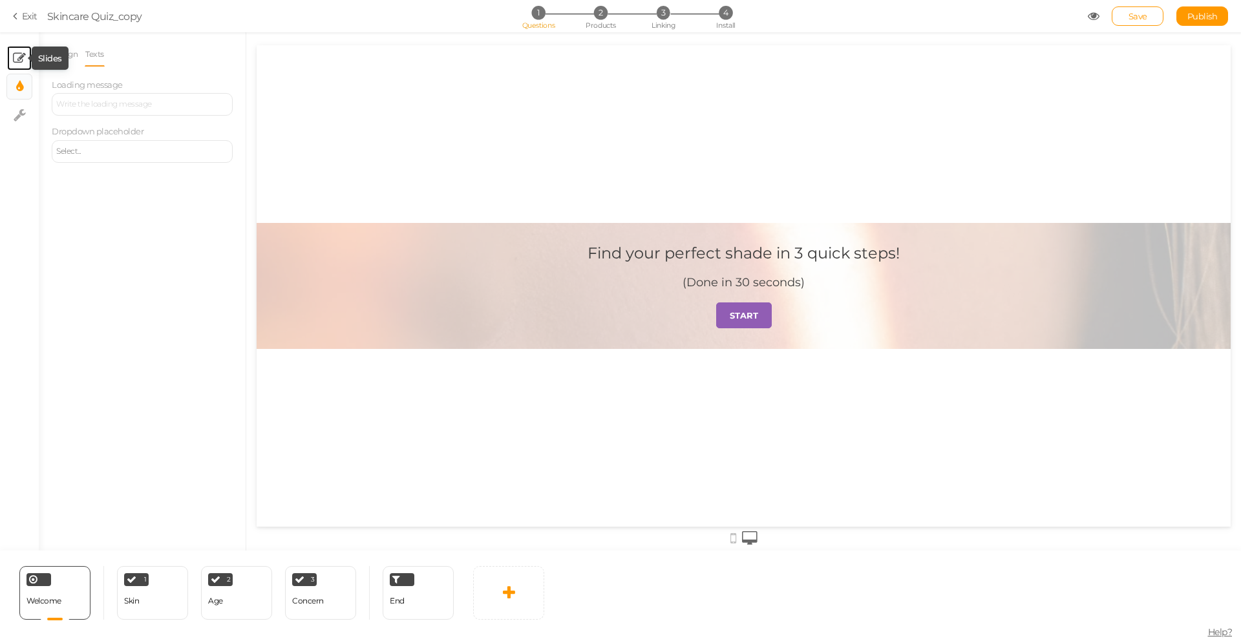
click at [17, 62] on icon at bounding box center [19, 58] width 13 height 13
click at [18, 80] on icon at bounding box center [19, 86] width 7 height 13
select select "2"
select select "montserrat"
select select "fade"
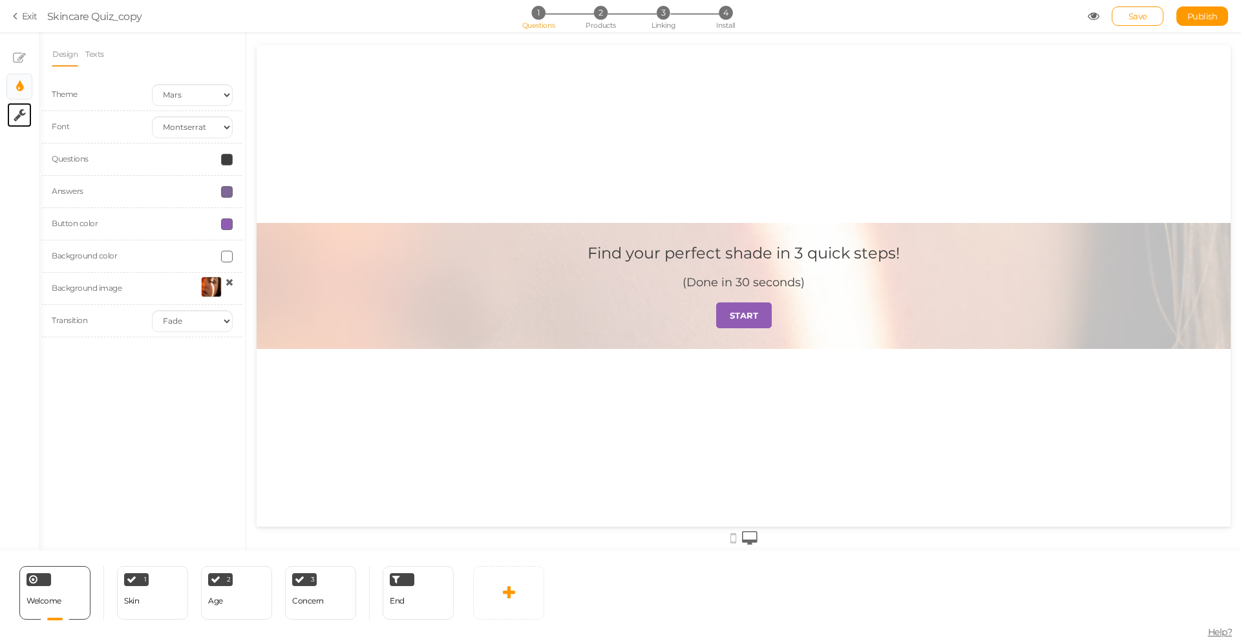
click at [9, 107] on link "× Settings" at bounding box center [19, 115] width 25 height 25
select select "en"
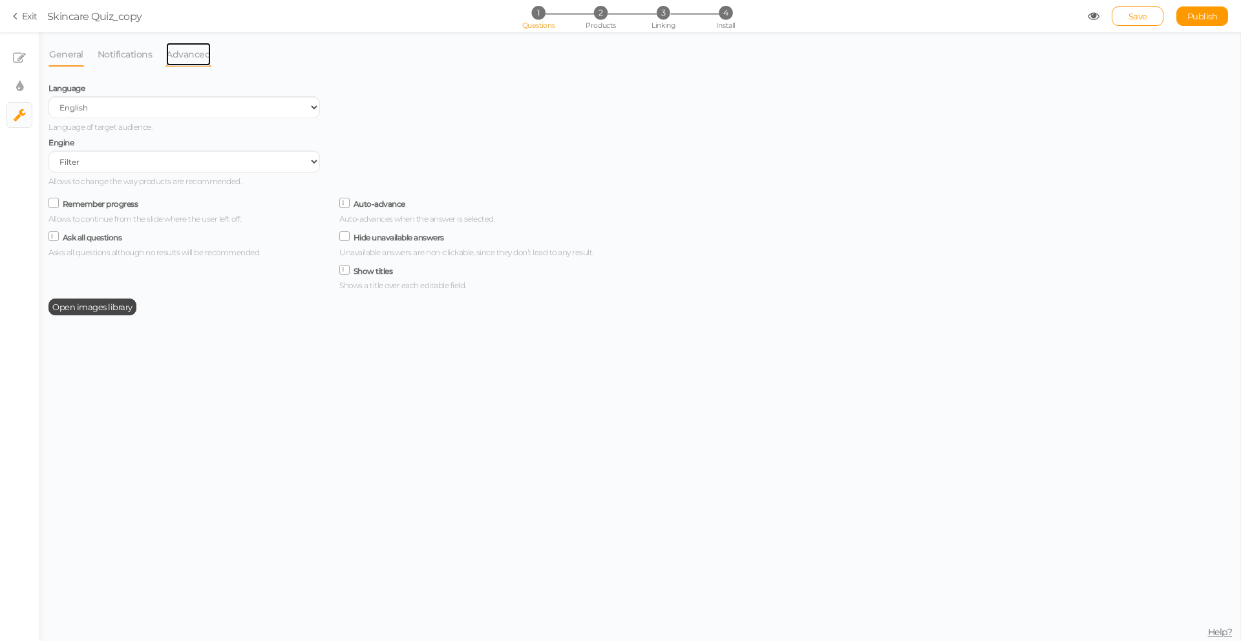
click at [206, 44] on link "Advanced" at bounding box center [189, 54] width 46 height 25
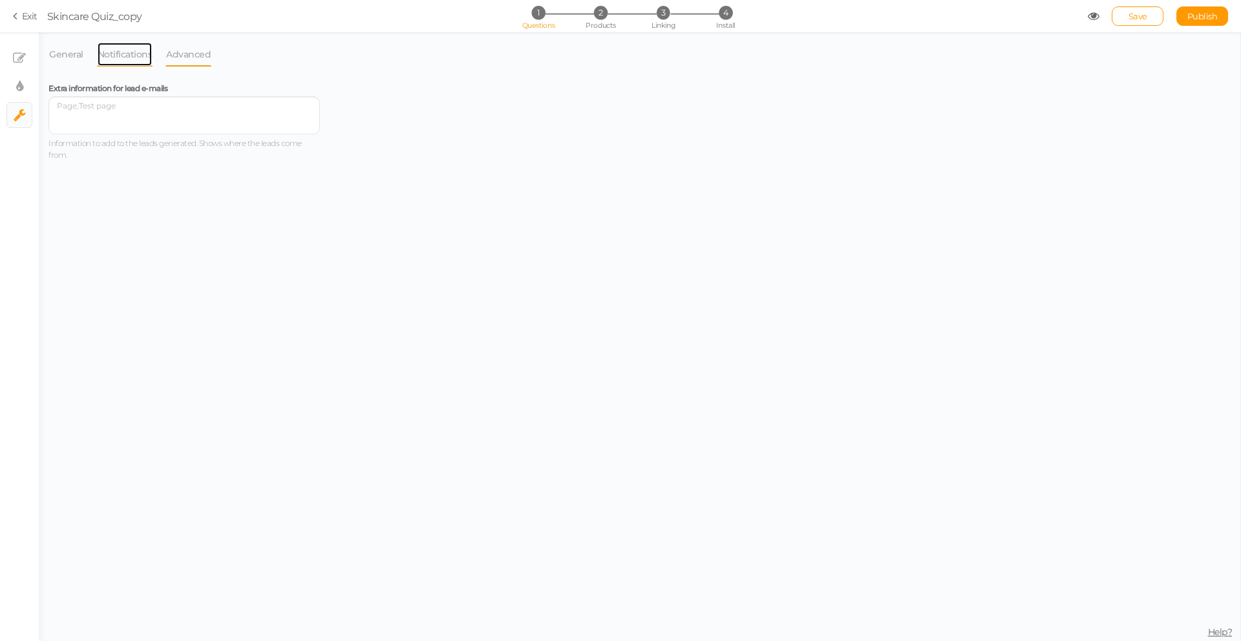
click at [129, 52] on link "Notifications" at bounding box center [125, 54] width 56 height 25
click at [61, 43] on link "General" at bounding box center [66, 54] width 36 height 25
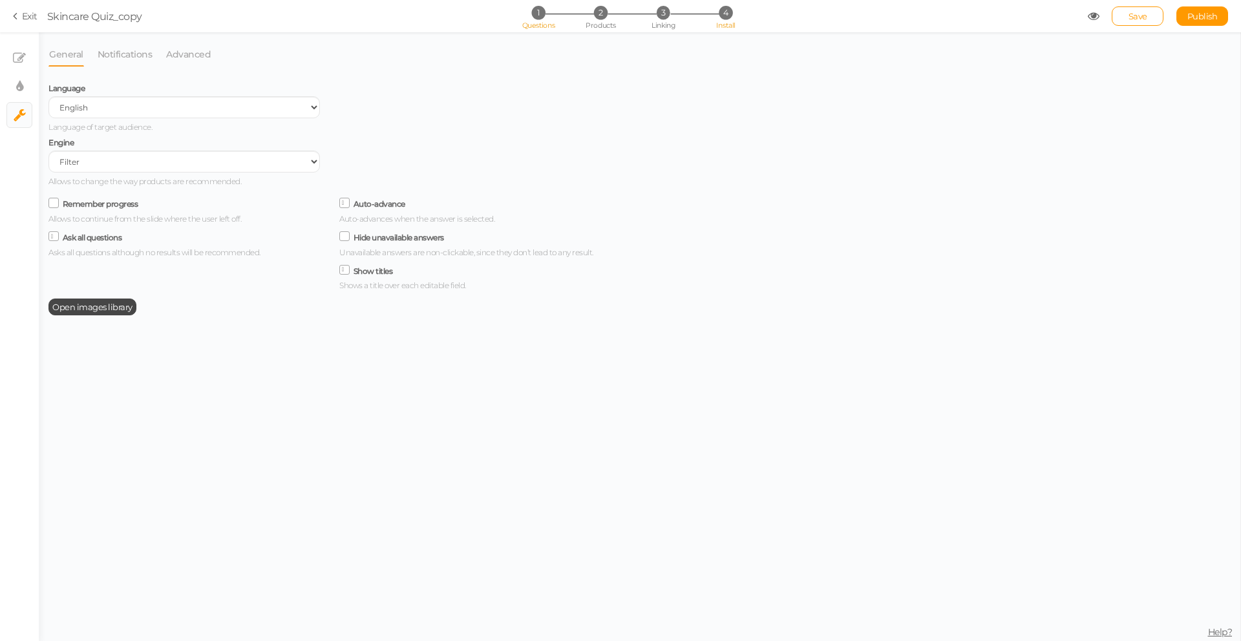
click at [725, 19] on span "4" at bounding box center [726, 13] width 14 height 14
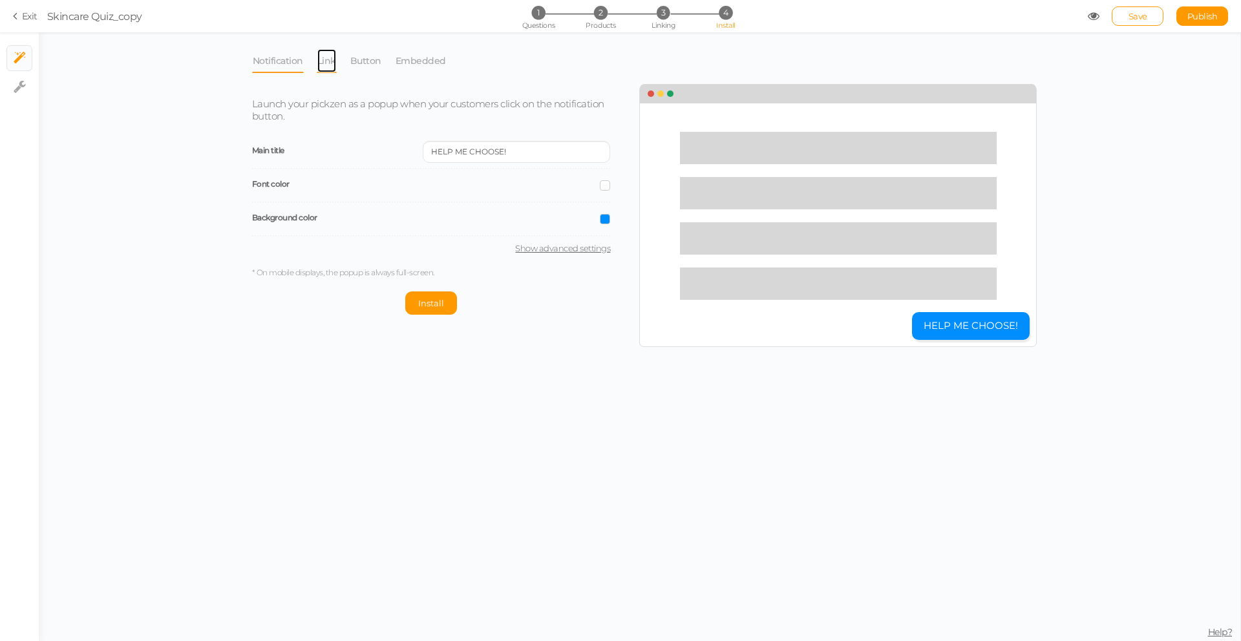
click at [324, 61] on link "Link" at bounding box center [327, 60] width 20 height 25
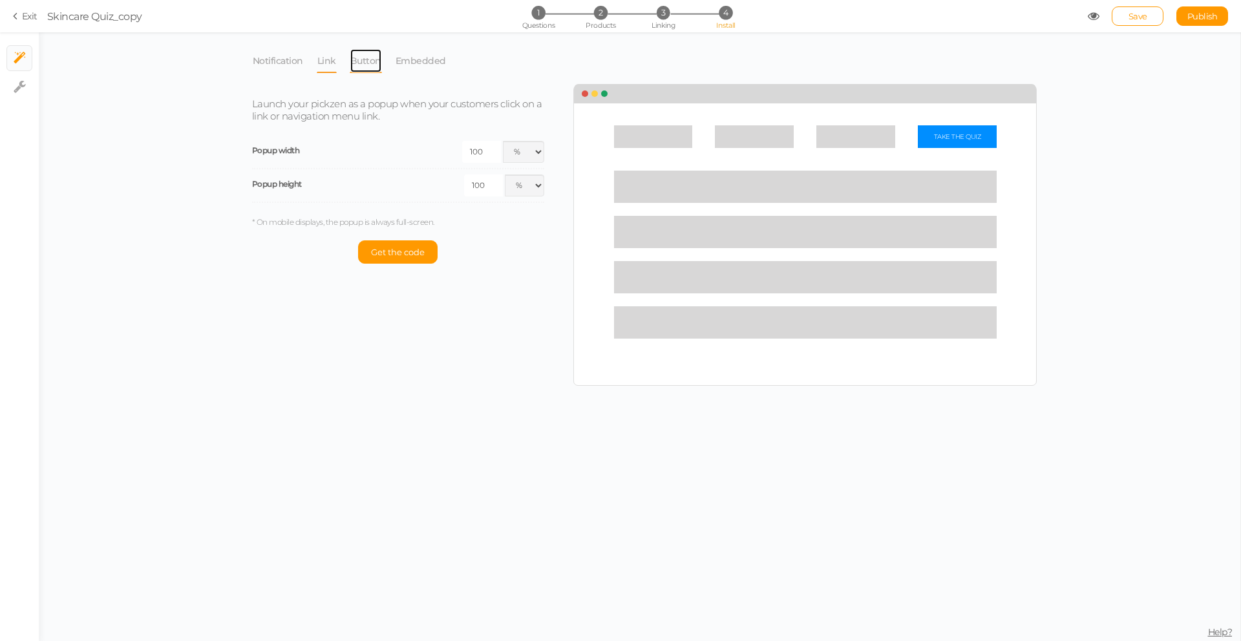
click at [376, 65] on link "Button" at bounding box center [366, 60] width 32 height 25
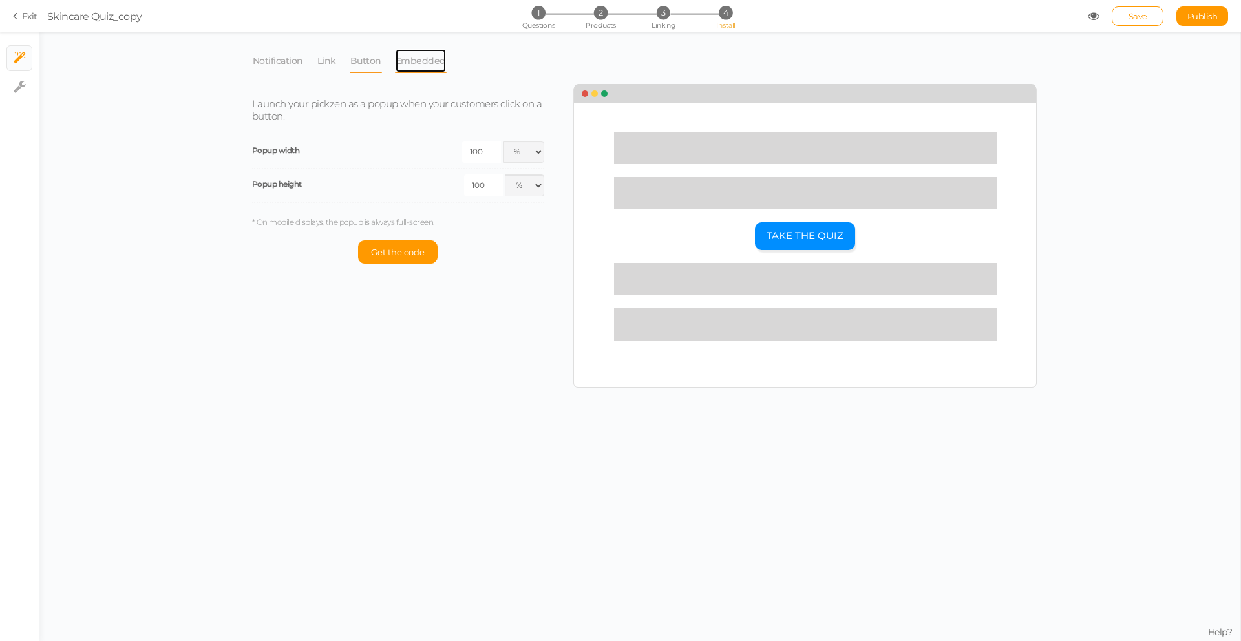
click at [407, 65] on link "Embedded" at bounding box center [421, 60] width 52 height 25
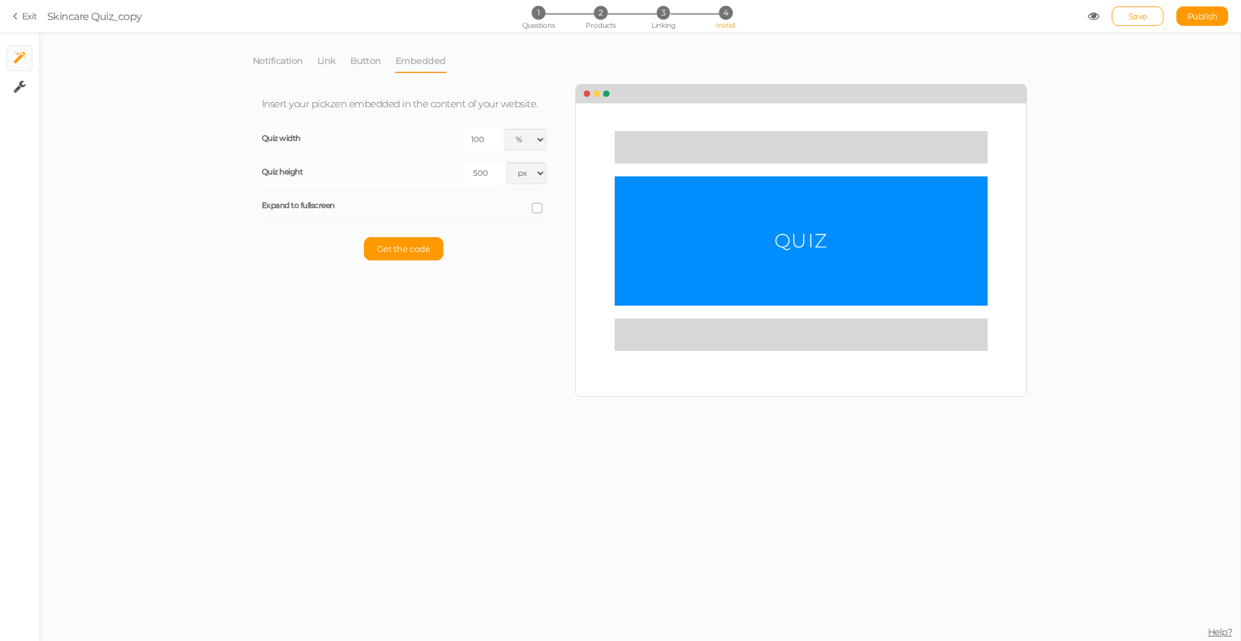
click at [17, 74] on li "× Settings" at bounding box center [19, 87] width 26 height 26
select select "en"
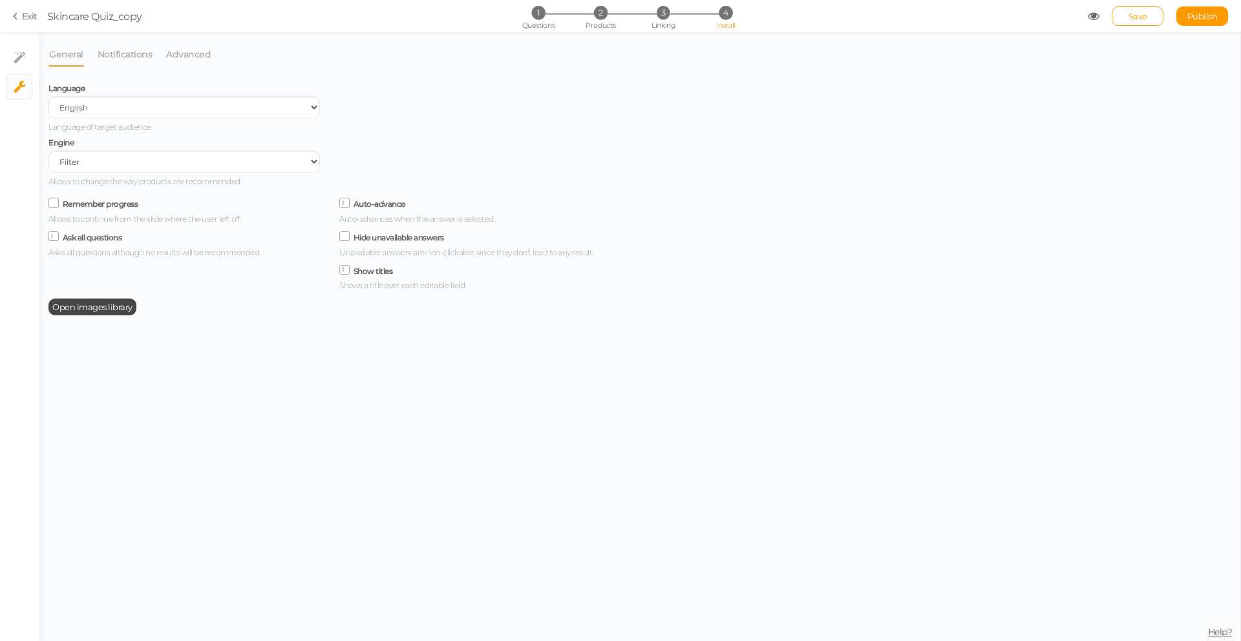
click at [0, 21] on section "Exit Skincare Quiz_copy 1 Questions 2 Products 3 Linking 4 Install Save Publish…" at bounding box center [620, 16] width 1241 height 32
click at [12, 16] on section "Exit Skincare Quiz_copy 1 Questions 2 Products 3 Linking 4 Install Save Publish…" at bounding box center [620, 16] width 1241 height 32
click at [19, 16] on icon at bounding box center [17, 16] width 9 height 12
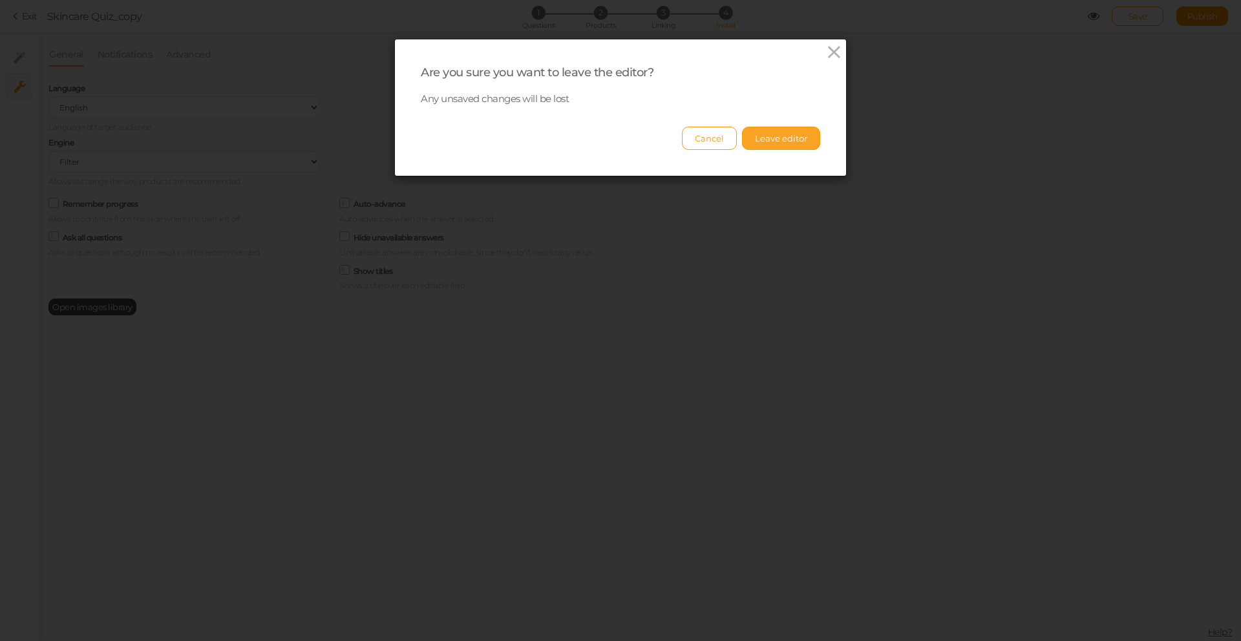
click at [788, 141] on button "Leave editor" at bounding box center [781, 138] width 78 height 23
